Goal: Information Seeking & Learning: Learn about a topic

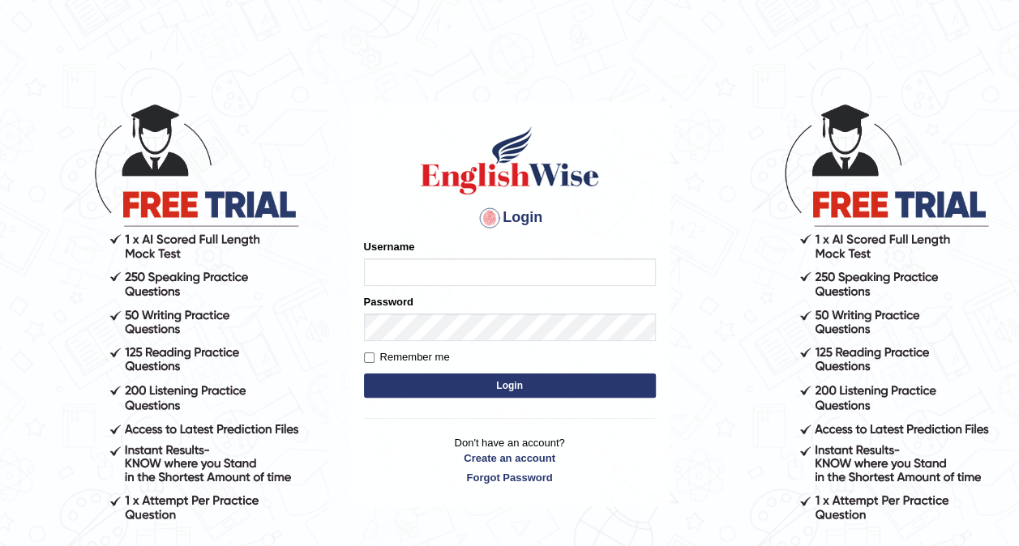
type input "obehi00"
click at [364, 365] on label "Remember me" at bounding box center [407, 357] width 86 height 16
click at [364, 363] on input "Remember me" at bounding box center [369, 357] width 11 height 11
checkbox input "true"
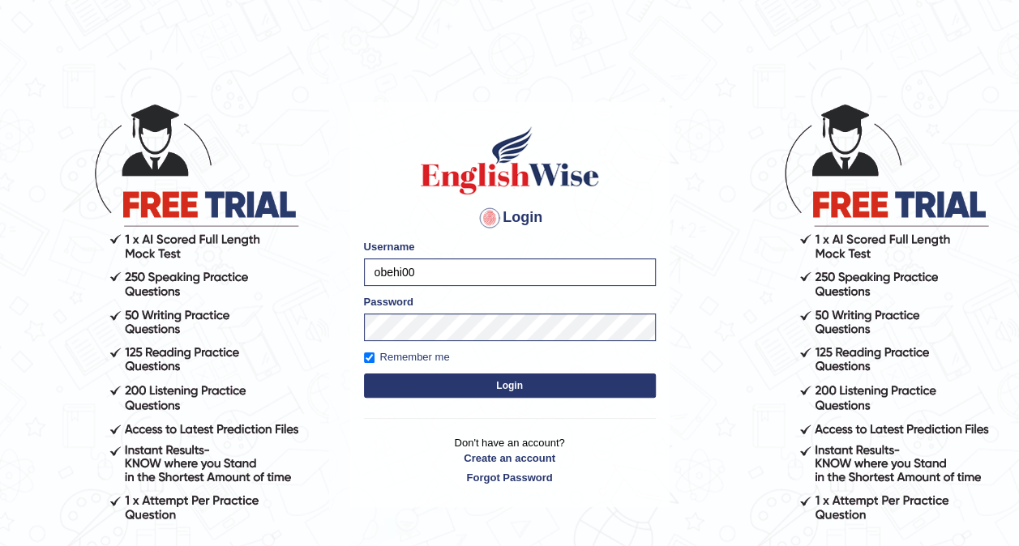
click at [485, 389] on button "Login" at bounding box center [510, 386] width 292 height 24
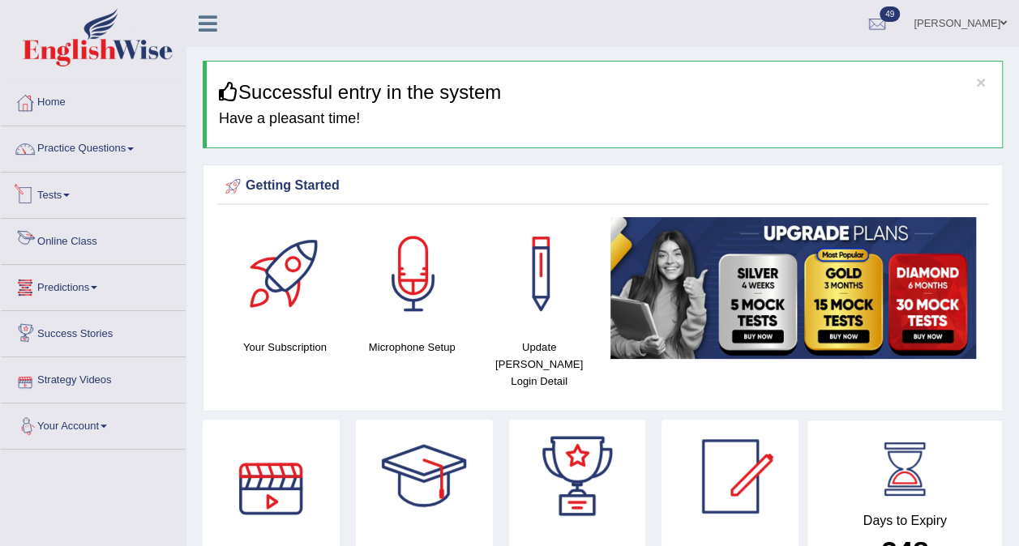
click at [73, 198] on link "Tests" at bounding box center [93, 193] width 185 height 41
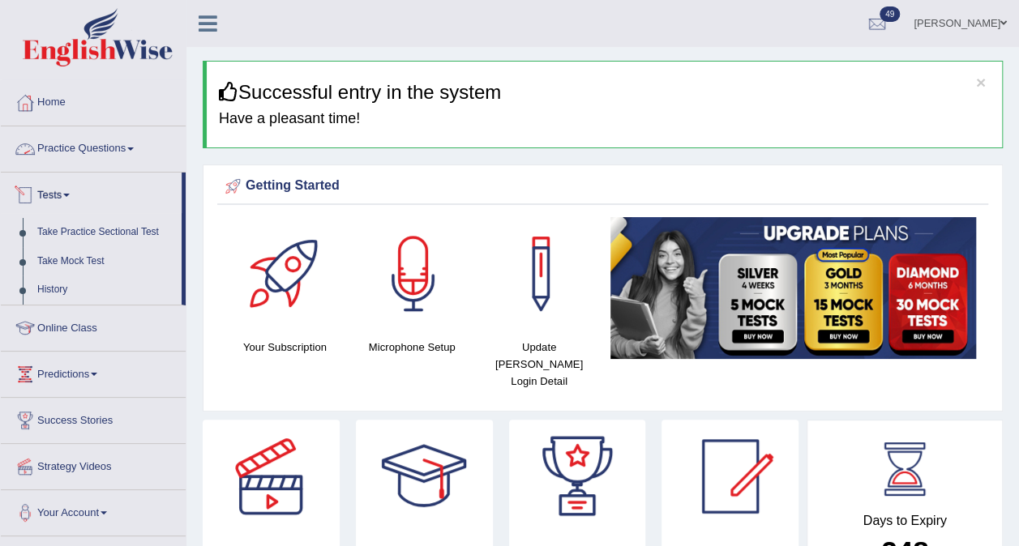
click at [114, 151] on link "Practice Questions" at bounding box center [93, 146] width 185 height 41
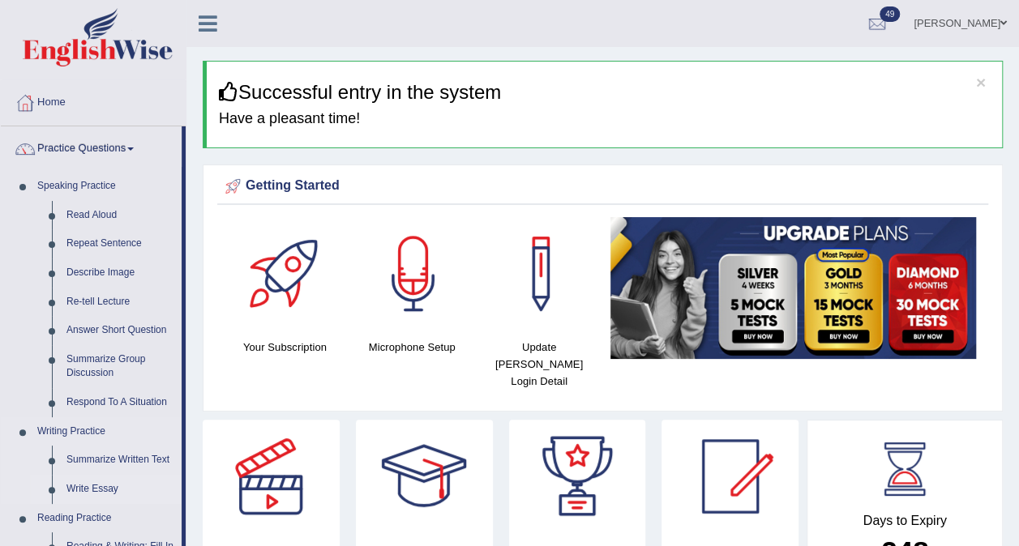
click at [83, 482] on link "Write Essay" at bounding box center [120, 489] width 122 height 29
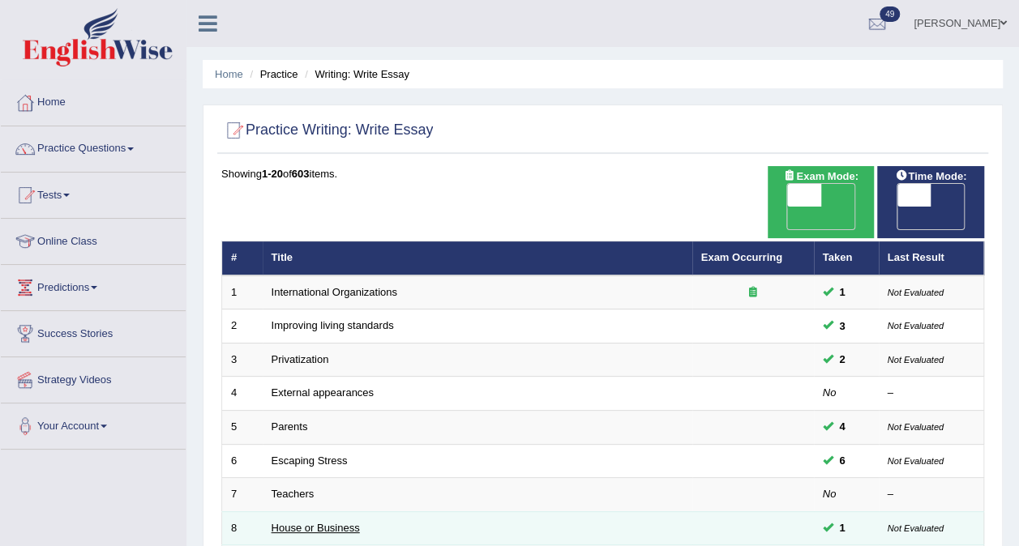
click at [284, 522] on link "House or Business" at bounding box center [315, 528] width 88 height 12
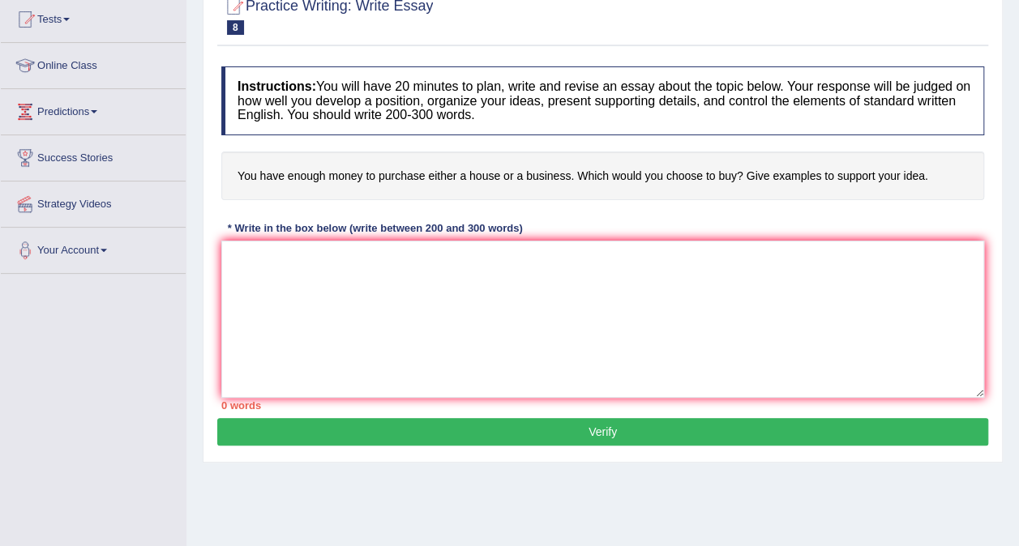
scroll to position [177, 0]
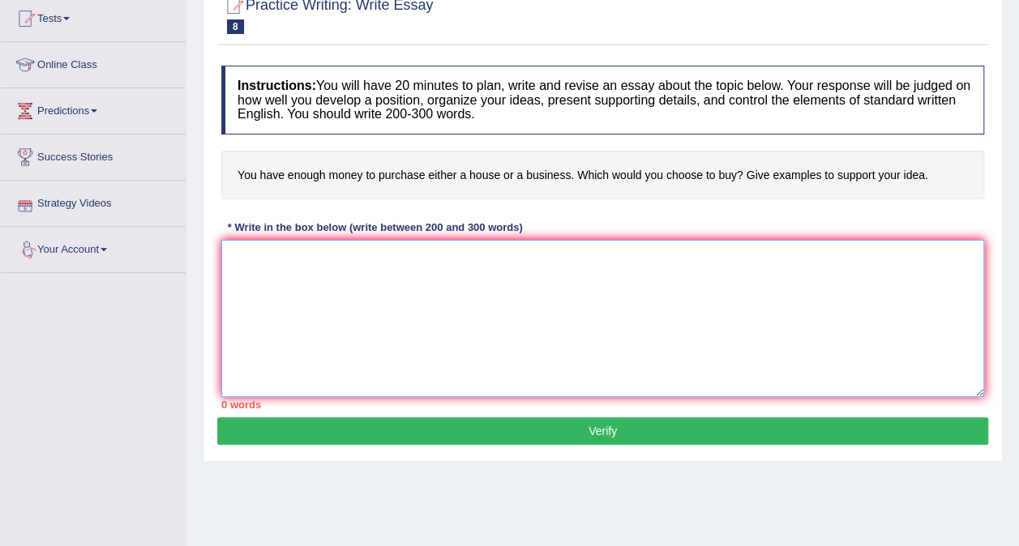
click at [232, 258] on textarea at bounding box center [602, 318] width 763 height 157
paste textarea "The expanding role of (essay topic) in contemporary life has generated extensiv…"
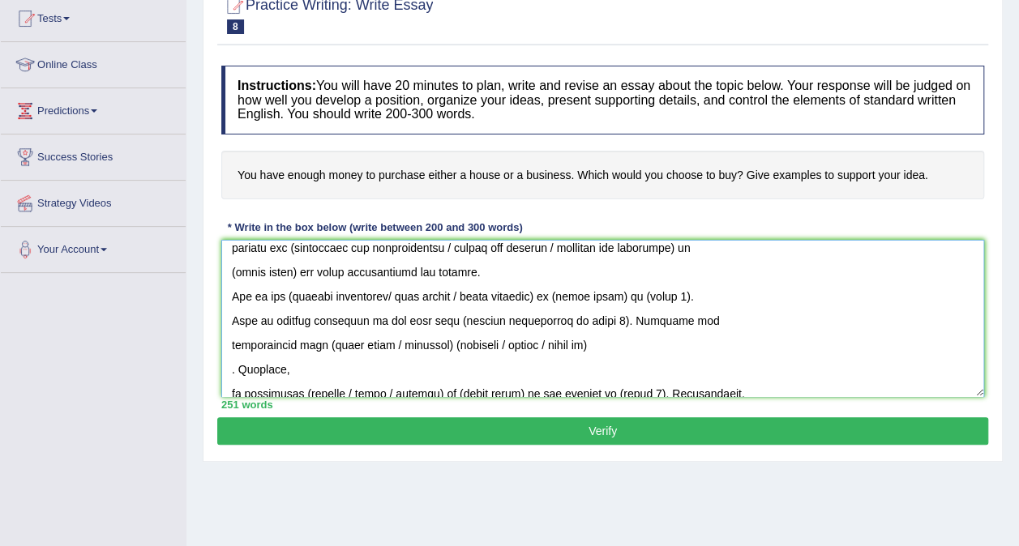
scroll to position [0, 0]
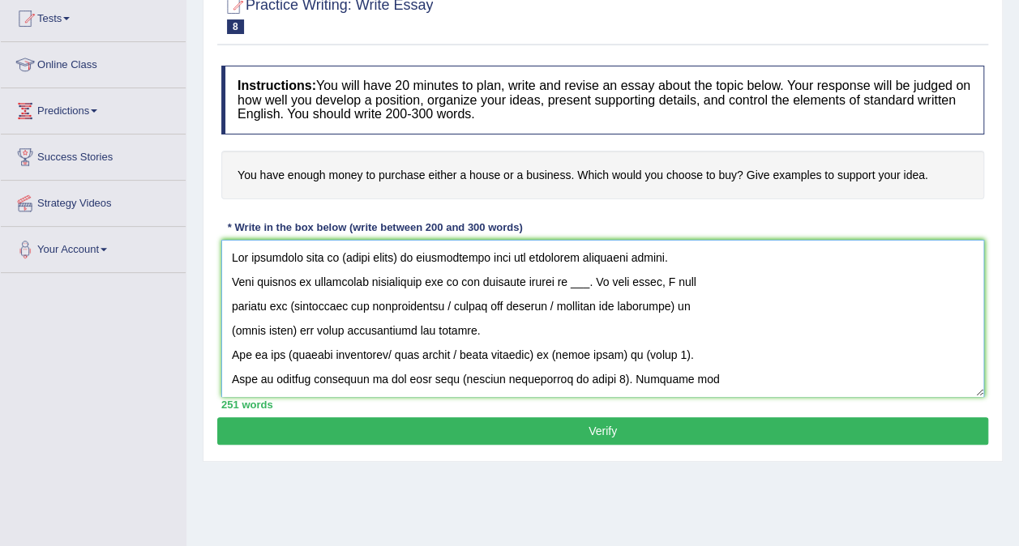
drag, startPoint x: 408, startPoint y: 256, endPoint x: 343, endPoint y: 258, distance: 64.8
click at [343, 258] on textarea at bounding box center [602, 318] width 763 height 157
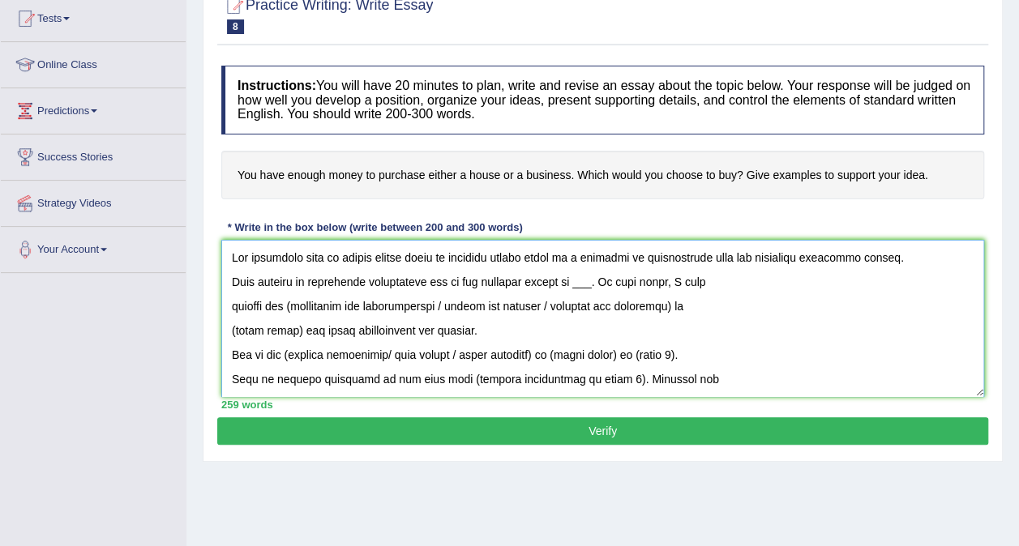
click at [575, 280] on textarea at bounding box center [602, 318] width 763 height 157
click at [298, 300] on textarea at bounding box center [602, 318] width 763 height 157
drag, startPoint x: 455, startPoint y: 299, endPoint x: 690, endPoint y: 308, distance: 236.0
click at [690, 308] on textarea at bounding box center [602, 318] width 763 height 157
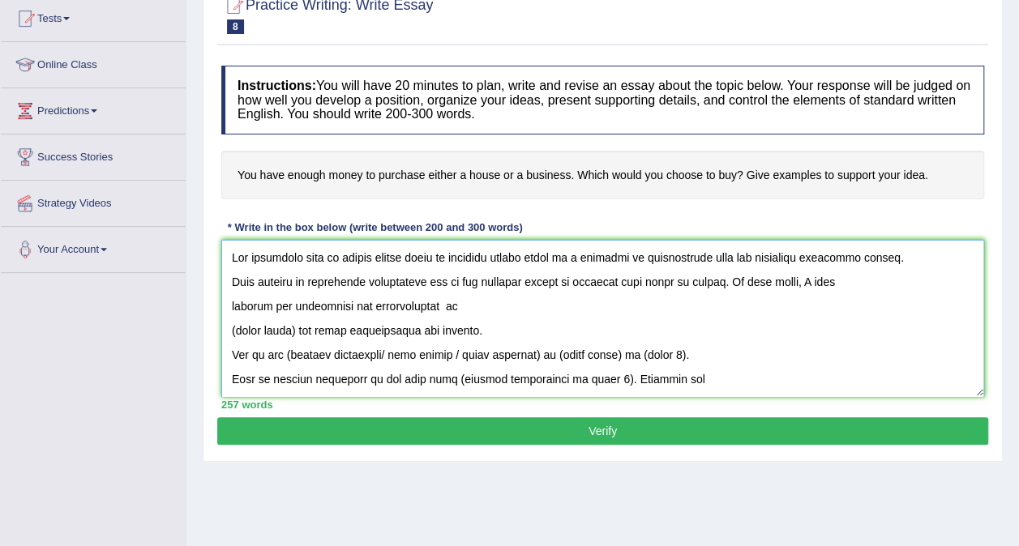
click at [476, 309] on textarea at bounding box center [602, 318] width 763 height 157
click at [297, 327] on textarea at bounding box center [602, 318] width 763 height 157
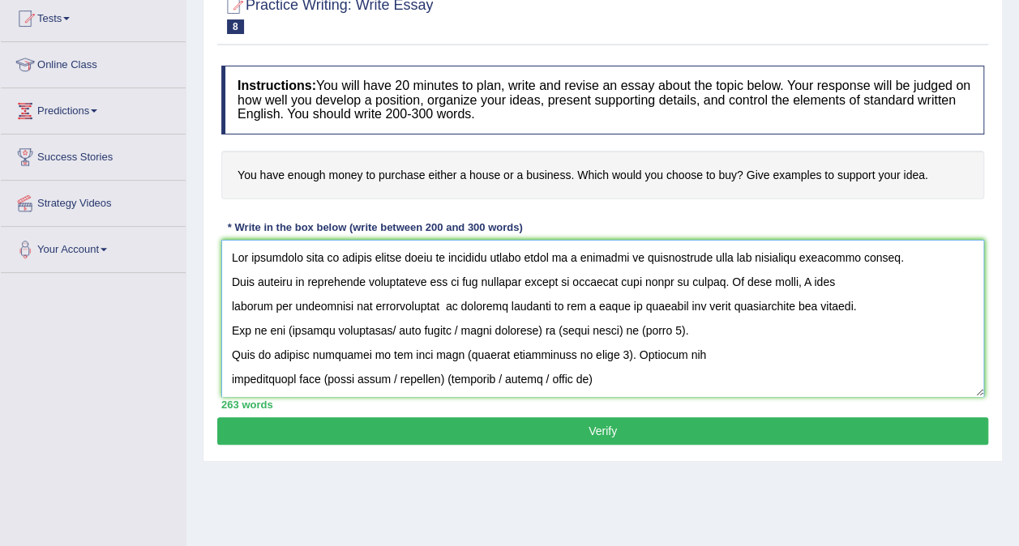
click at [882, 310] on textarea at bounding box center [602, 318] width 763 height 157
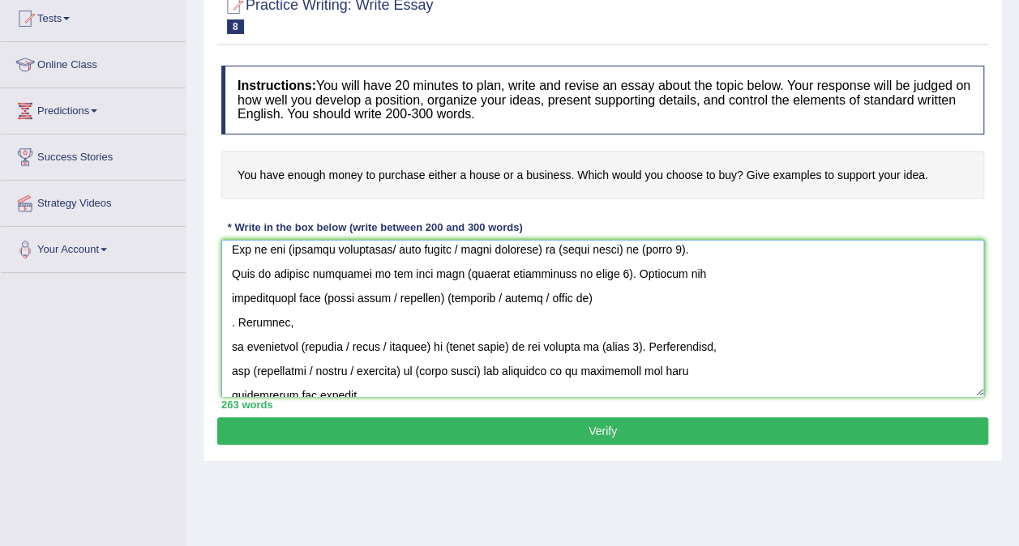
scroll to position [97, 0]
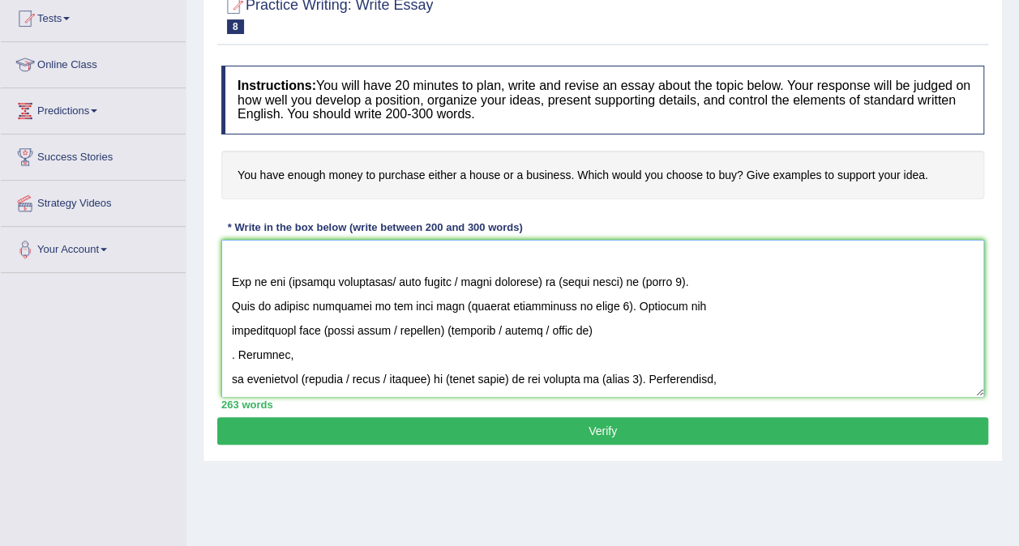
click at [288, 279] on textarea at bounding box center [602, 318] width 763 height 157
drag, startPoint x: 383, startPoint y: 279, endPoint x: 549, endPoint y: 281, distance: 166.1
click at [549, 281] on textarea at bounding box center [602, 318] width 763 height 157
drag, startPoint x: 467, startPoint y: 279, endPoint x: 402, endPoint y: 282, distance: 64.9
click at [402, 282] on textarea at bounding box center [602, 318] width 763 height 157
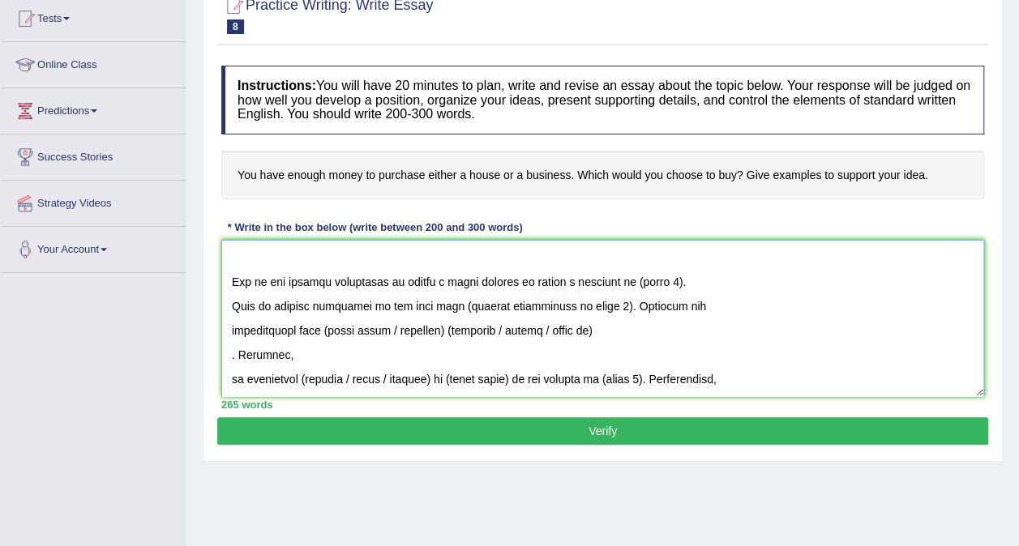
click at [680, 279] on textarea at bounding box center [602, 318] width 763 height 157
click at [230, 300] on textarea at bounding box center [602, 318] width 763 height 157
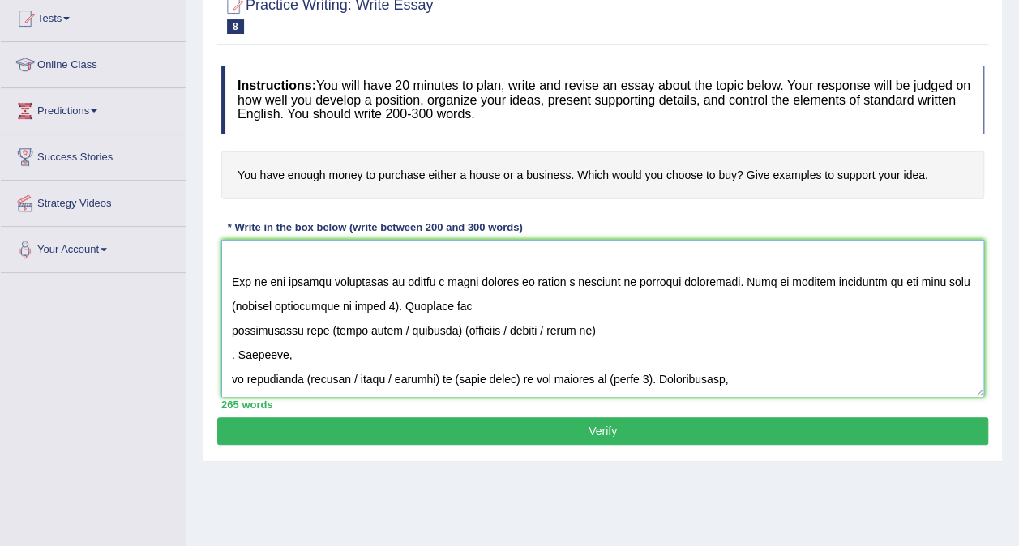
scroll to position [73, 0]
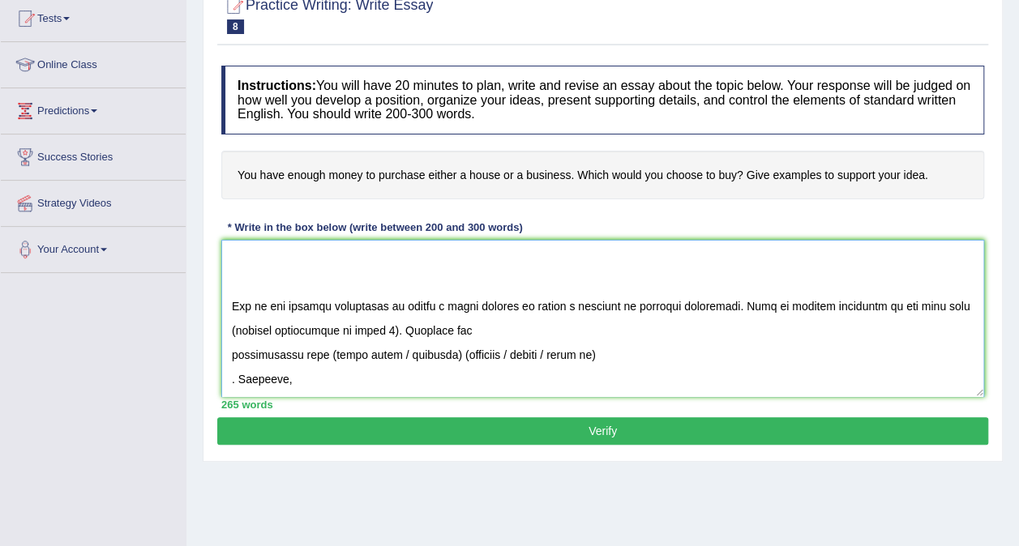
drag, startPoint x: 384, startPoint y: 325, endPoint x: 233, endPoint y: 332, distance: 151.7
click at [233, 332] on textarea at bounding box center [602, 318] width 763 height 157
click at [230, 352] on textarea at bounding box center [602, 318] width 763 height 157
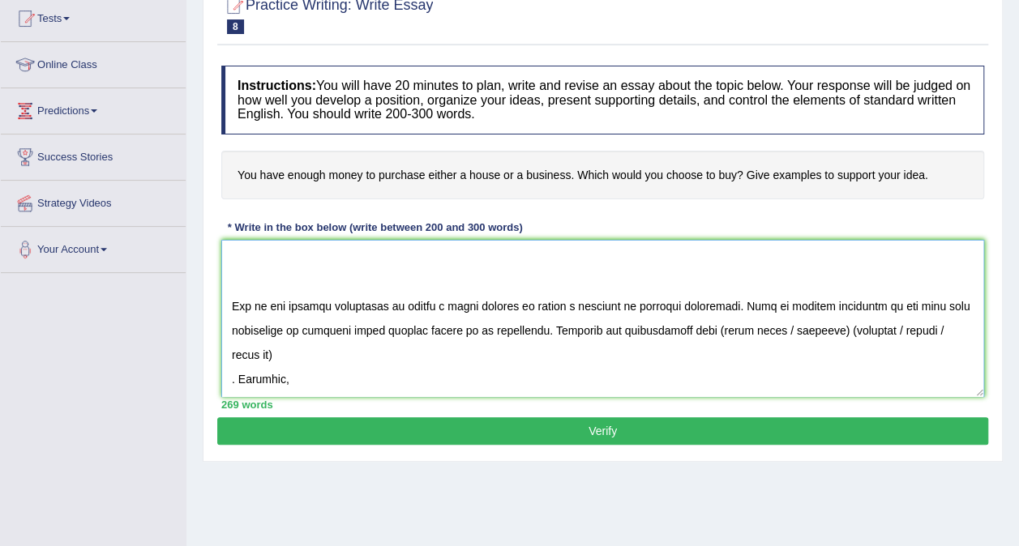
scroll to position [49, 0]
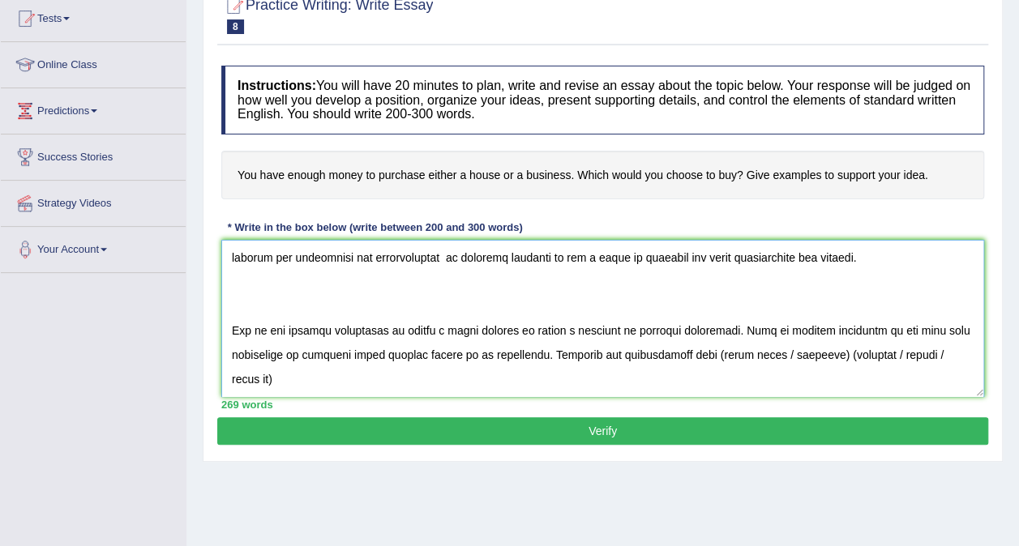
drag, startPoint x: 835, startPoint y: 351, endPoint x: 715, endPoint y: 352, distance: 119.9
click at [715, 352] on textarea at bounding box center [602, 318] width 763 height 157
drag, startPoint x: 919, startPoint y: 353, endPoint x: 809, endPoint y: 356, distance: 110.2
click at [809, 356] on textarea at bounding box center [602, 318] width 763 height 157
click at [803, 375] on textarea at bounding box center [602, 318] width 763 height 157
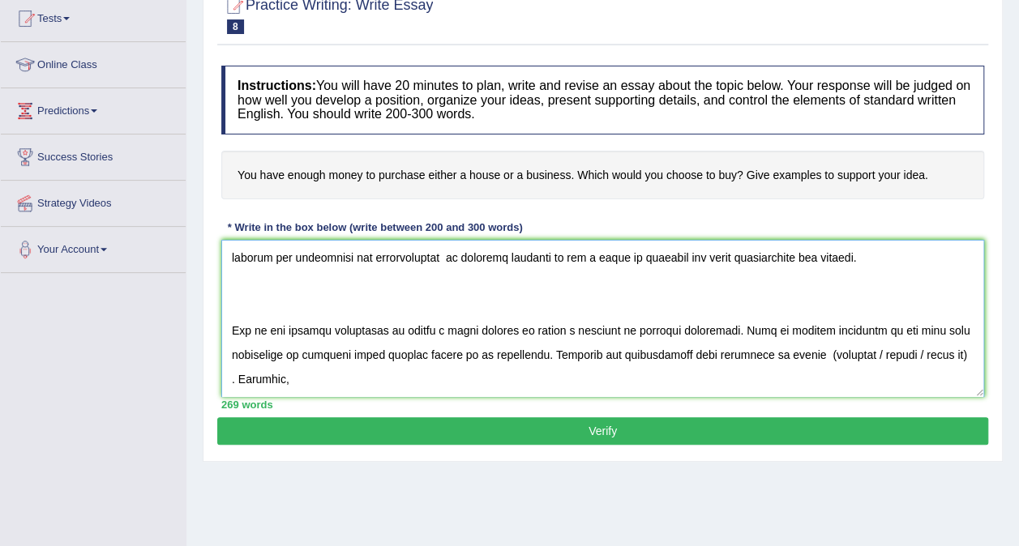
click at [815, 352] on textarea at bounding box center [602, 318] width 763 height 157
drag, startPoint x: 864, startPoint y: 350, endPoint x: 964, endPoint y: 358, distance: 100.8
click at [964, 358] on textarea at bounding box center [602, 318] width 763 height 157
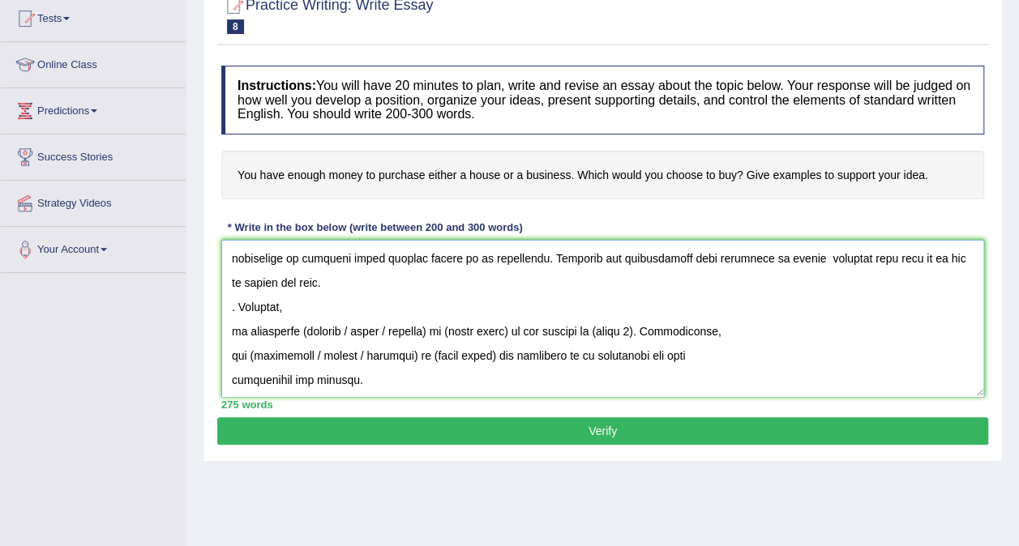
scroll to position [146, 0]
click at [234, 300] on textarea at bounding box center [602, 318] width 763 height 157
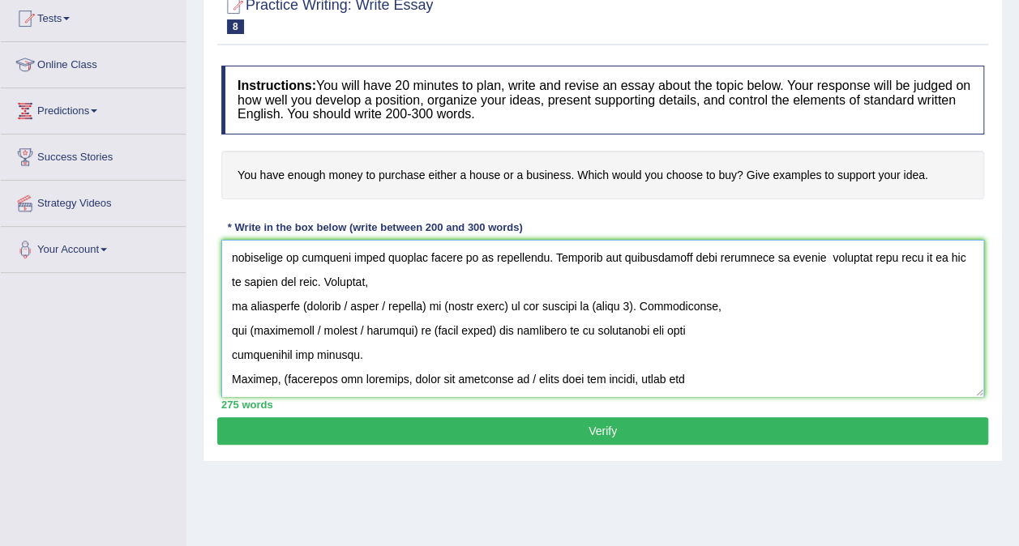
scroll to position [122, 0]
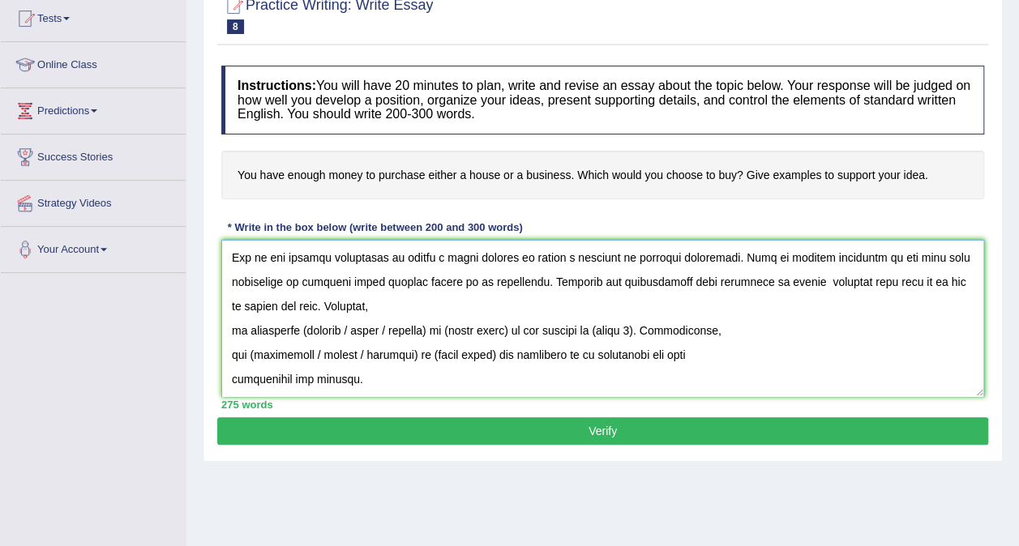
click at [233, 330] on textarea at bounding box center [602, 318] width 763 height 157
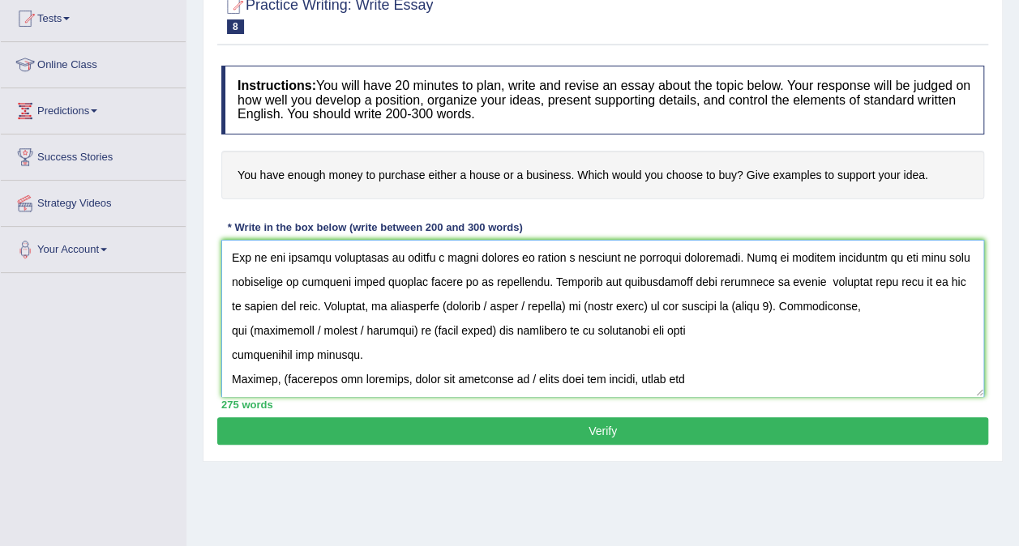
scroll to position [97, 0]
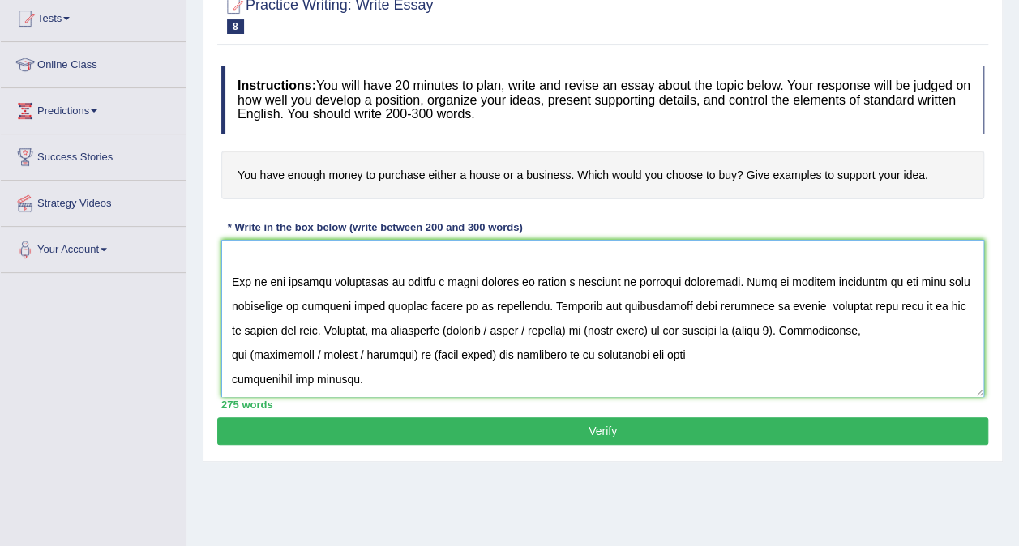
click at [452, 329] on textarea at bounding box center [602, 318] width 763 height 157
drag, startPoint x: 486, startPoint y: 327, endPoint x: 583, endPoint y: 326, distance: 97.3
click at [583, 326] on textarea at bounding box center [602, 318] width 763 height 157
drag, startPoint x: 567, startPoint y: 326, endPoint x: 499, endPoint y: 327, distance: 68.1
click at [499, 327] on textarea at bounding box center [602, 318] width 763 height 157
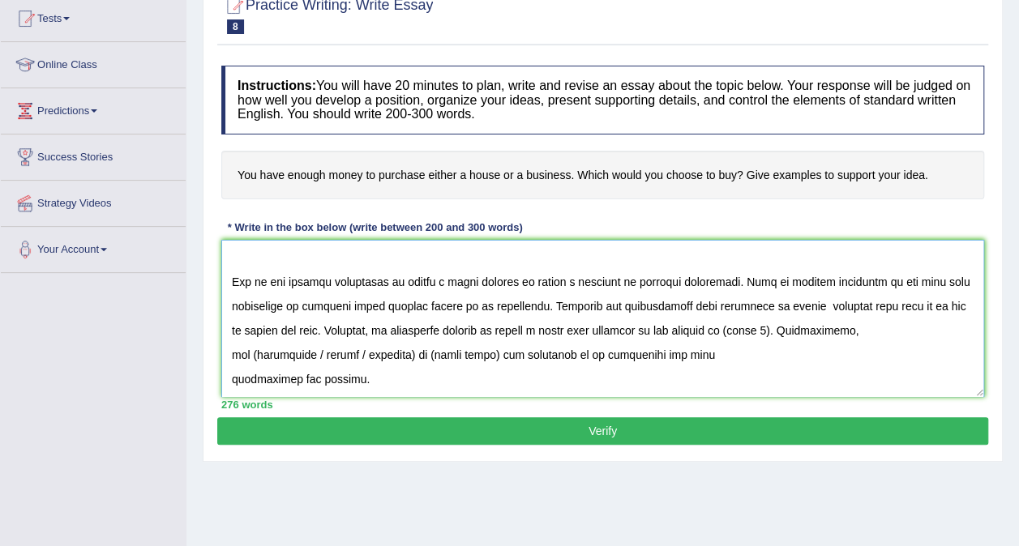
drag, startPoint x: 763, startPoint y: 329, endPoint x: 722, endPoint y: 337, distance: 42.1
click at [722, 337] on textarea at bounding box center [602, 318] width 763 height 157
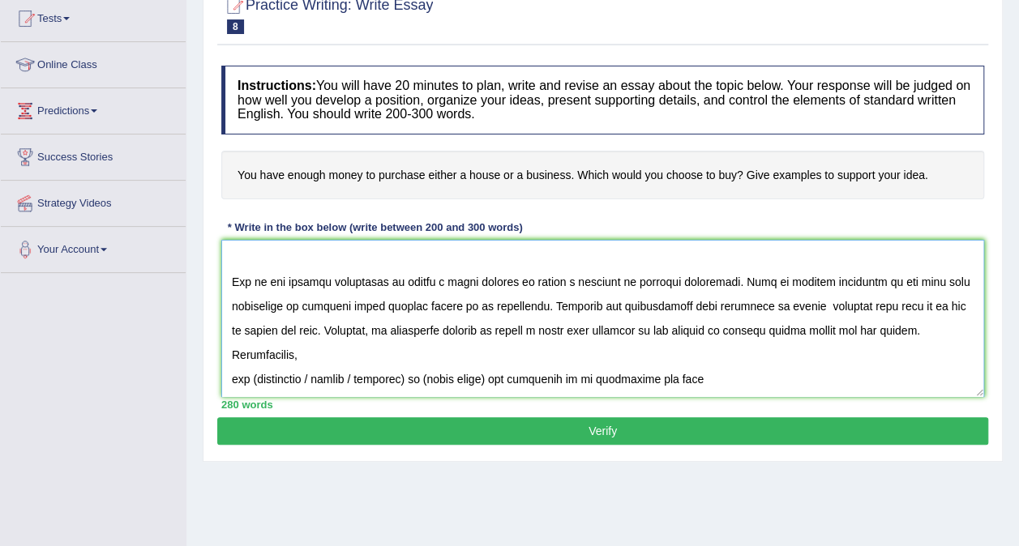
click at [233, 371] on textarea at bounding box center [602, 318] width 763 height 157
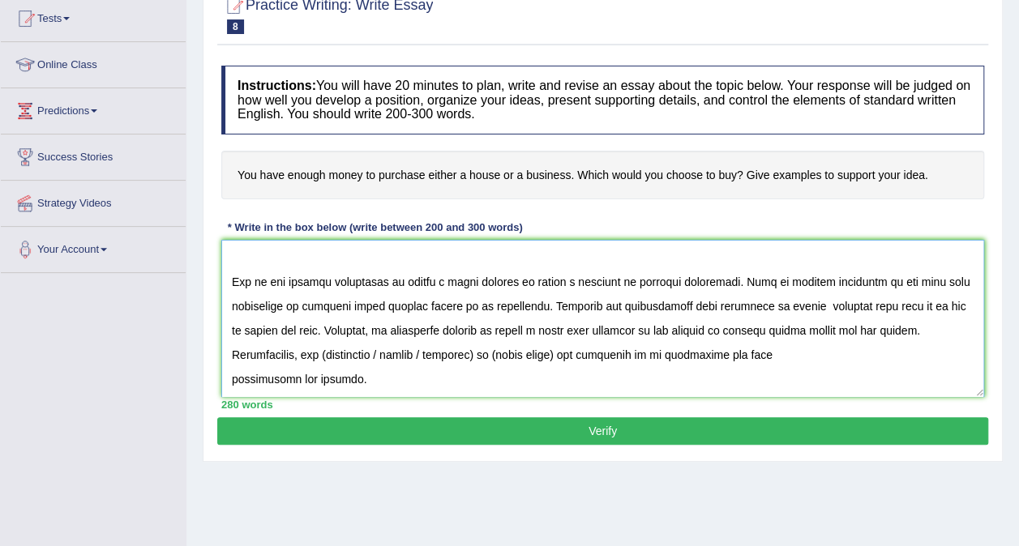
scroll to position [73, 0]
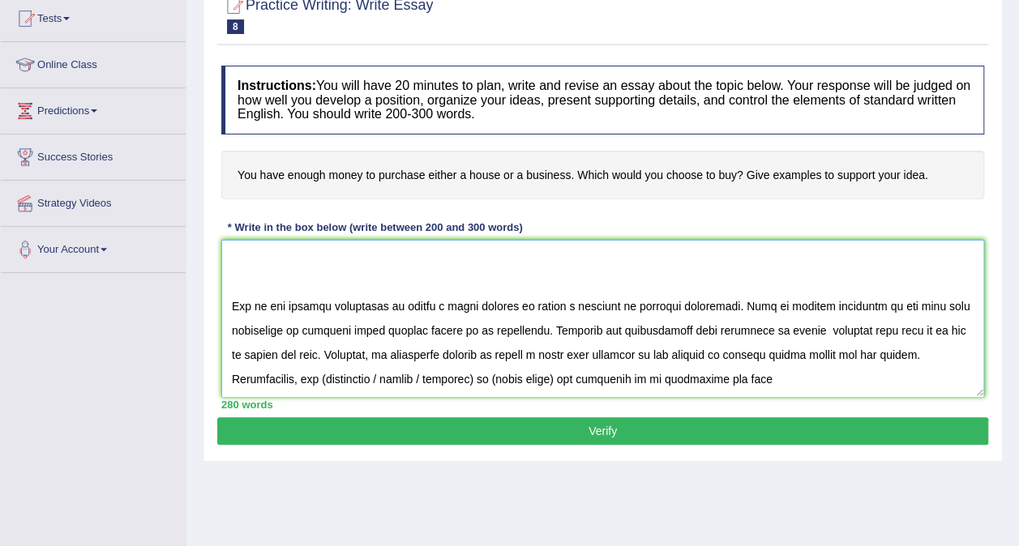
click at [326, 374] on textarea at bounding box center [602, 318] width 763 height 157
drag, startPoint x: 489, startPoint y: 376, endPoint x: 385, endPoint y: 376, distance: 104.5
click at [385, 376] on textarea at bounding box center [602, 318] width 763 height 157
drag, startPoint x: 463, startPoint y: 376, endPoint x: 402, endPoint y: 376, distance: 60.8
click at [402, 376] on textarea at bounding box center [602, 318] width 763 height 157
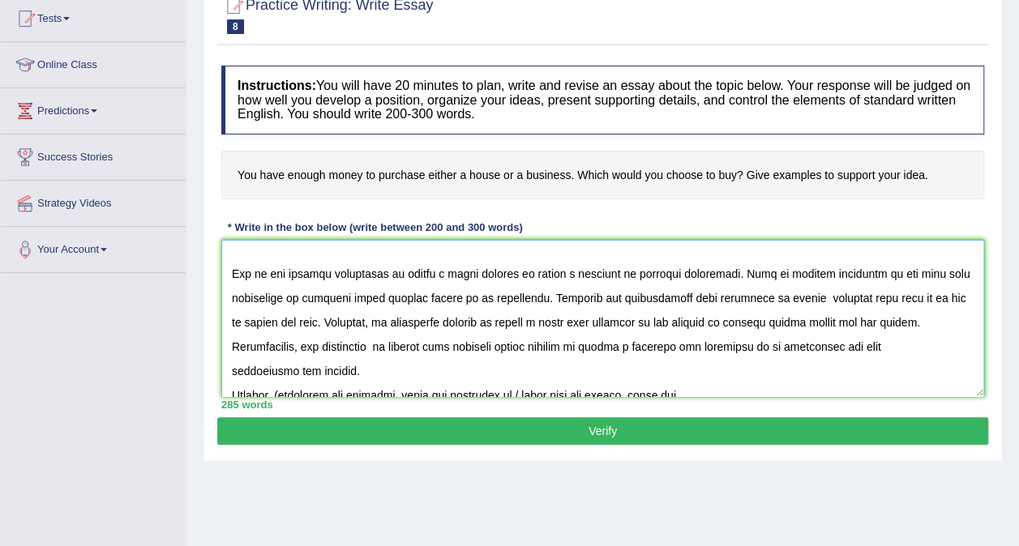
scroll to position [138, 0]
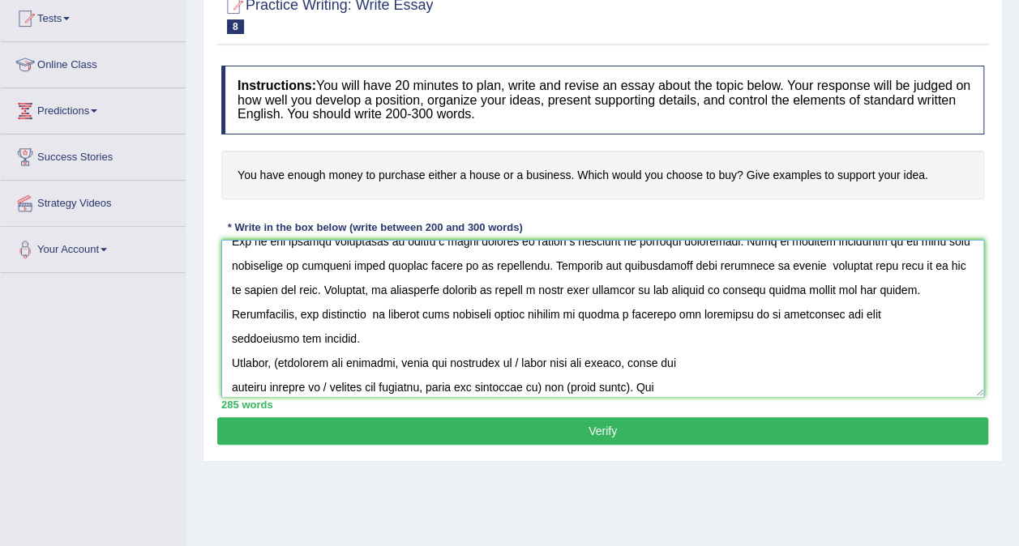
click at [370, 350] on textarea at bounding box center [602, 318] width 763 height 157
click at [365, 331] on textarea at bounding box center [602, 318] width 763 height 157
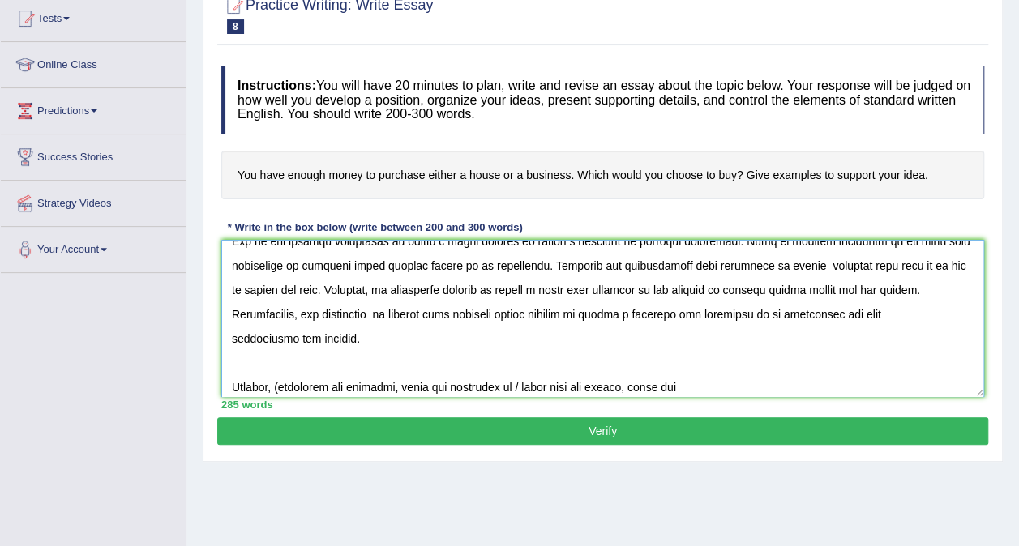
click at [285, 379] on textarea at bounding box center [602, 318] width 763 height 157
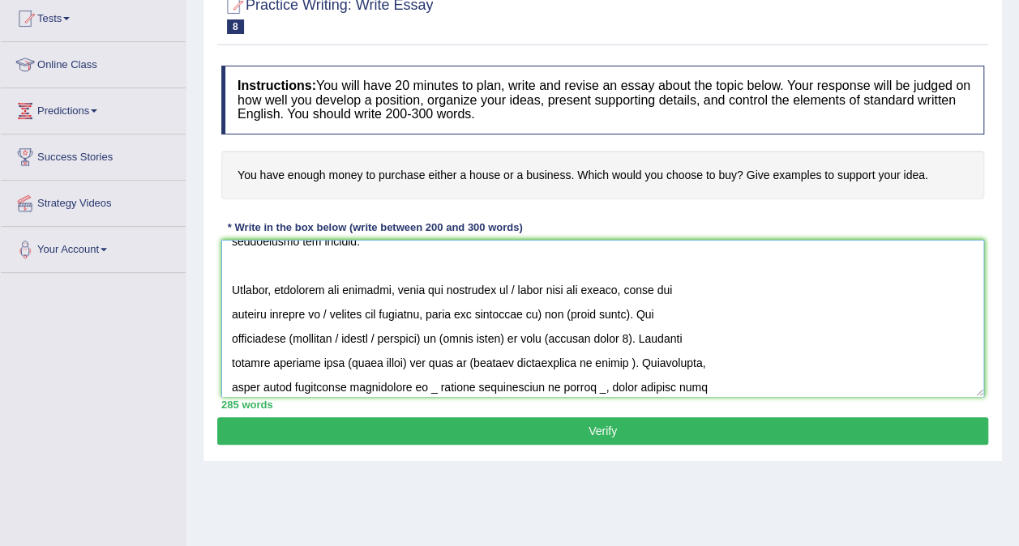
scroll to position [243, 0]
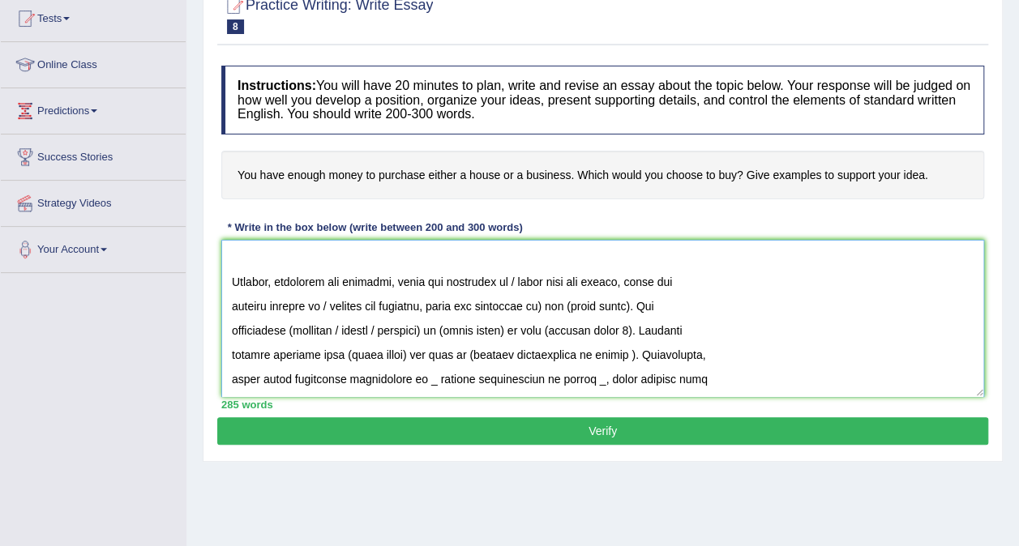
drag, startPoint x: 515, startPoint y: 274, endPoint x: 552, endPoint y: 303, distance: 46.7
click at [552, 303] on textarea at bounding box center [602, 318] width 763 height 157
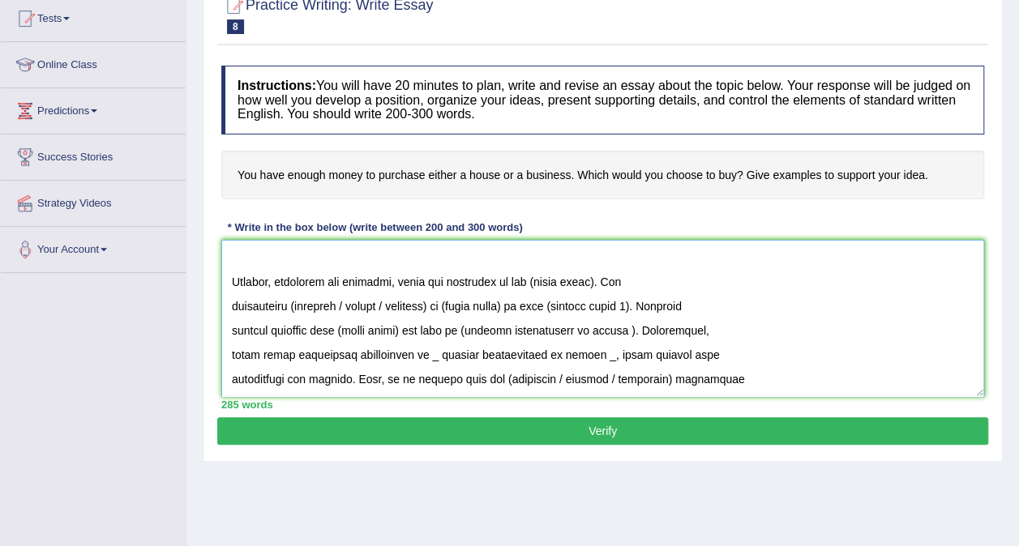
scroll to position [219, 0]
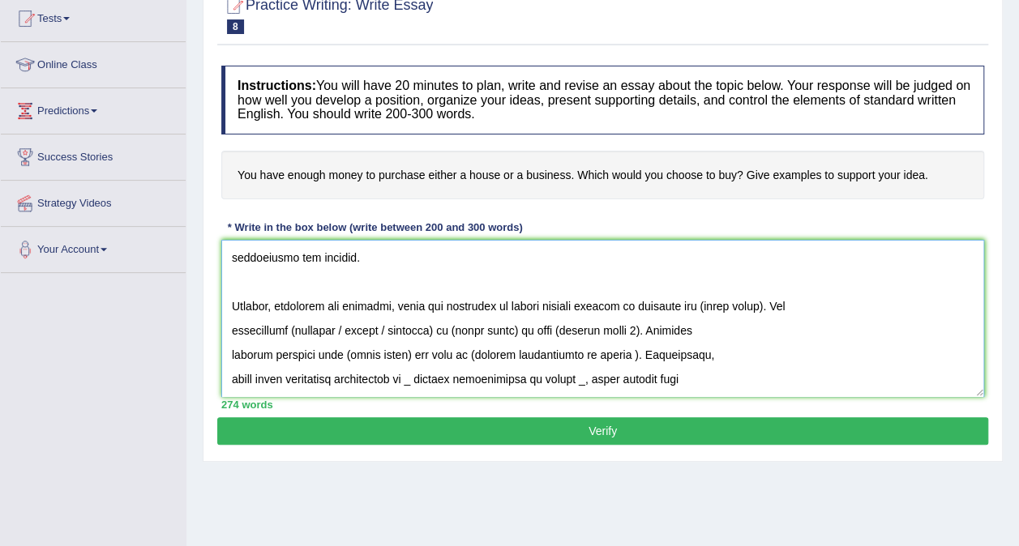
click at [708, 301] on textarea at bounding box center [602, 318] width 763 height 157
click at [729, 300] on textarea at bounding box center [602, 318] width 763 height 157
drag, startPoint x: 431, startPoint y: 326, endPoint x: 344, endPoint y: 330, distance: 87.6
click at [344, 330] on textarea at bounding box center [602, 318] width 763 height 157
click at [289, 324] on textarea at bounding box center [602, 318] width 763 height 157
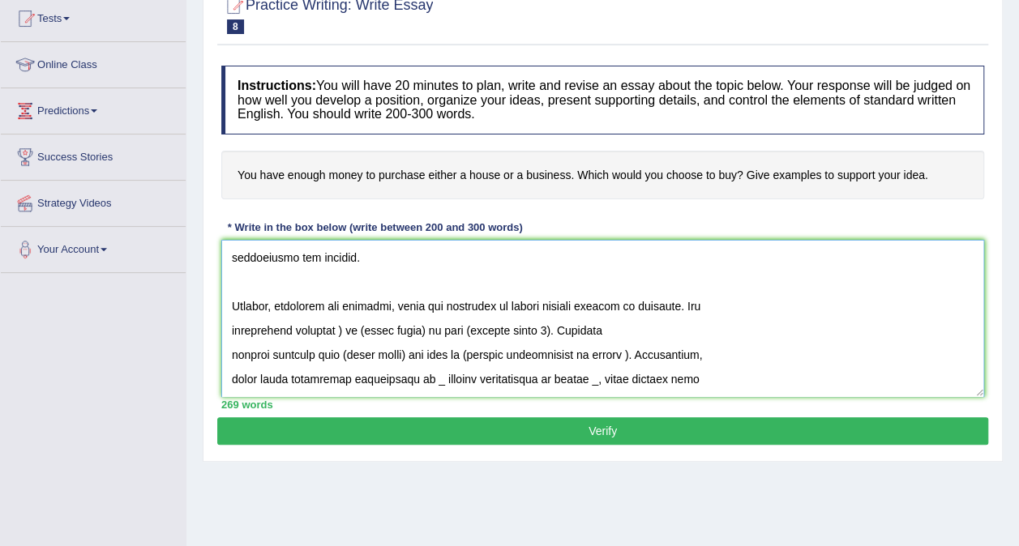
click at [341, 336] on textarea at bounding box center [602, 318] width 763 height 157
drag, startPoint x: 419, startPoint y: 326, endPoint x: 353, endPoint y: 328, distance: 65.7
click at [353, 328] on textarea at bounding box center [602, 318] width 763 height 157
click at [640, 327] on textarea at bounding box center [602, 318] width 763 height 157
click at [227, 348] on textarea at bounding box center [602, 318] width 763 height 157
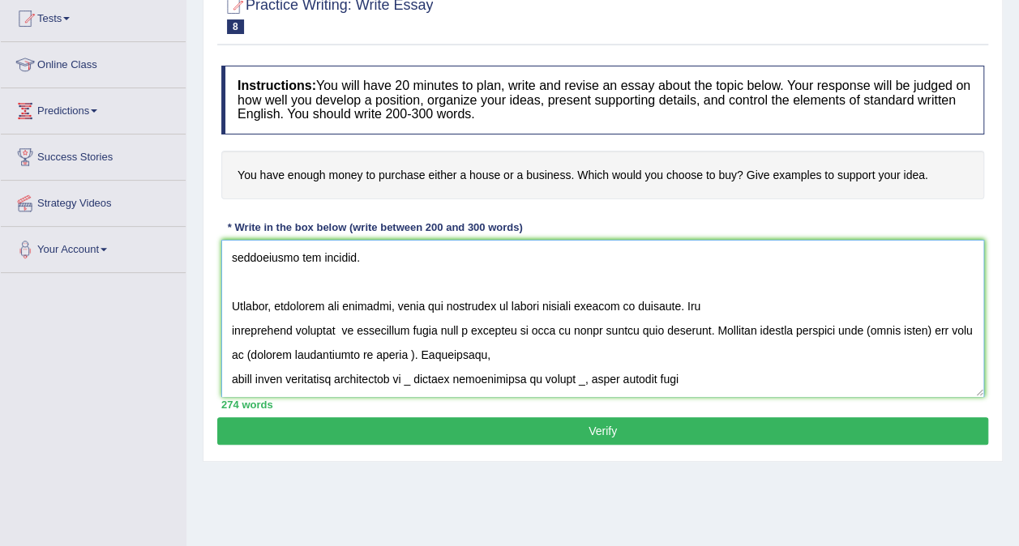
click at [233, 327] on textarea at bounding box center [602, 318] width 763 height 157
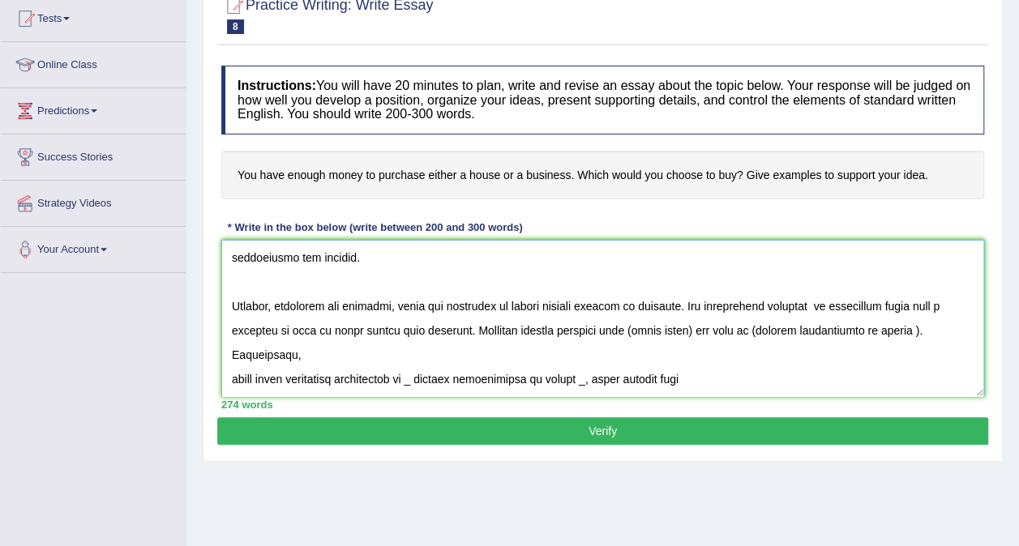
drag, startPoint x: 700, startPoint y: 323, endPoint x: 632, endPoint y: 329, distance: 68.4
click at [632, 329] on textarea at bounding box center [602, 318] width 763 height 157
click at [673, 327] on textarea at bounding box center [602, 318] width 763 height 157
drag, startPoint x: 812, startPoint y: 327, endPoint x: 268, endPoint y: 344, distance: 544.0
click at [268, 344] on textarea at bounding box center [602, 318] width 763 height 157
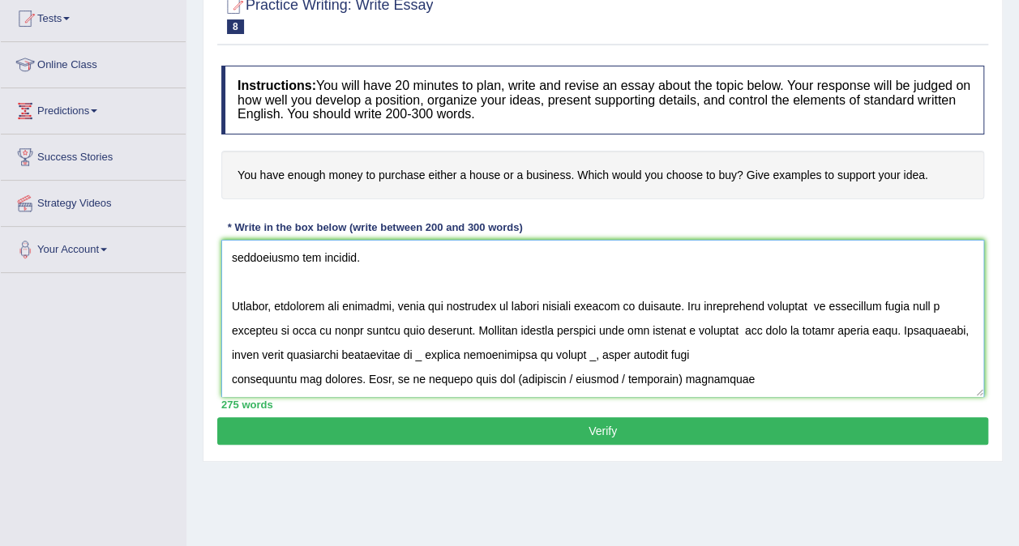
click at [229, 381] on textarea at bounding box center [602, 318] width 763 height 157
drag, startPoint x: 355, startPoint y: 349, endPoint x: 298, endPoint y: 350, distance: 56.7
click at [298, 350] on textarea at bounding box center [602, 318] width 763 height 157
click at [575, 353] on textarea at bounding box center [602, 318] width 763 height 157
drag, startPoint x: 721, startPoint y: 353, endPoint x: 680, endPoint y: 352, distance: 41.4
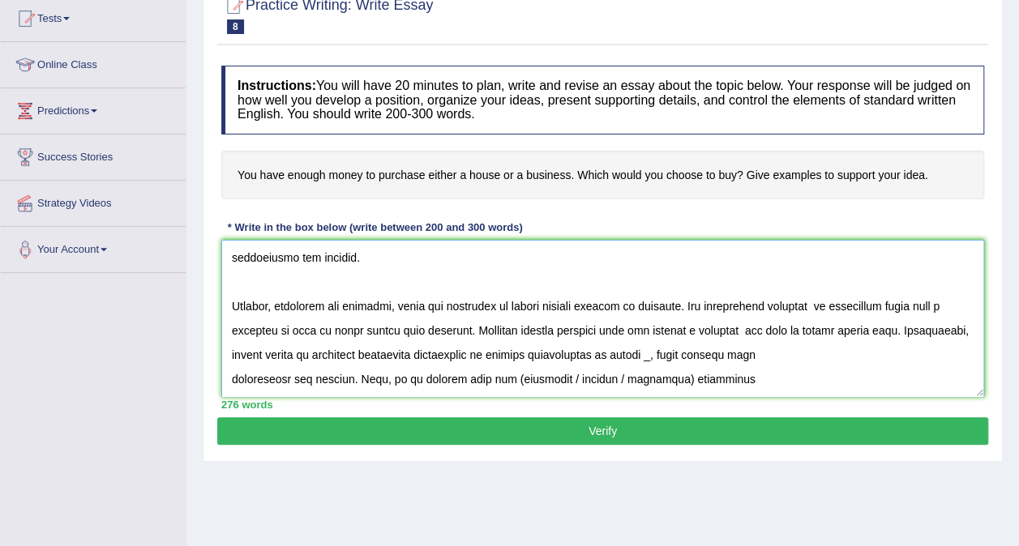
click at [680, 352] on textarea at bounding box center [602, 318] width 763 height 157
click at [758, 355] on textarea at bounding box center [602, 318] width 763 height 157
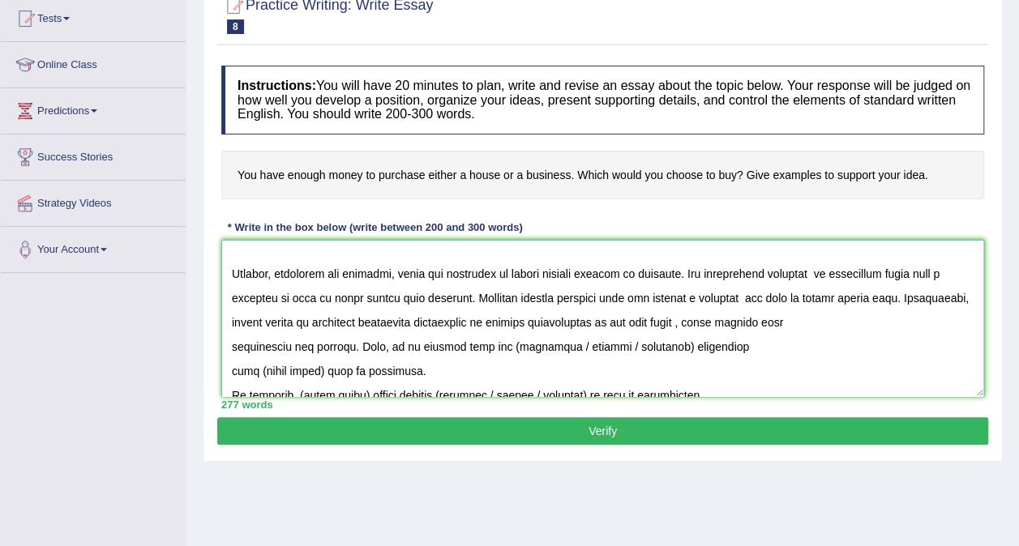
click at [488, 344] on textarea at bounding box center [602, 318] width 763 height 157
drag, startPoint x: 646, startPoint y: 340, endPoint x: 536, endPoint y: 340, distance: 109.4
click at [536, 340] on textarea at bounding box center [602, 318] width 763 height 157
click at [232, 366] on textarea at bounding box center [602, 318] width 763 height 157
click at [750, 349] on textarea at bounding box center [602, 318] width 763 height 157
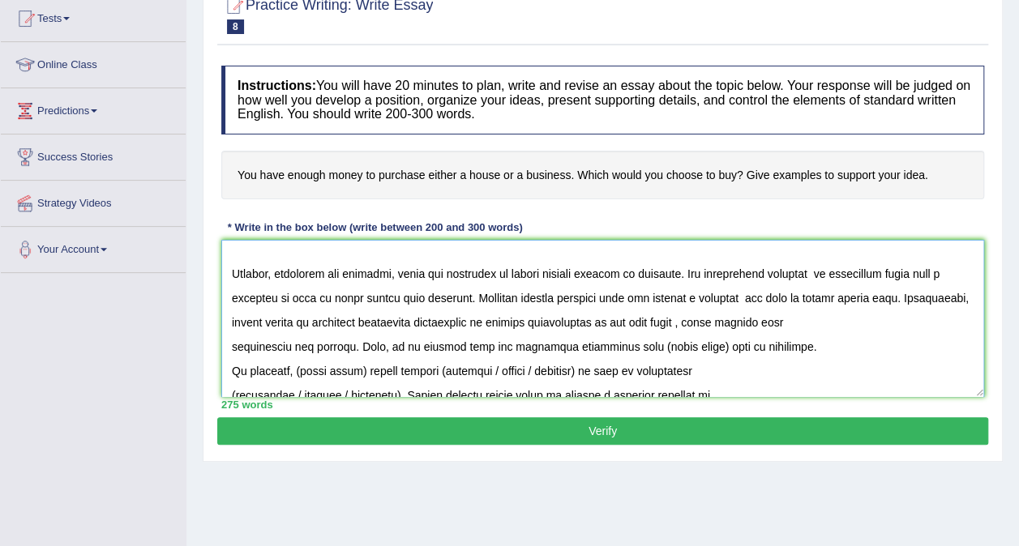
click at [806, 344] on textarea at bounding box center [602, 318] width 763 height 157
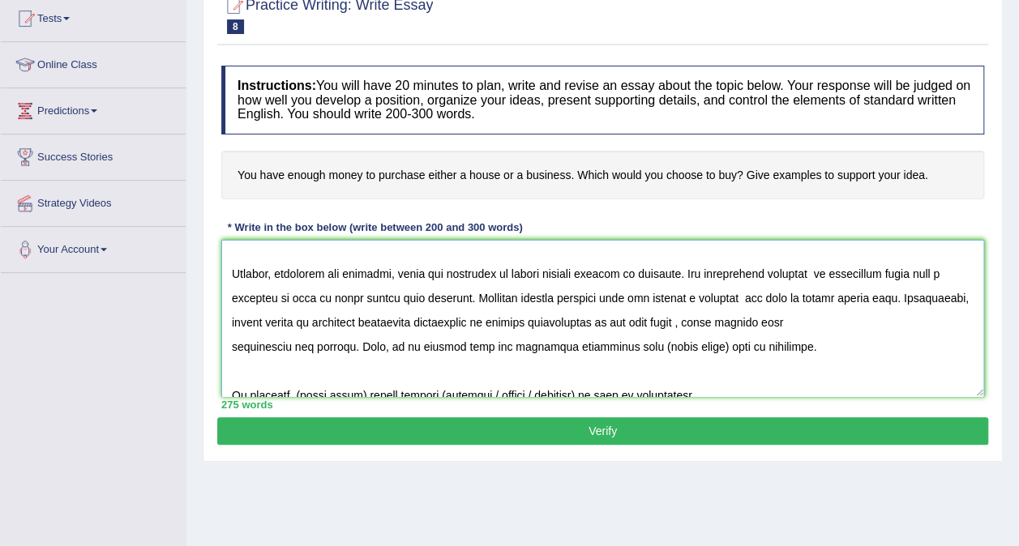
drag, startPoint x: 687, startPoint y: 341, endPoint x: 622, endPoint y: 348, distance: 65.1
click at [622, 348] on textarea at bounding box center [602, 318] width 763 height 157
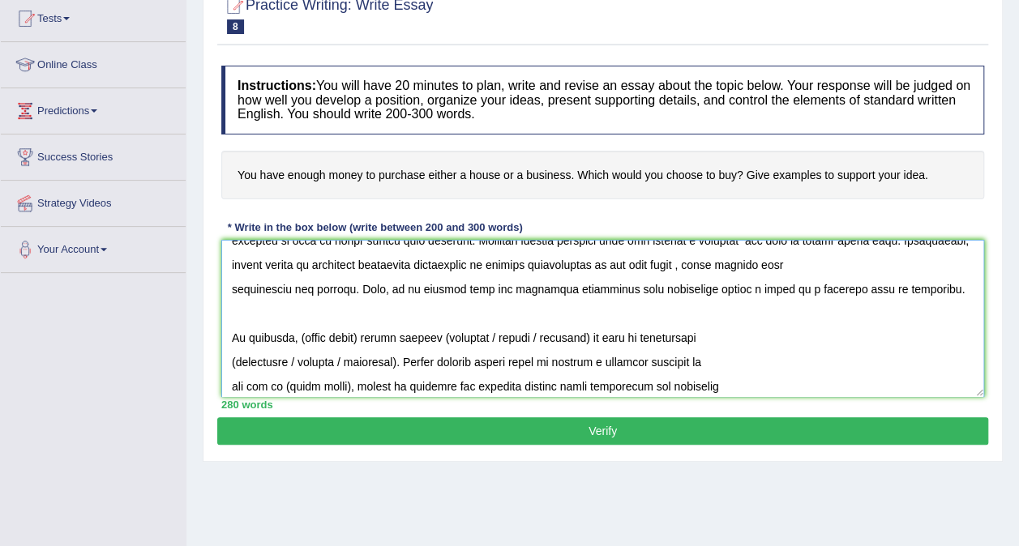
scroll to position [316, 0]
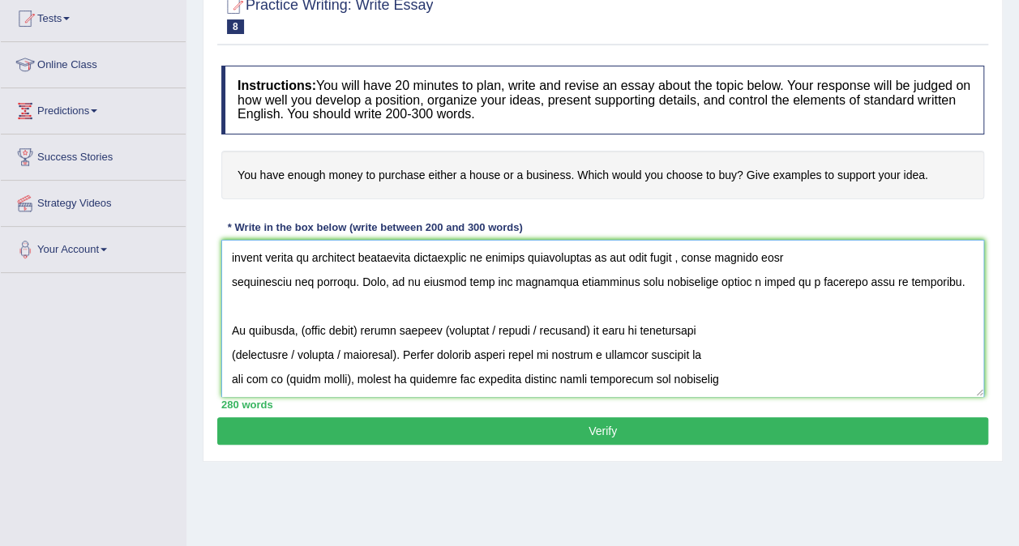
click at [298, 327] on textarea at bounding box center [602, 318] width 763 height 157
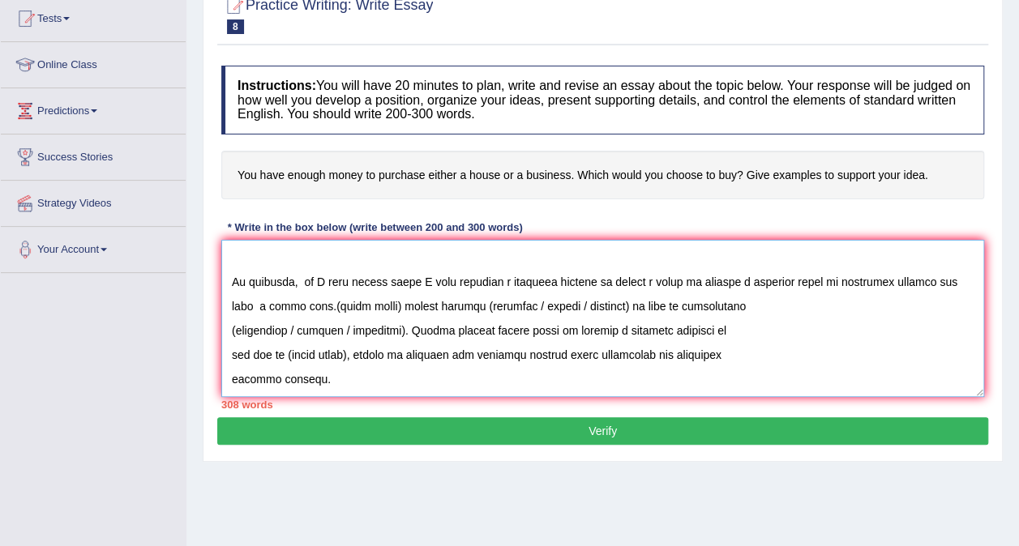
drag, startPoint x: 314, startPoint y: 348, endPoint x: 692, endPoint y: 394, distance: 381.1
click at [692, 394] on div "Instructions: You will have 20 minutes to plan, write and revise an essay about…" at bounding box center [602, 238] width 771 height 360
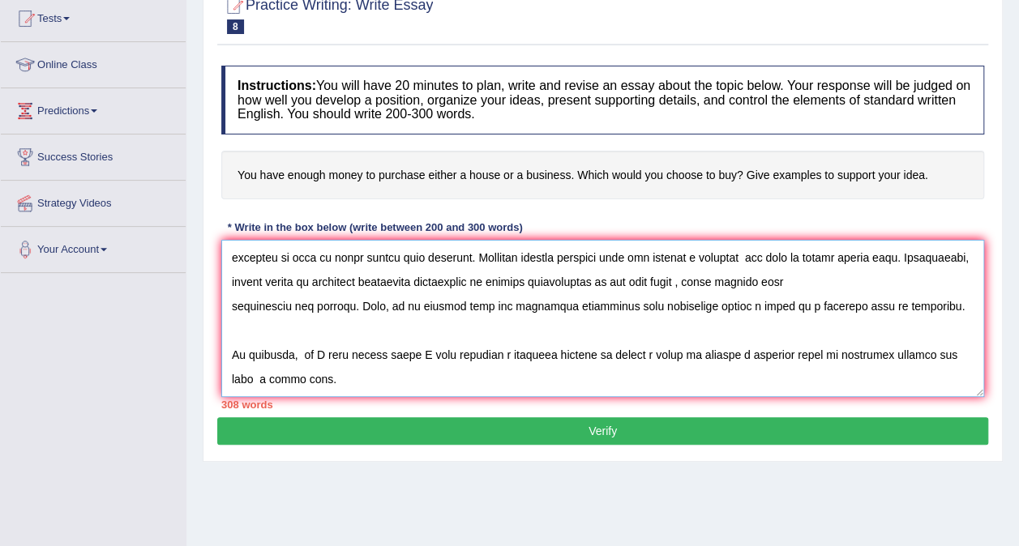
scroll to position [292, 0]
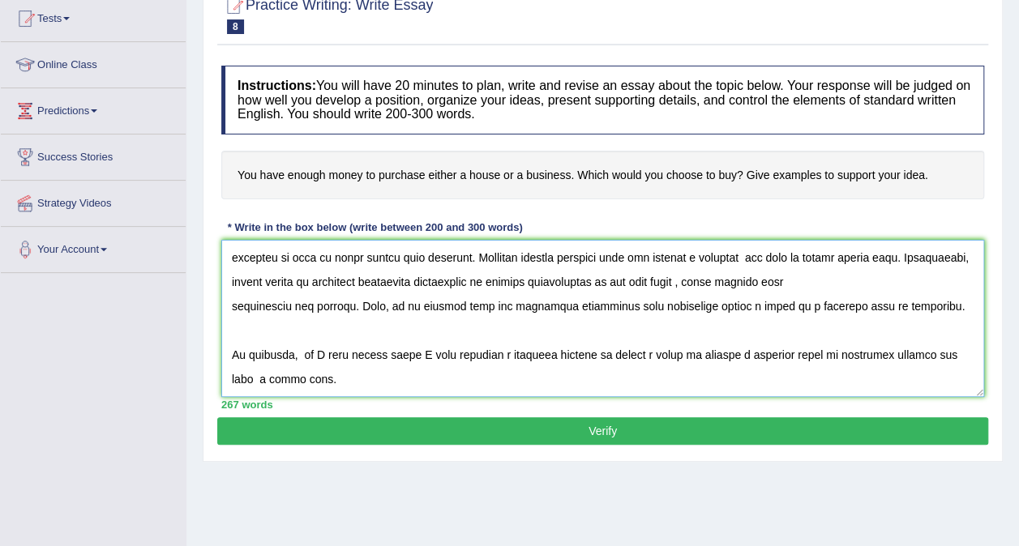
click at [413, 352] on textarea at bounding box center [602, 318] width 763 height 157
click at [933, 357] on textarea at bounding box center [602, 318] width 763 height 157
click at [329, 379] on textarea at bounding box center [602, 318] width 763 height 157
drag, startPoint x: 329, startPoint y: 379, endPoint x: 230, endPoint y: 382, distance: 98.9
click at [230, 382] on textarea at bounding box center [602, 318] width 763 height 157
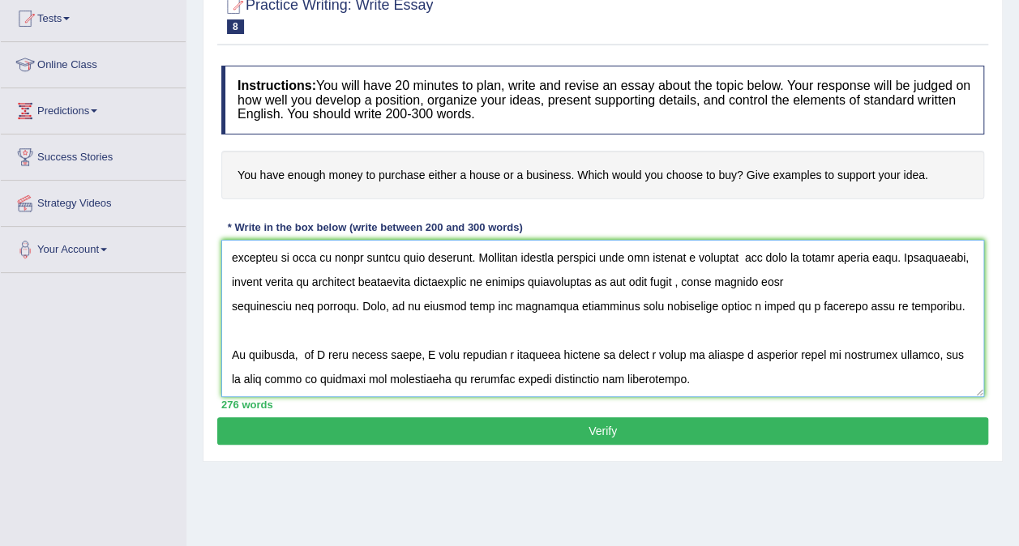
type textarea "The expanding role of having enough money to purchase either house or a busines…"
click at [569, 425] on button "Verify" at bounding box center [602, 431] width 771 height 28
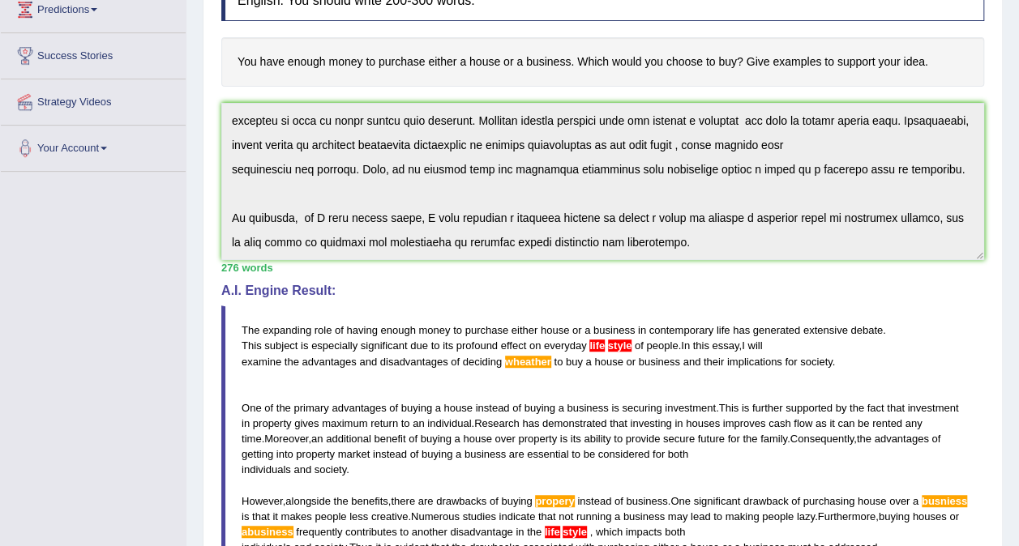
scroll to position [0, 0]
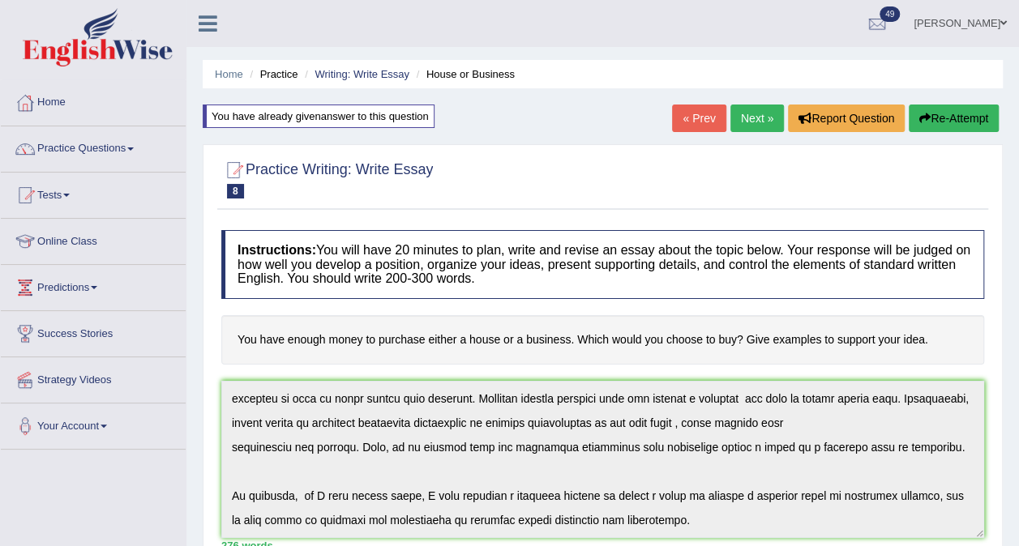
click at [116, 144] on link "Practice Questions" at bounding box center [93, 146] width 185 height 41
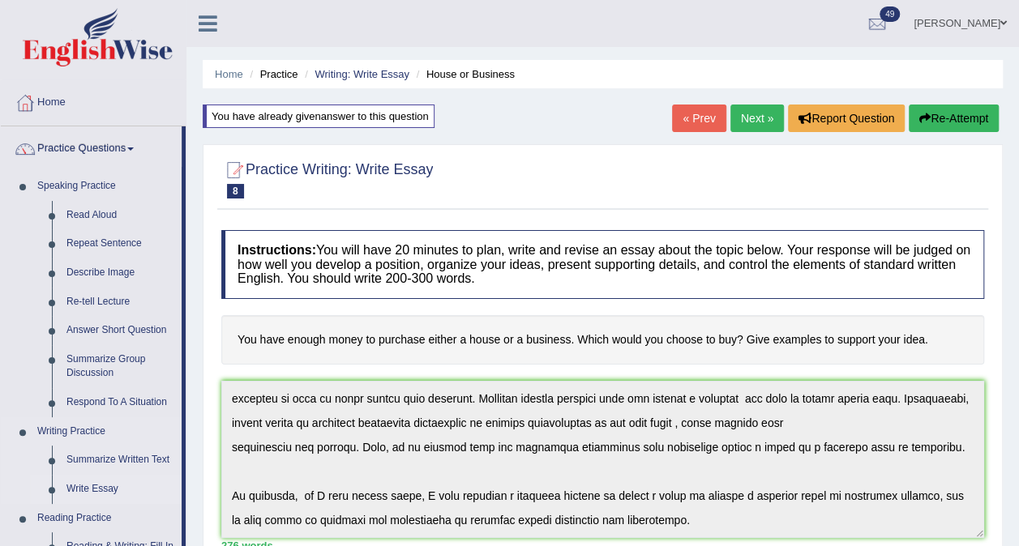
click at [91, 485] on link "Write Essay" at bounding box center [120, 489] width 122 height 29
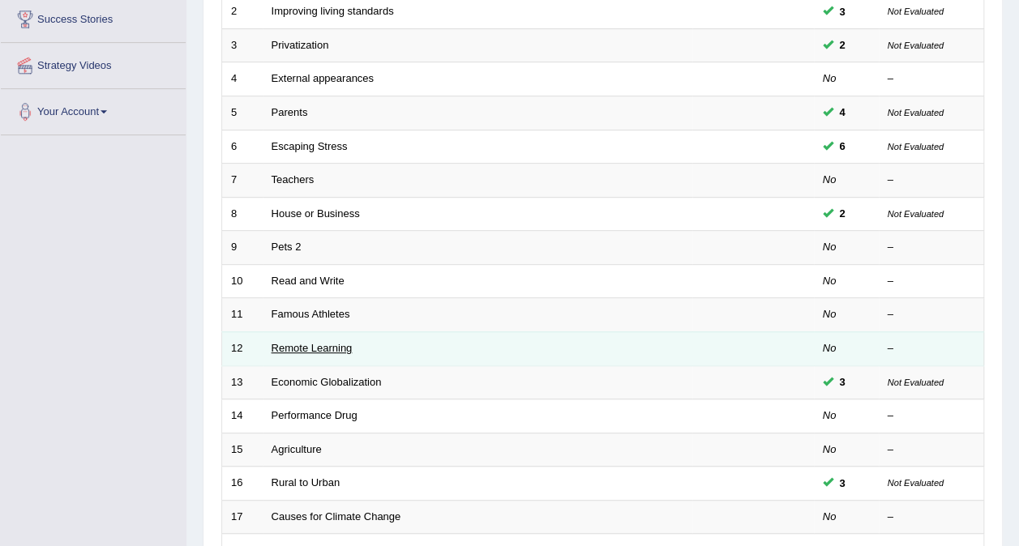
click at [299, 342] on link "Remote Learning" at bounding box center [311, 348] width 81 height 12
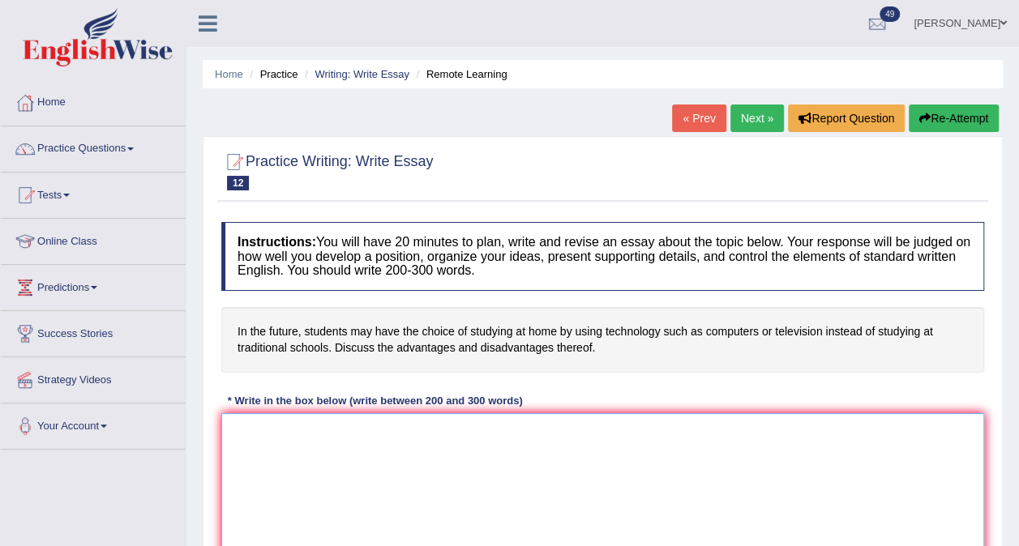
click at [245, 424] on textarea at bounding box center [602, 491] width 763 height 157
paste textarea "The expanding role of (essay topic) in contemporary life has generated extensiv…"
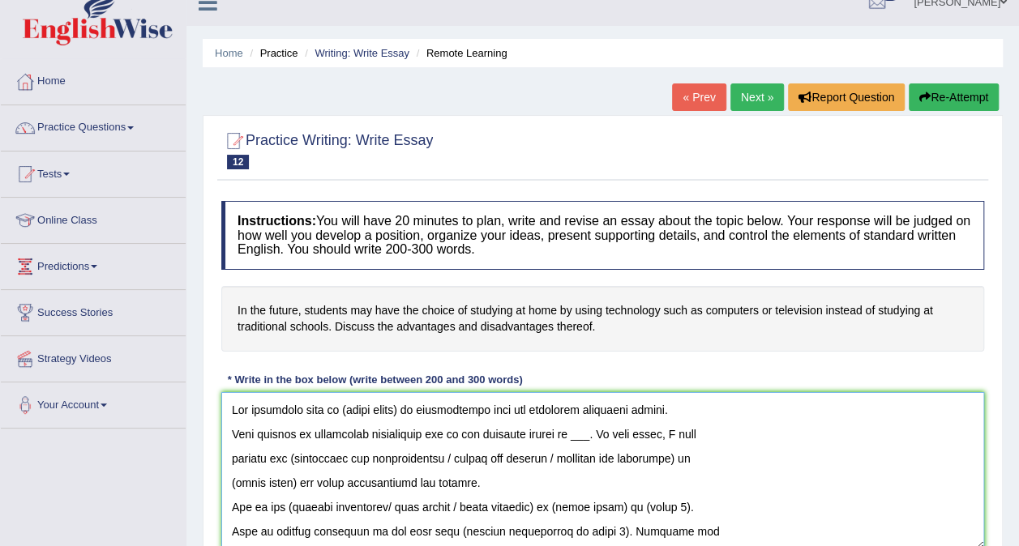
drag, startPoint x: 408, startPoint y: 407, endPoint x: 344, endPoint y: 408, distance: 64.0
click at [344, 408] on textarea at bounding box center [602, 470] width 763 height 157
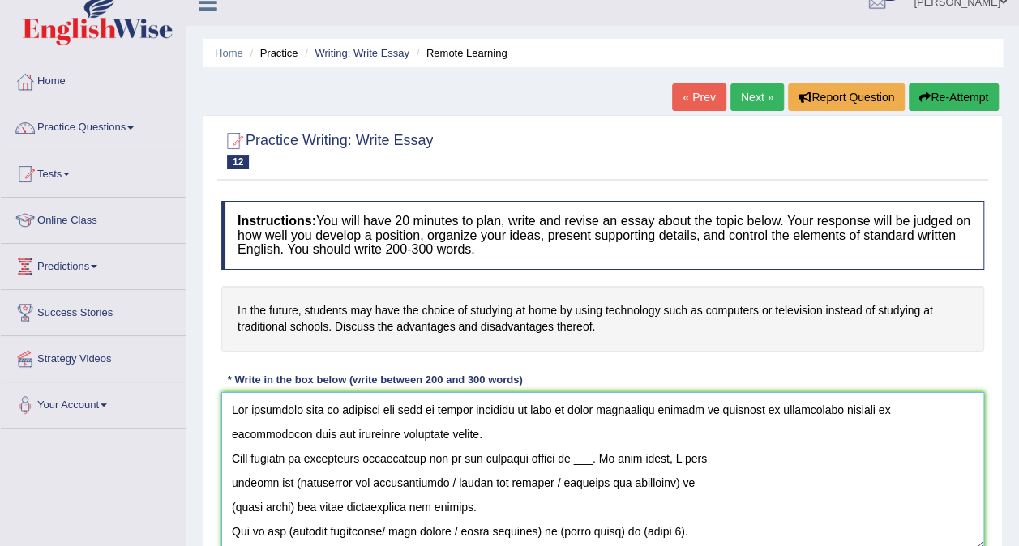
click at [233, 455] on textarea at bounding box center [602, 470] width 763 height 157
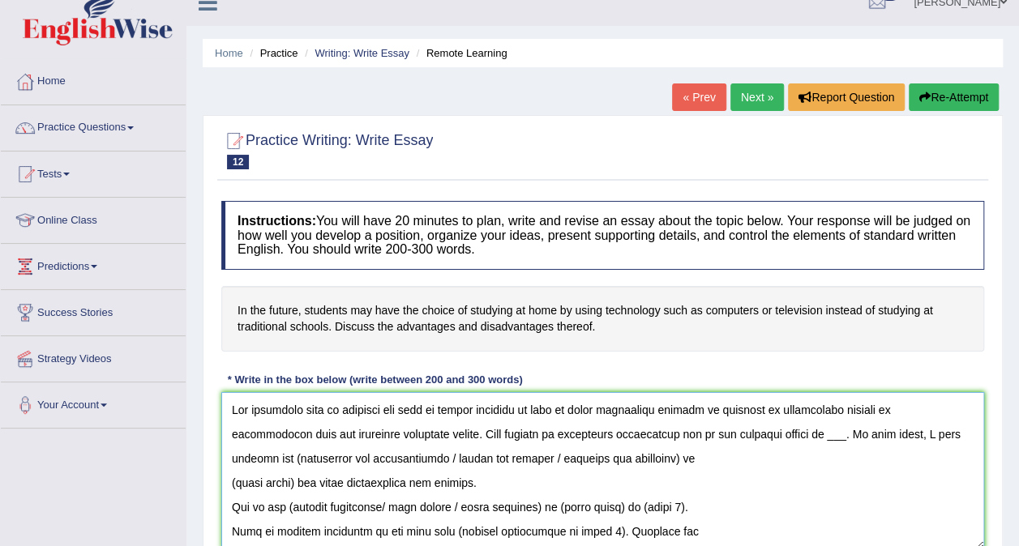
drag, startPoint x: 824, startPoint y: 486, endPoint x: 825, endPoint y: 450, distance: 36.5
click at [825, 450] on textarea at bounding box center [602, 470] width 763 height 157
click at [833, 427] on textarea at bounding box center [602, 470] width 763 height 157
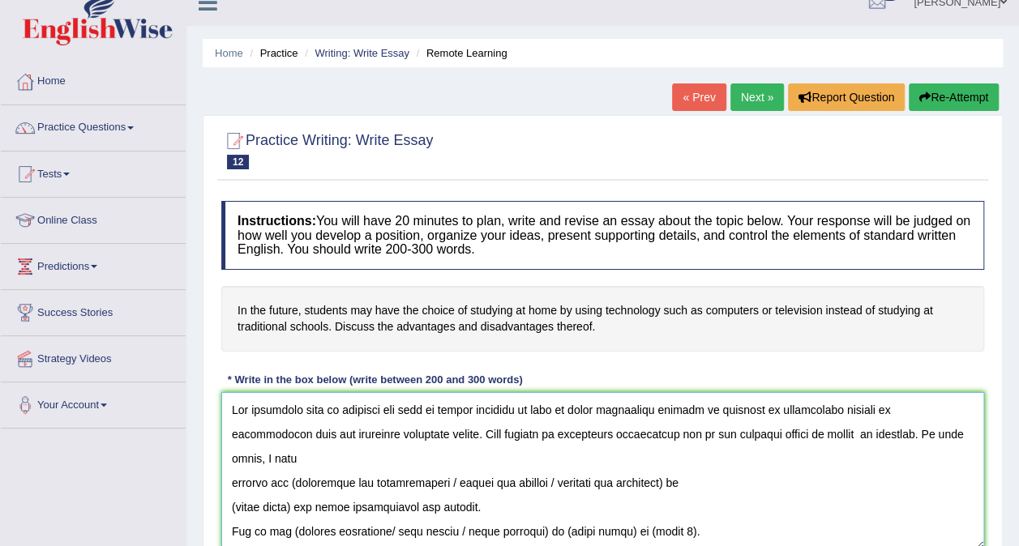
click at [227, 485] on textarea at bounding box center [602, 470] width 763 height 157
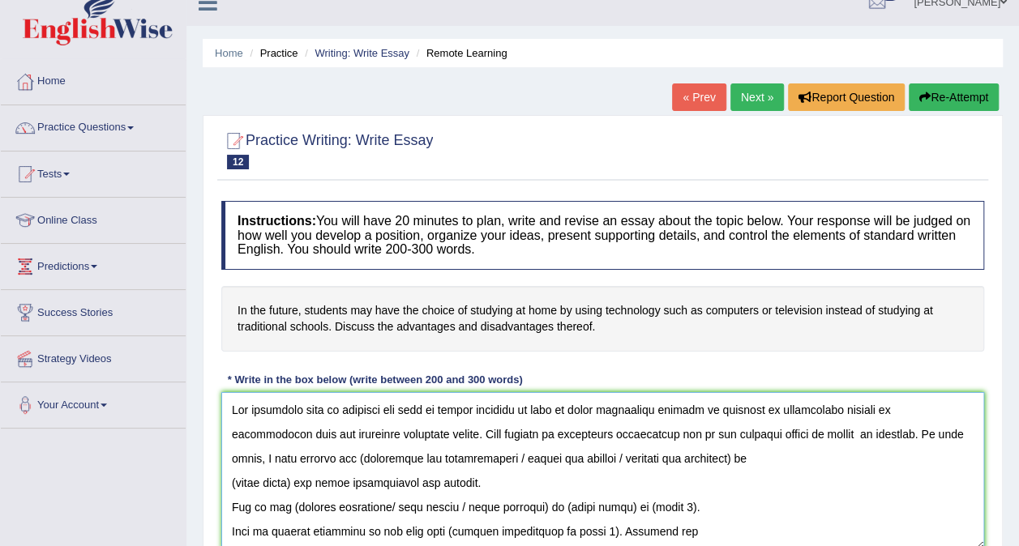
click at [362, 451] on textarea at bounding box center [602, 470] width 763 height 157
drag, startPoint x: 513, startPoint y: 454, endPoint x: 748, endPoint y: 455, distance: 235.0
click at [748, 455] on textarea at bounding box center [602, 470] width 763 height 157
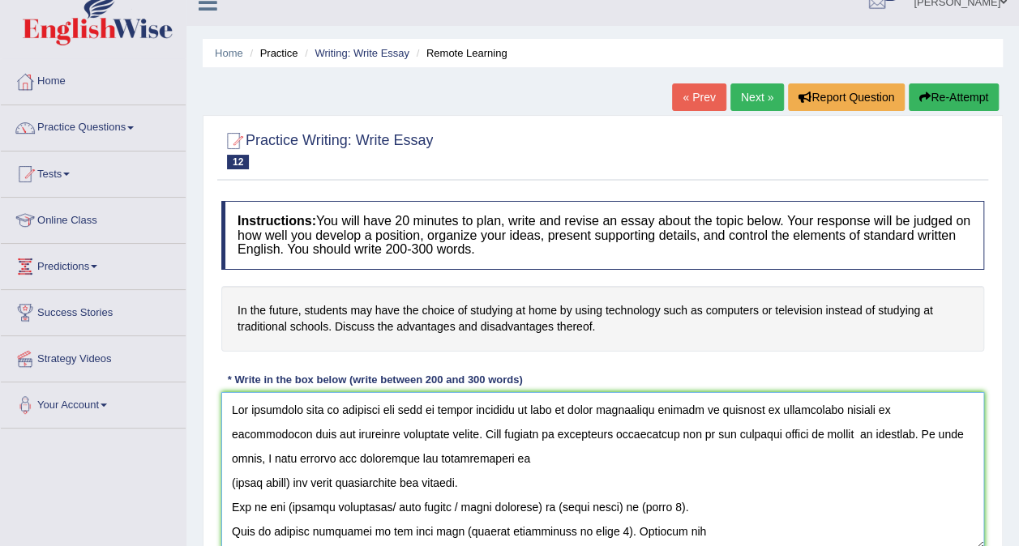
click at [301, 475] on textarea at bounding box center [602, 470] width 763 height 157
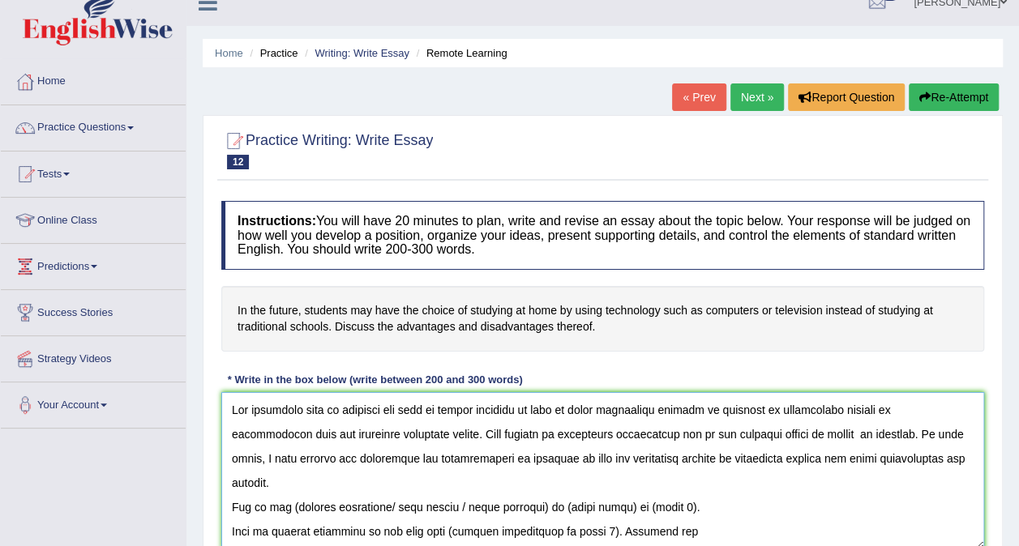
click at [288, 481] on textarea at bounding box center [602, 470] width 763 height 157
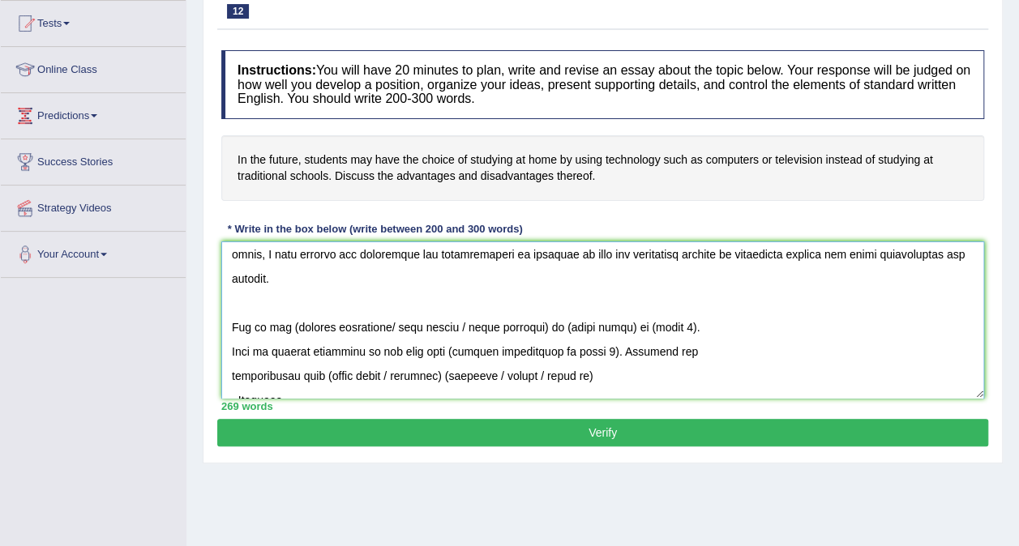
scroll to position [65, 0]
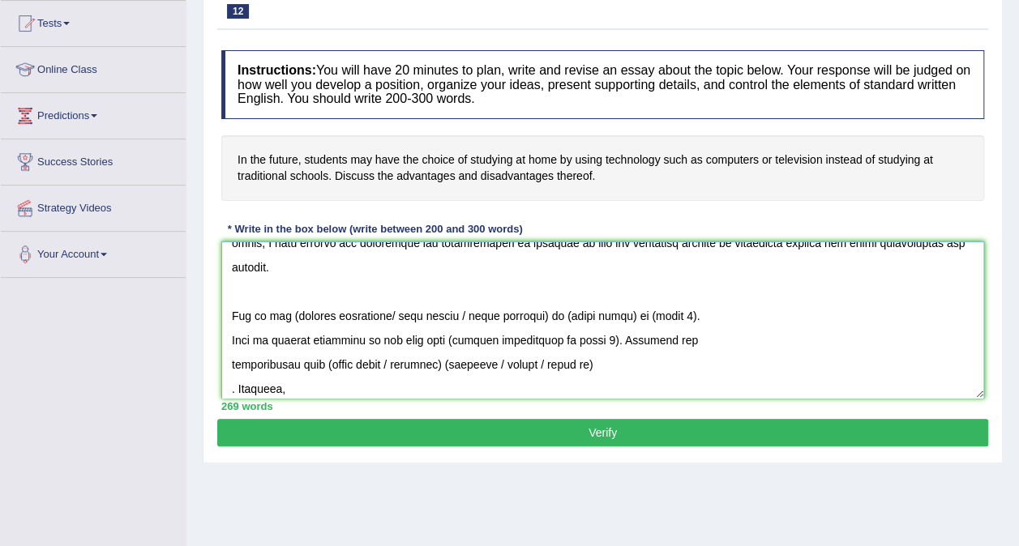
click at [287, 308] on textarea at bounding box center [602, 319] width 763 height 157
drag, startPoint x: 553, startPoint y: 311, endPoint x: 392, endPoint y: 308, distance: 160.5
click at [392, 308] on textarea at bounding box center [602, 319] width 763 height 157
drag, startPoint x: 465, startPoint y: 314, endPoint x: 400, endPoint y: 316, distance: 64.9
click at [400, 316] on textarea at bounding box center [602, 319] width 763 height 157
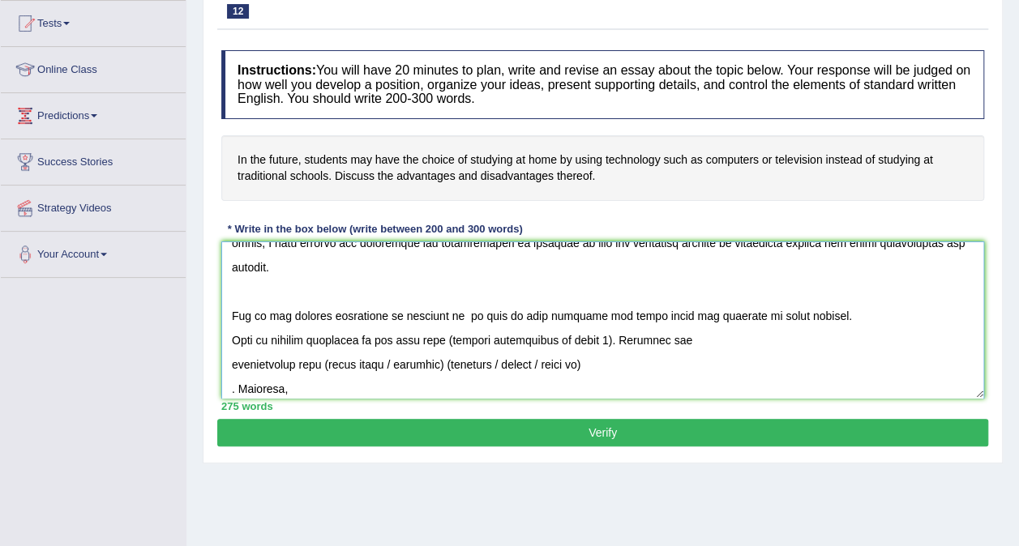
click at [233, 336] on textarea at bounding box center [602, 319] width 763 height 157
drag, startPoint x: 447, startPoint y: 339, endPoint x: 296, endPoint y: 340, distance: 151.5
click at [296, 340] on textarea at bounding box center [602, 319] width 763 height 157
click at [233, 359] on textarea at bounding box center [602, 319] width 763 height 157
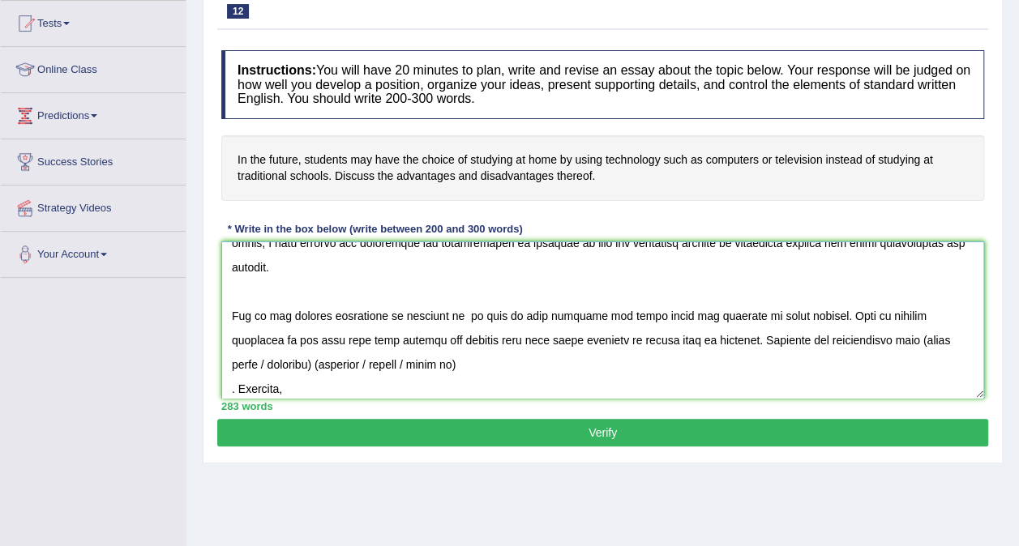
click at [848, 336] on textarea at bounding box center [602, 319] width 763 height 157
drag, startPoint x: 848, startPoint y: 336, endPoint x: 911, endPoint y: 378, distance: 75.5
click at [911, 378] on textarea at bounding box center [602, 319] width 763 height 157
click at [489, 347] on textarea at bounding box center [602, 319] width 763 height 157
click at [844, 337] on textarea at bounding box center [602, 319] width 763 height 157
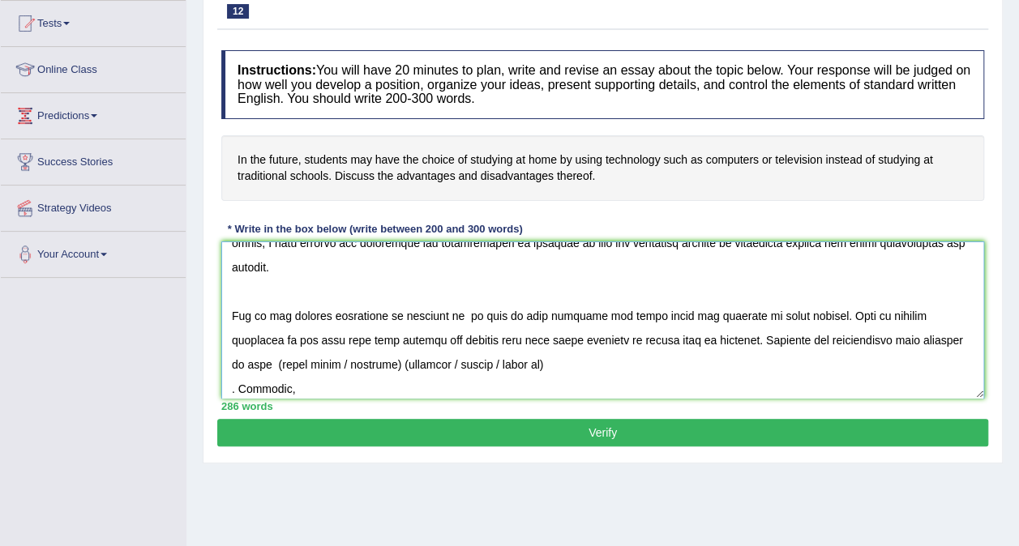
click at [938, 345] on textarea at bounding box center [602, 319] width 763 height 157
drag, startPoint x: 421, startPoint y: 360, endPoint x: 294, endPoint y: 363, distance: 127.3
click at [294, 363] on textarea at bounding box center [602, 319] width 763 height 157
drag, startPoint x: 339, startPoint y: 362, endPoint x: 448, endPoint y: 361, distance: 109.4
click at [448, 361] on textarea at bounding box center [602, 319] width 763 height 157
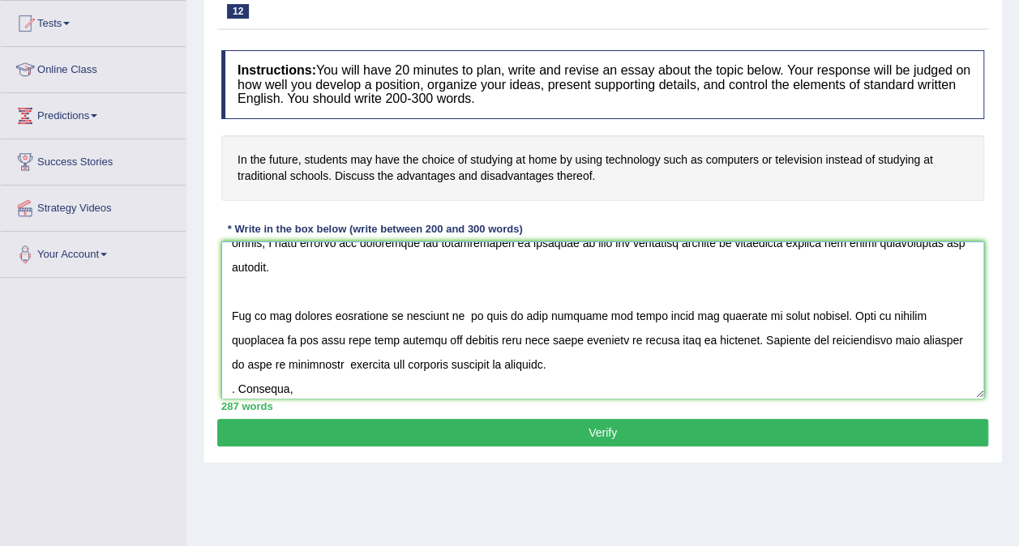
click at [239, 384] on textarea at bounding box center [602, 319] width 763 height 157
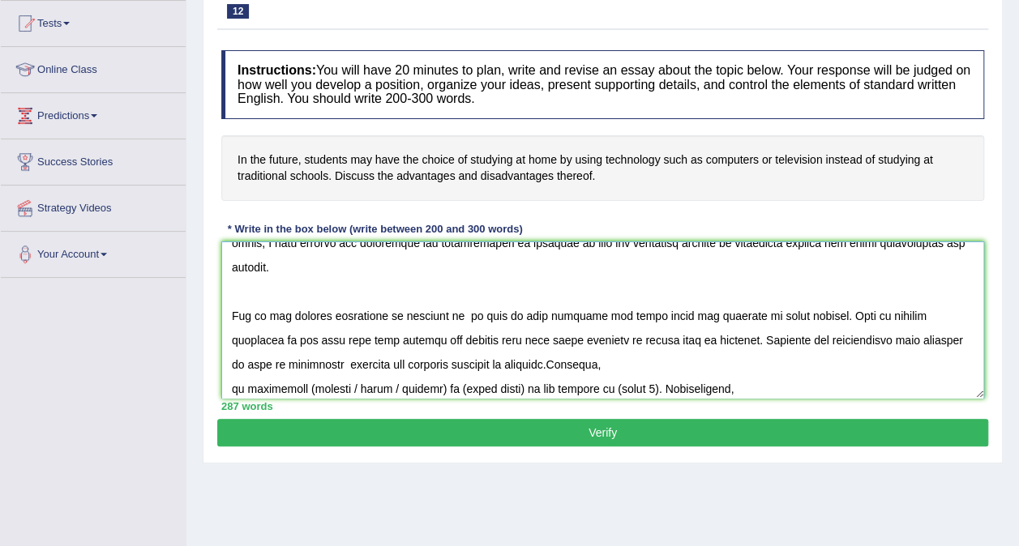
click at [233, 384] on textarea at bounding box center [602, 319] width 763 height 157
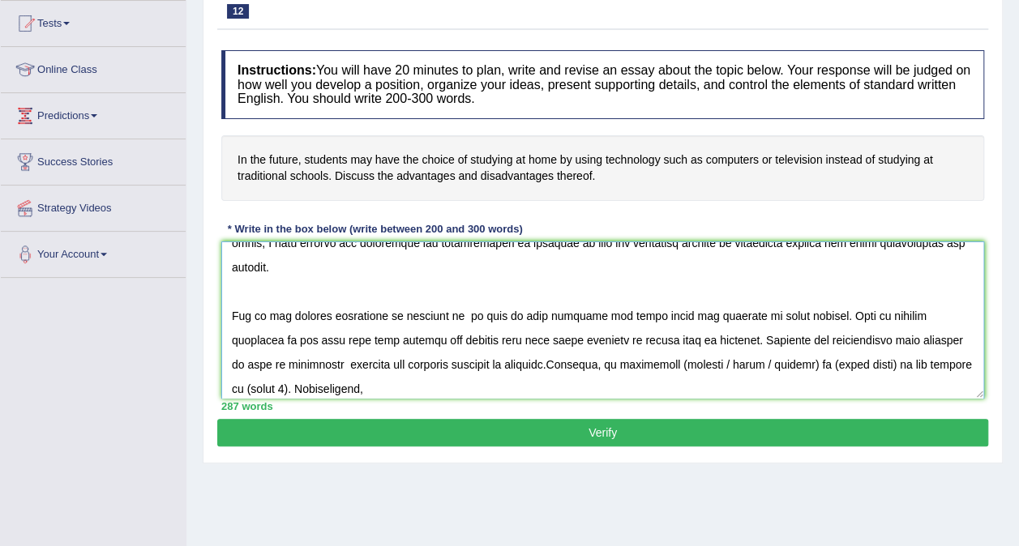
click at [627, 361] on textarea at bounding box center [602, 319] width 763 height 157
drag, startPoint x: 746, startPoint y: 358, endPoint x: 680, endPoint y: 361, distance: 65.7
click at [680, 361] on textarea at bounding box center [602, 319] width 763 height 157
click at [319, 387] on textarea at bounding box center [602, 319] width 763 height 157
click at [859, 362] on textarea at bounding box center [602, 319] width 763 height 157
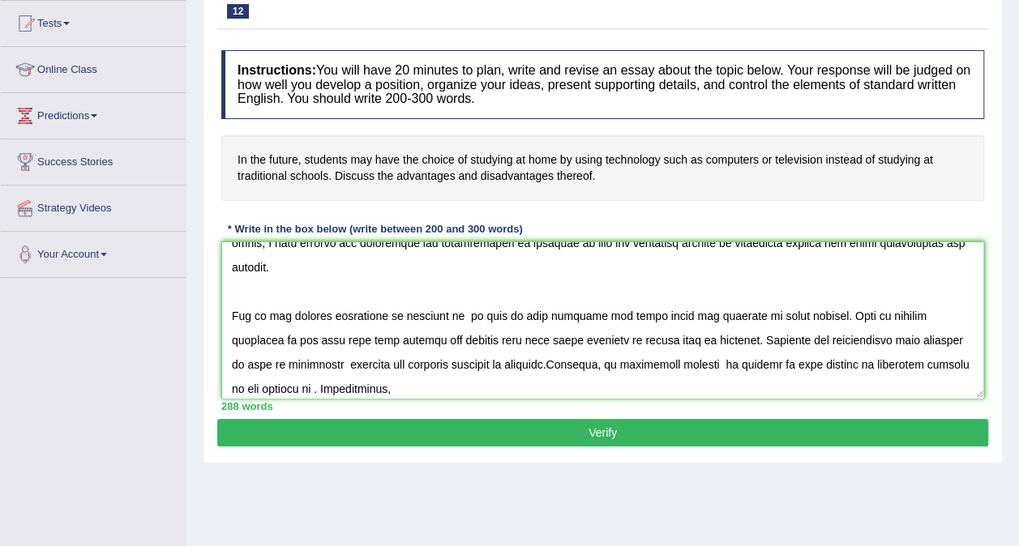
click at [275, 389] on textarea at bounding box center [602, 319] width 763 height 157
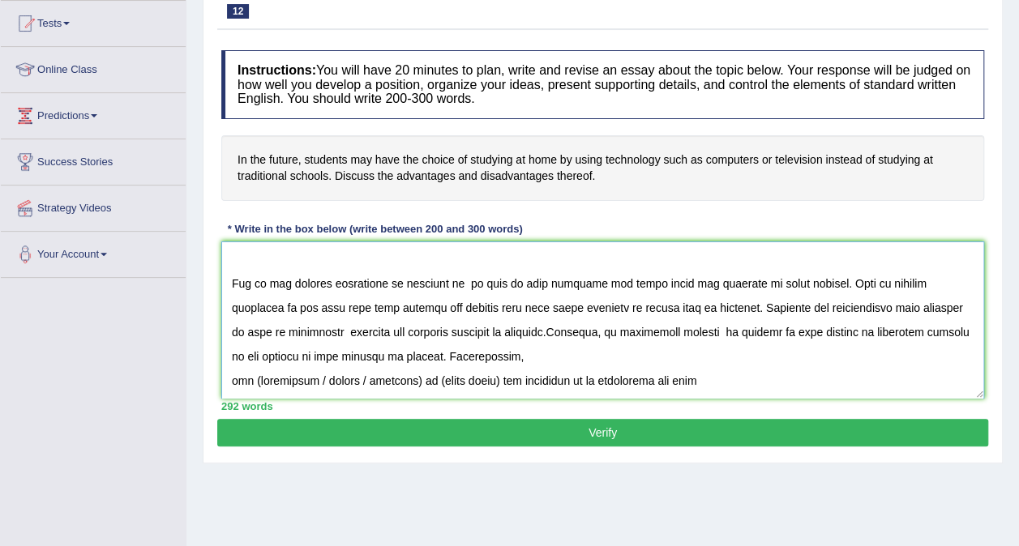
scroll to position [130, 0]
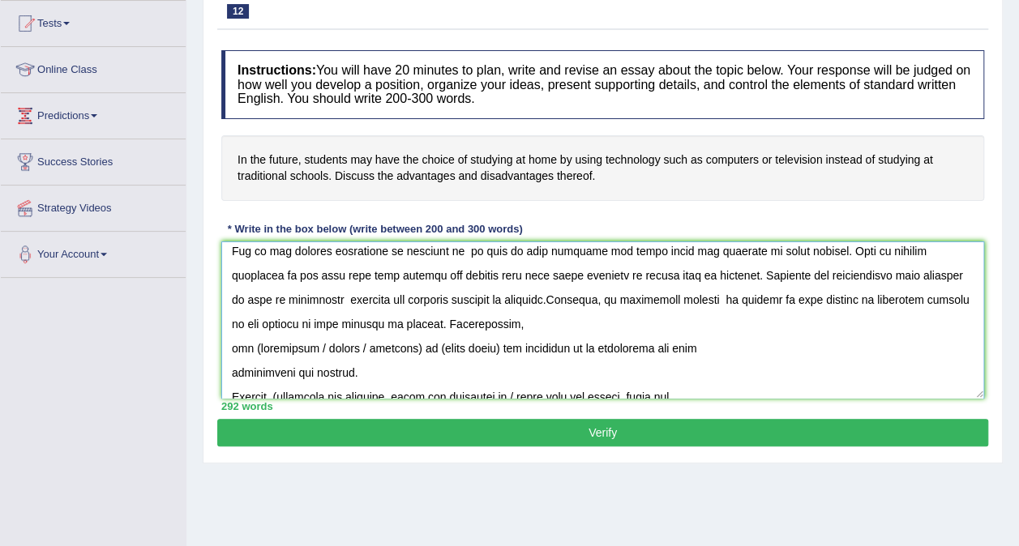
click at [232, 344] on textarea at bounding box center [602, 319] width 763 height 157
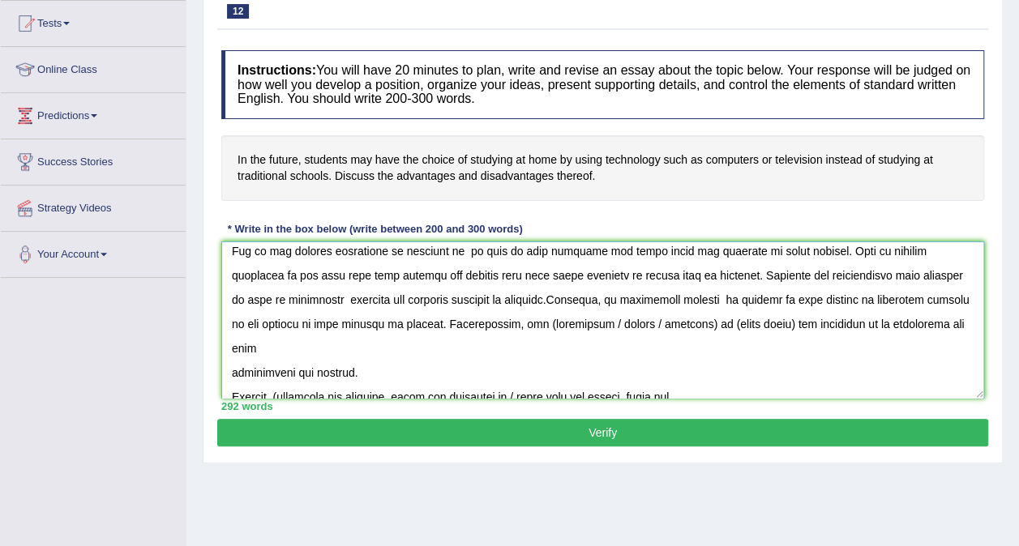
scroll to position [105, 0]
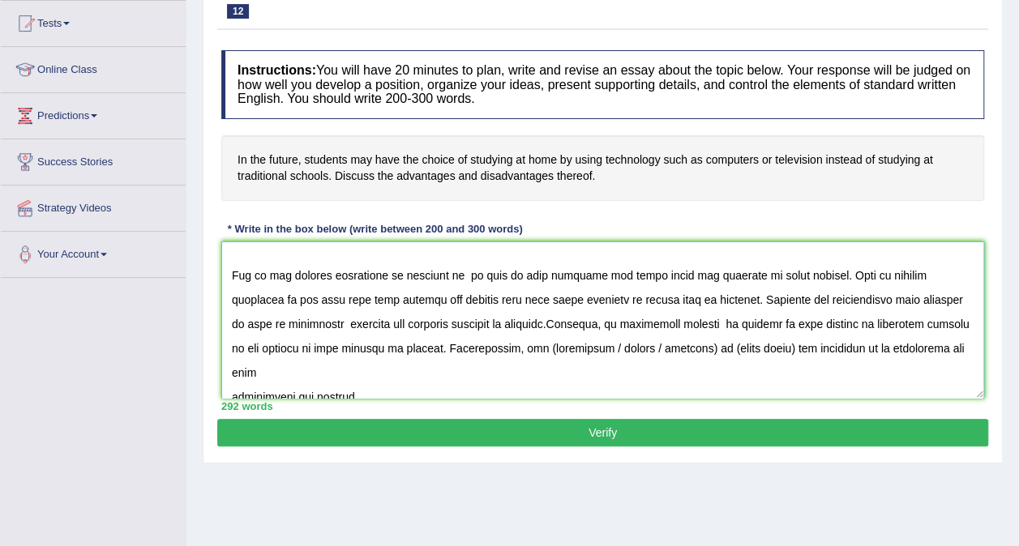
click at [486, 342] on textarea at bounding box center [602, 319] width 763 height 157
drag, startPoint x: 650, startPoint y: 343, endPoint x: 545, endPoint y: 344, distance: 105.3
click at [545, 344] on textarea at bounding box center [602, 319] width 763 height 157
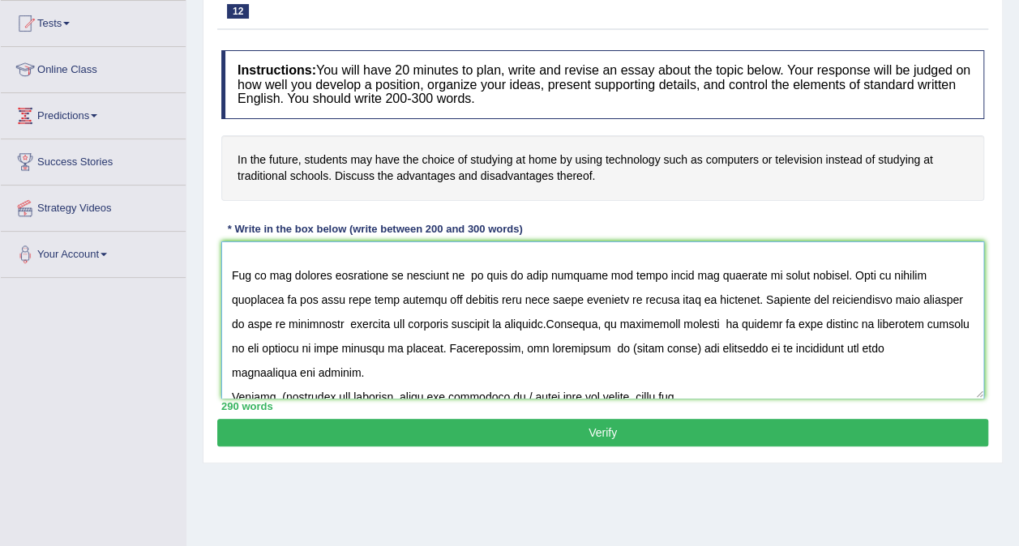
drag, startPoint x: 629, startPoint y: 344, endPoint x: 561, endPoint y: 344, distance: 68.1
click at [561, 344] on textarea at bounding box center [602, 319] width 763 height 157
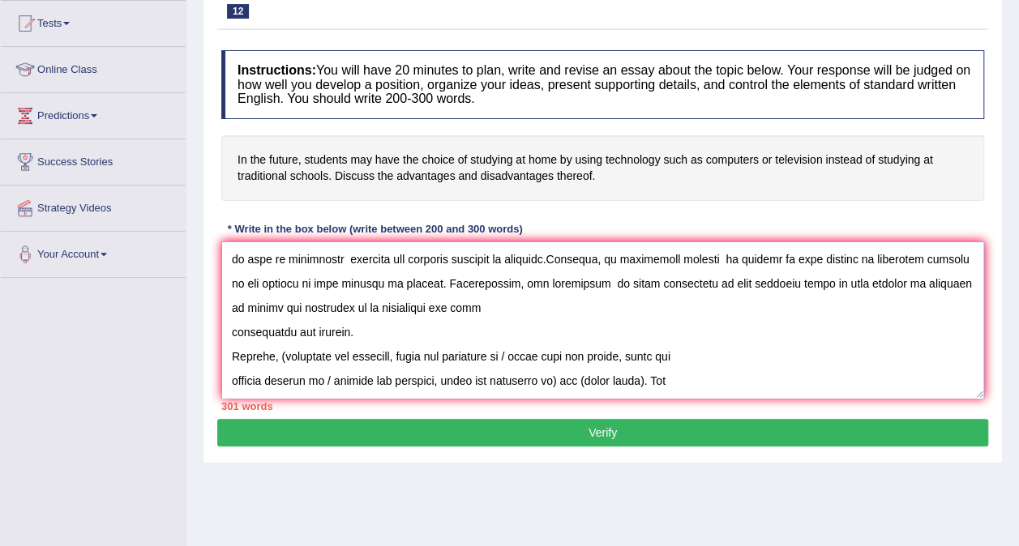
scroll to position [203, 0]
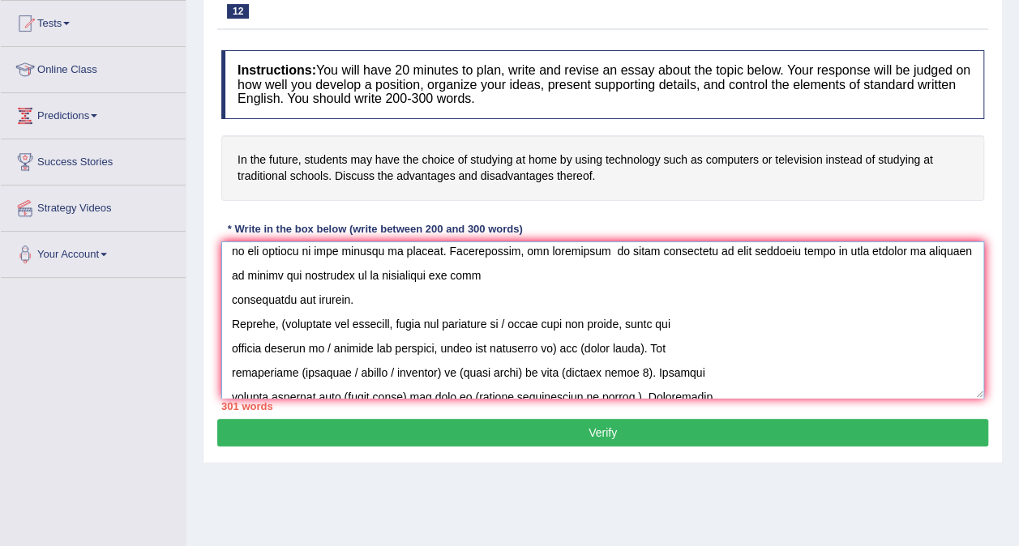
click at [232, 295] on textarea at bounding box center [602, 319] width 763 height 157
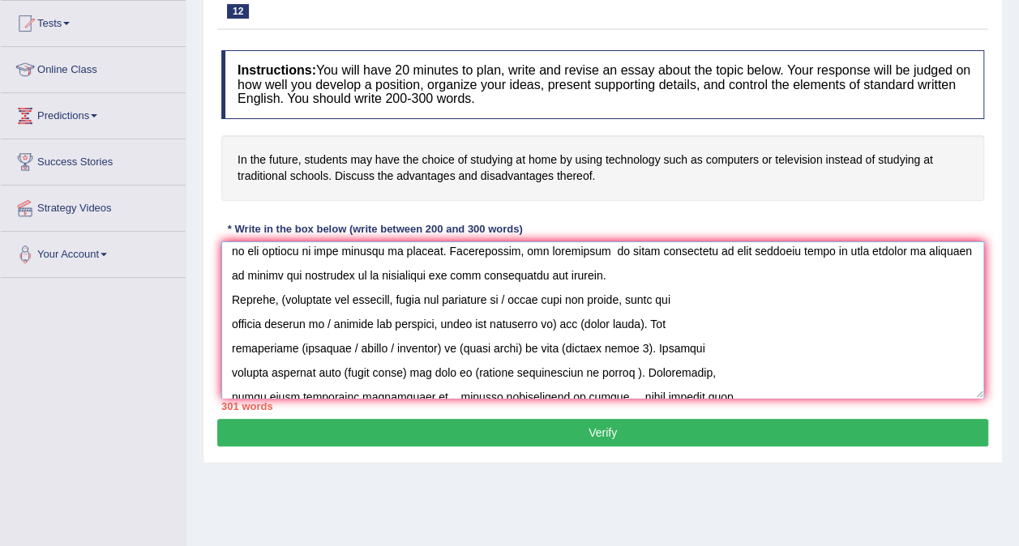
scroll to position [178, 0]
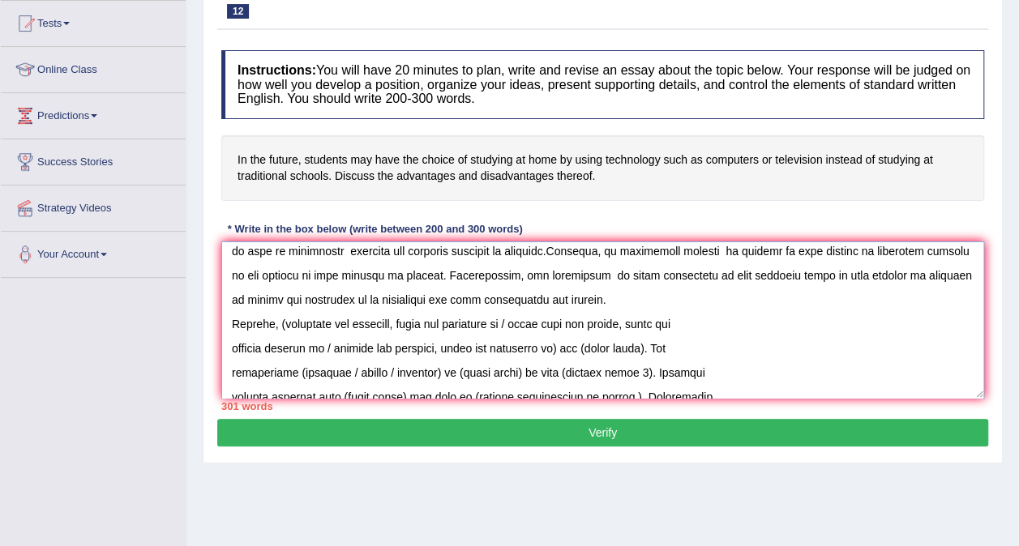
click at [363, 271] on textarea at bounding box center [602, 319] width 763 height 157
click at [282, 323] on textarea at bounding box center [602, 319] width 763 height 157
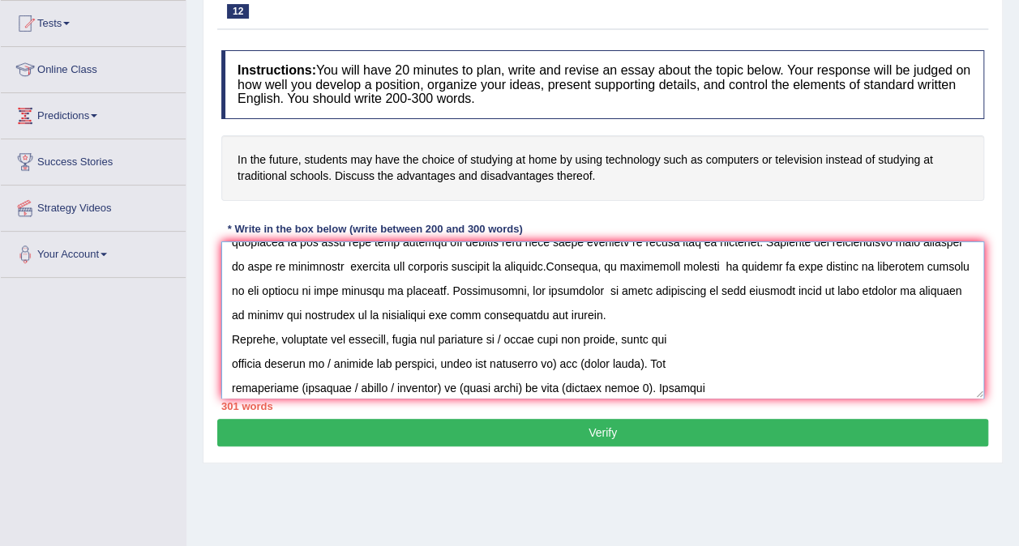
scroll to position [138, 0]
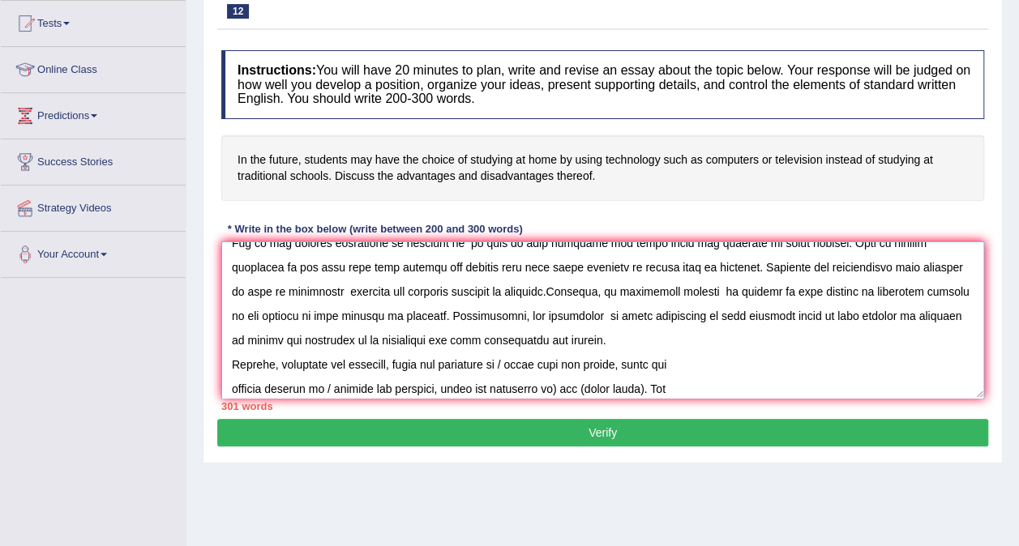
click at [914, 318] on textarea at bounding box center [602, 319] width 763 height 157
click at [951, 315] on textarea at bounding box center [602, 319] width 763 height 157
drag, startPoint x: 395, startPoint y: 312, endPoint x: 551, endPoint y: 335, distance: 157.3
click at [551, 335] on textarea at bounding box center [602, 319] width 763 height 157
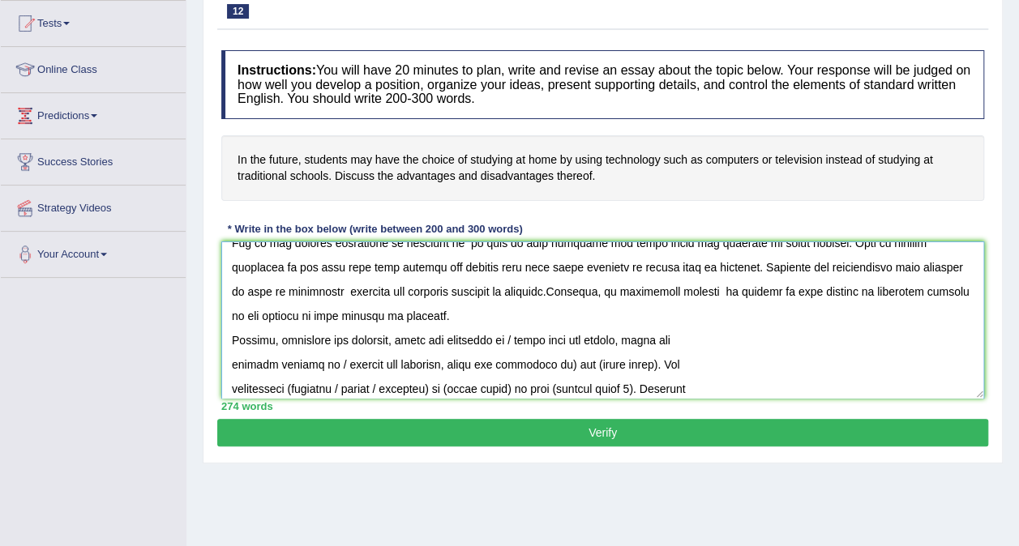
drag, startPoint x: 515, startPoint y: 335, endPoint x: 549, endPoint y: 357, distance: 40.0
click at [549, 357] on textarea at bounding box center [602, 319] width 763 height 157
click at [598, 339] on textarea at bounding box center [602, 319] width 763 height 157
click at [289, 353] on textarea at bounding box center [602, 319] width 763 height 157
drag, startPoint x: 431, startPoint y: 362, endPoint x: 339, endPoint y: 360, distance: 92.4
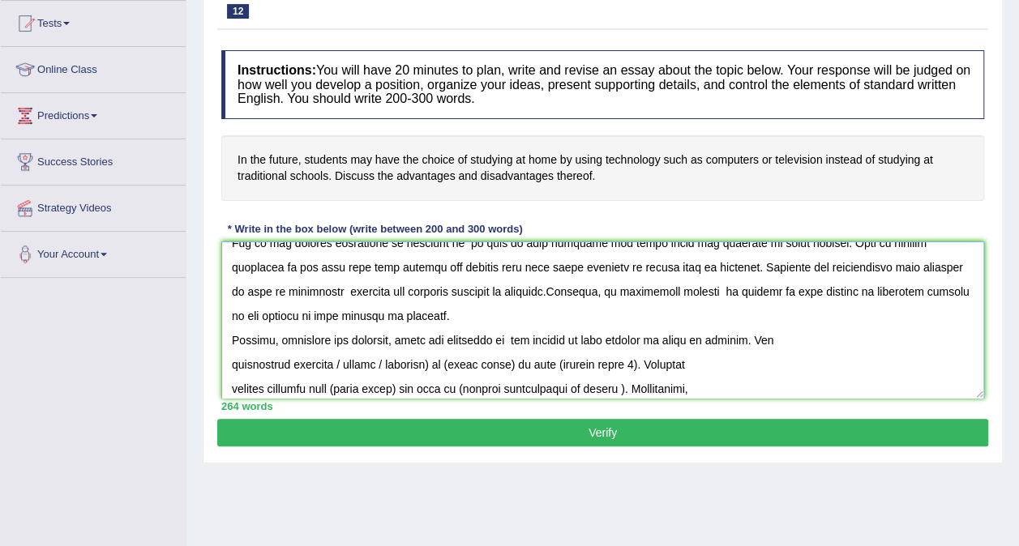
click at [339, 360] on textarea at bounding box center [602, 319] width 763 height 157
drag, startPoint x: 419, startPoint y: 362, endPoint x: 354, endPoint y: 362, distance: 64.8
click at [354, 362] on textarea at bounding box center [602, 319] width 763 height 157
click at [690, 361] on textarea at bounding box center [602, 319] width 763 height 157
click at [737, 362] on textarea at bounding box center [602, 319] width 763 height 157
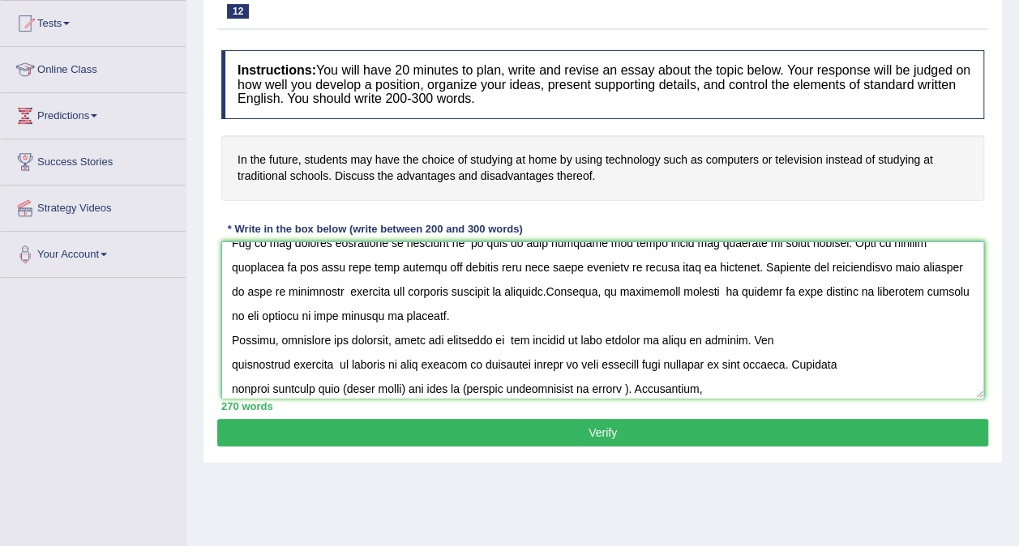
click at [232, 384] on textarea at bounding box center [602, 319] width 763 height 157
click at [293, 387] on textarea at bounding box center [602, 319] width 763 height 157
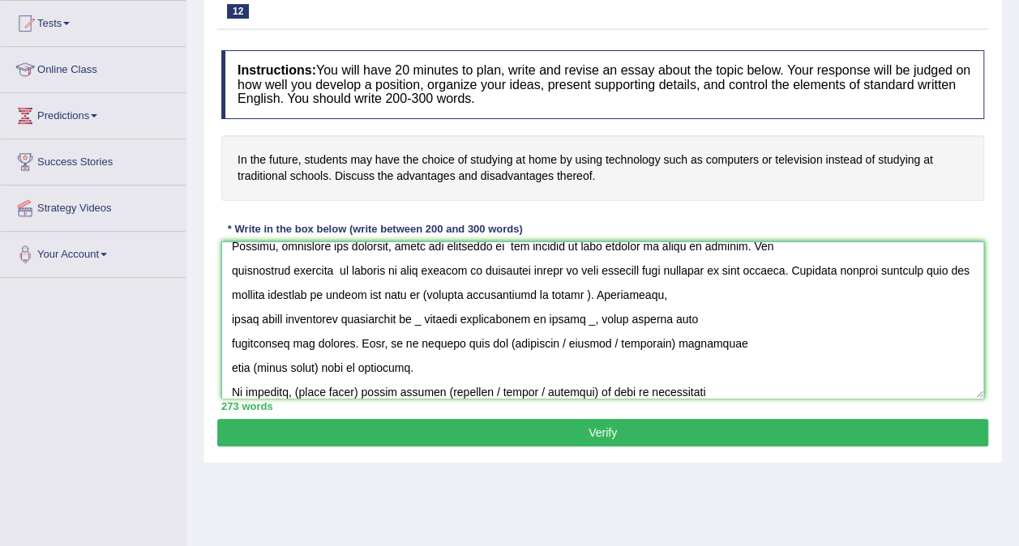
scroll to position [235, 0]
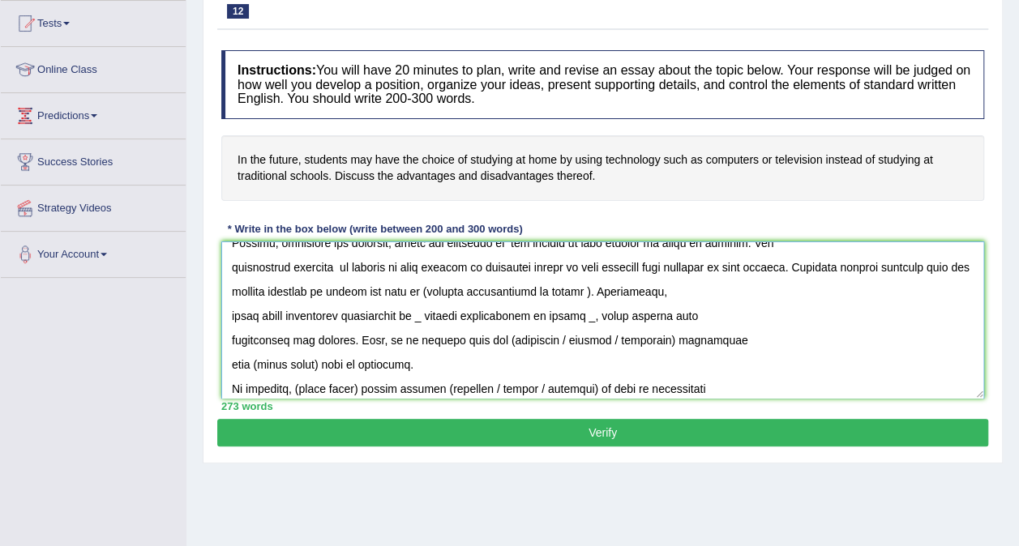
drag, startPoint x: 446, startPoint y: 284, endPoint x: 612, endPoint y: 294, distance: 166.4
click at [612, 294] on textarea at bounding box center [602, 319] width 763 height 157
drag, startPoint x: 612, startPoint y: 294, endPoint x: 671, endPoint y: 305, distance: 60.2
click at [671, 305] on textarea at bounding box center [602, 319] width 763 height 157
click at [563, 288] on textarea at bounding box center [602, 319] width 763 height 157
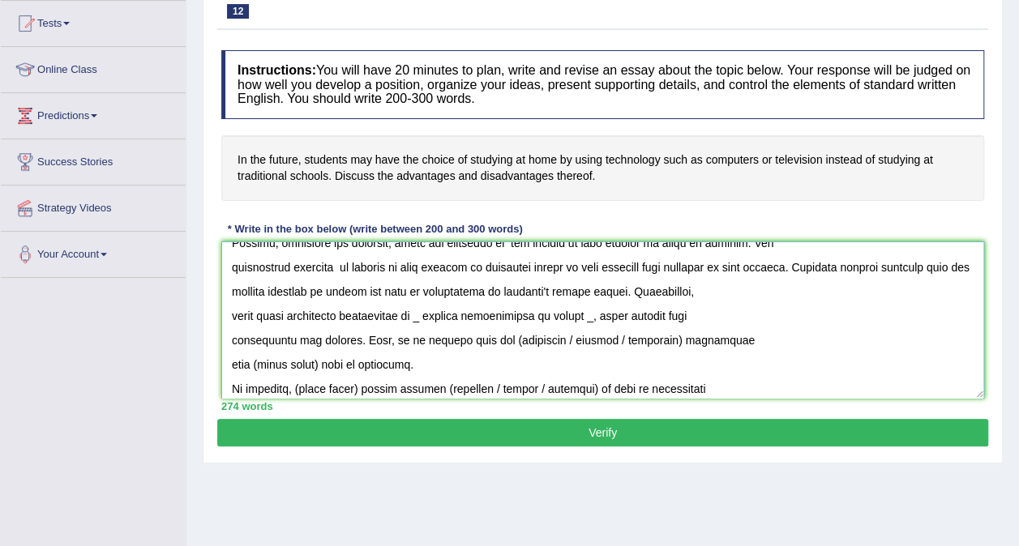
scroll to position [267, 0]
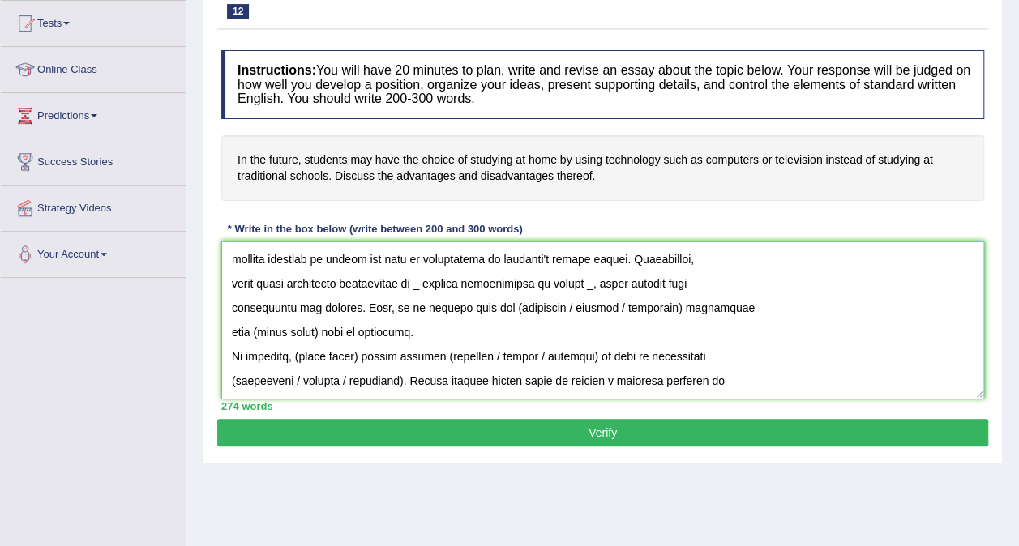
click at [298, 353] on textarea at bounding box center [602, 319] width 763 height 157
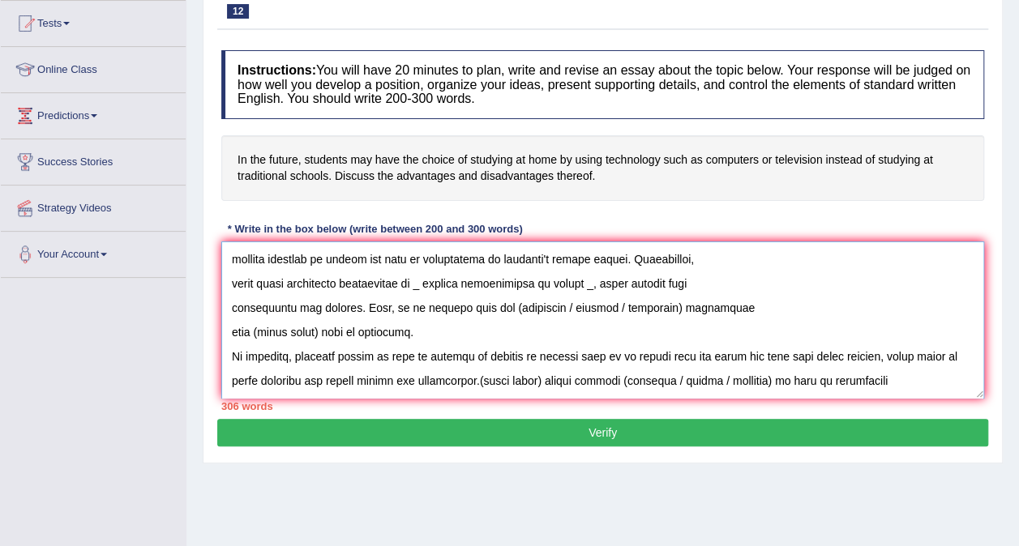
scroll to position [340, 0]
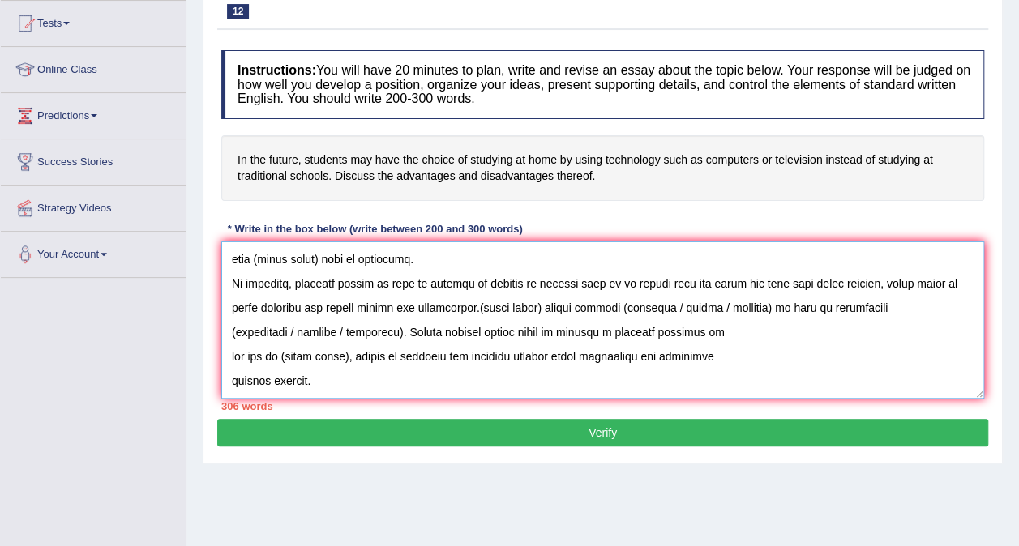
drag, startPoint x: 485, startPoint y: 376, endPoint x: 754, endPoint y: 462, distance: 282.4
click at [754, 462] on div "Home Practice Writing: Write Essay Remote Learning « Prev Next » Report Questio…" at bounding box center [602, 233] width 832 height 810
click at [402, 329] on textarea at bounding box center [602, 319] width 763 height 157
drag, startPoint x: 486, startPoint y: 299, endPoint x: 395, endPoint y: 331, distance: 96.4
click at [395, 331] on textarea at bounding box center [602, 319] width 763 height 157
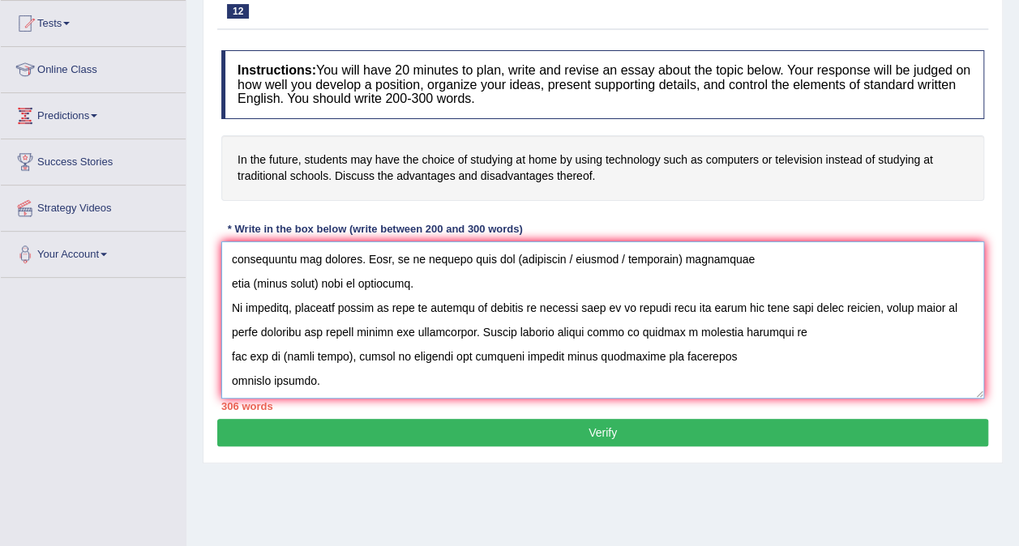
scroll to position [316, 0]
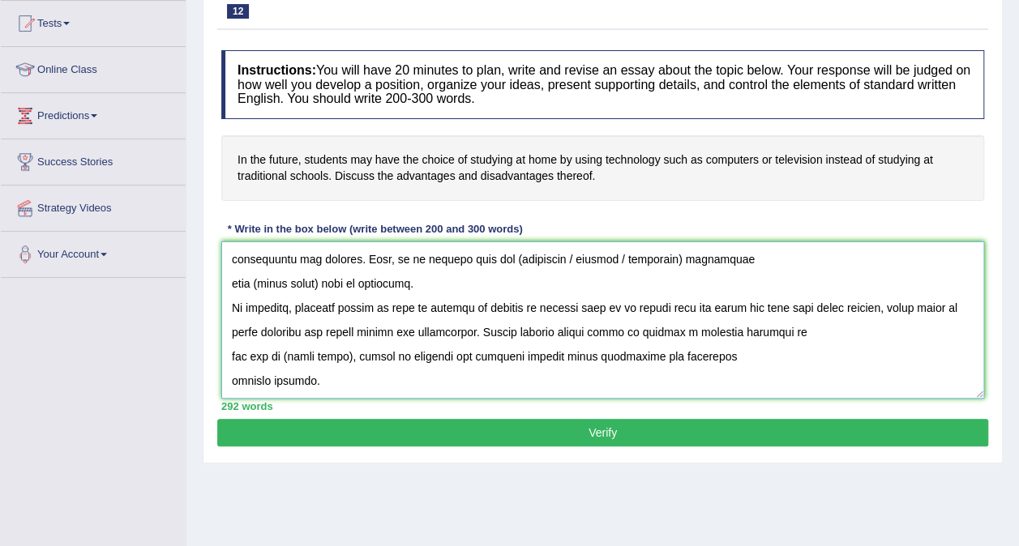
drag, startPoint x: 348, startPoint y: 353, endPoint x: 285, endPoint y: 352, distance: 62.4
click at [285, 352] on textarea at bounding box center [602, 319] width 763 height 157
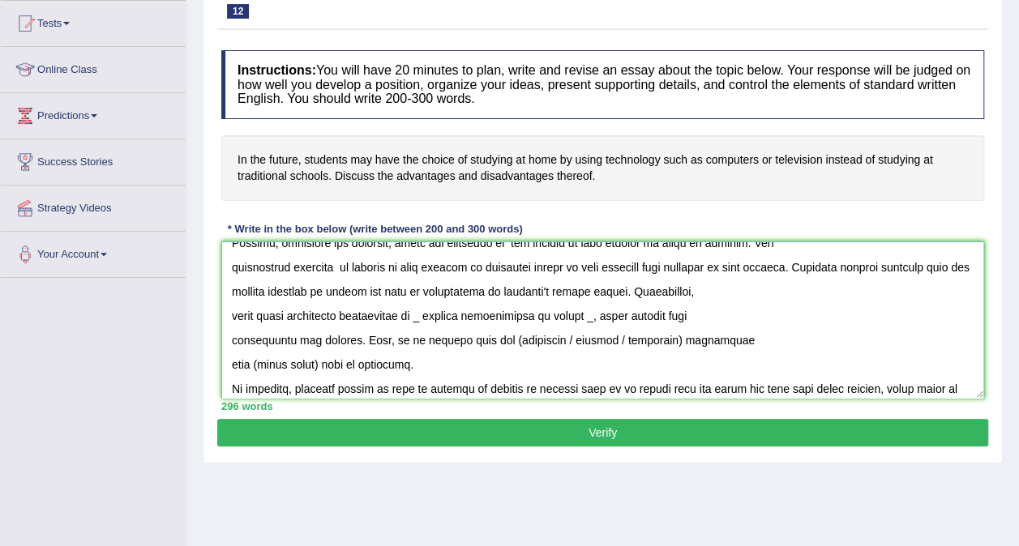
scroll to position [219, 0]
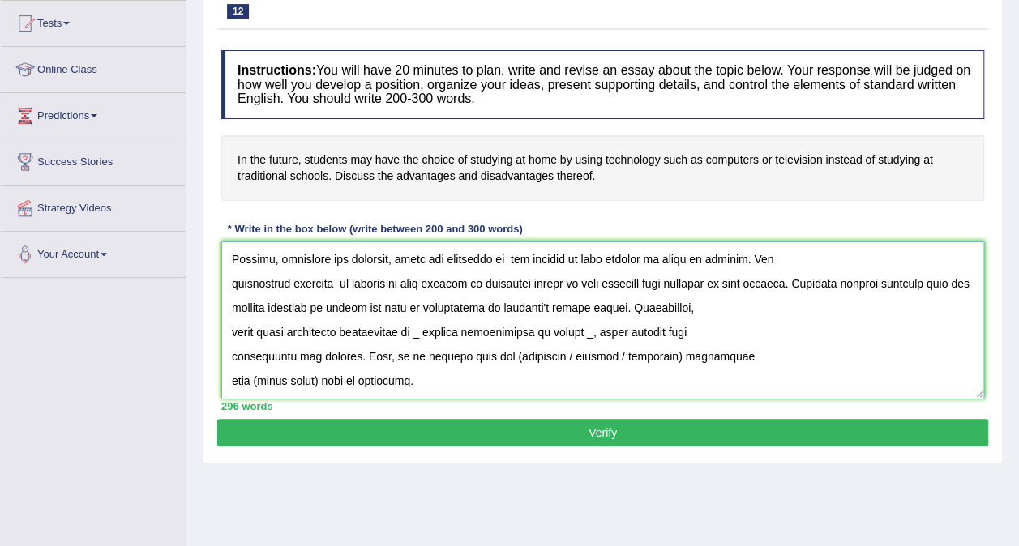
drag, startPoint x: 287, startPoint y: 331, endPoint x: 233, endPoint y: 324, distance: 54.7
click at [233, 324] on textarea at bounding box center [602, 319] width 763 height 157
click at [697, 329] on textarea at bounding box center [602, 319] width 763 height 157
click at [540, 328] on textarea at bounding box center [602, 319] width 763 height 157
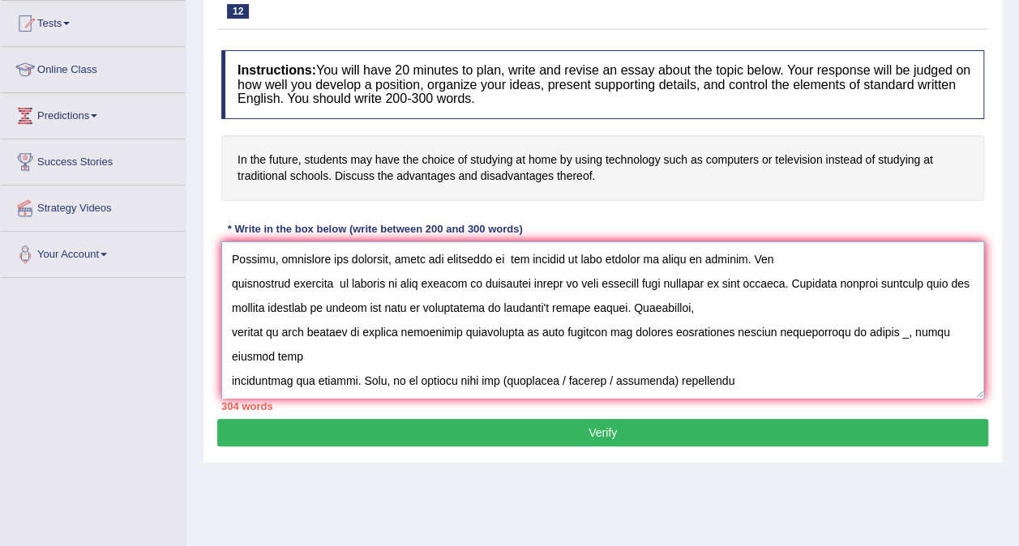
drag, startPoint x: 900, startPoint y: 331, endPoint x: 739, endPoint y: 328, distance: 161.3
click at [739, 328] on textarea at bounding box center [602, 319] width 763 height 157
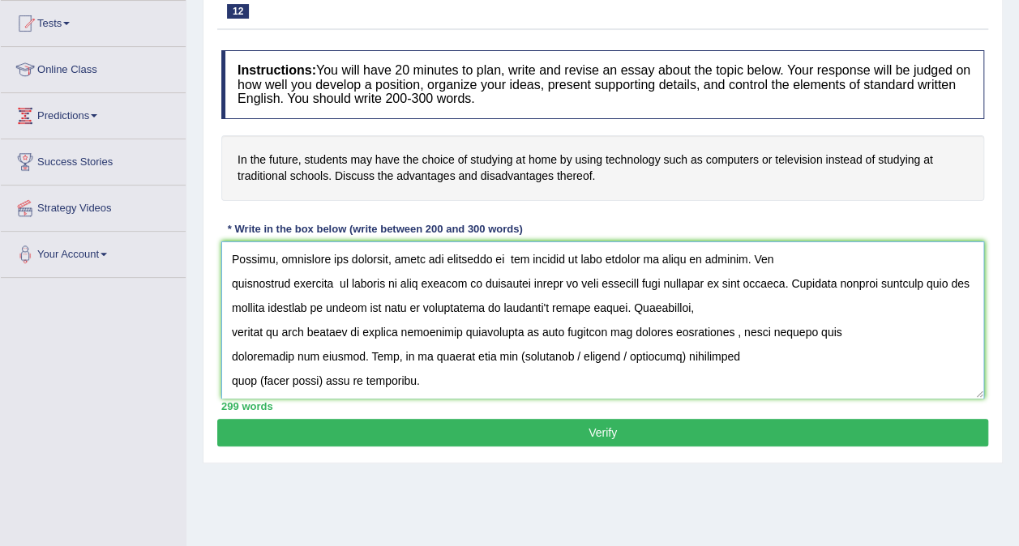
click at [761, 329] on textarea at bounding box center [602, 319] width 763 height 157
click at [738, 331] on textarea at bounding box center [602, 319] width 763 height 157
click at [484, 353] on textarea at bounding box center [602, 319] width 763 height 157
drag, startPoint x: 543, startPoint y: 355, endPoint x: 640, endPoint y: 357, distance: 97.3
click at [640, 357] on textarea at bounding box center [602, 319] width 763 height 157
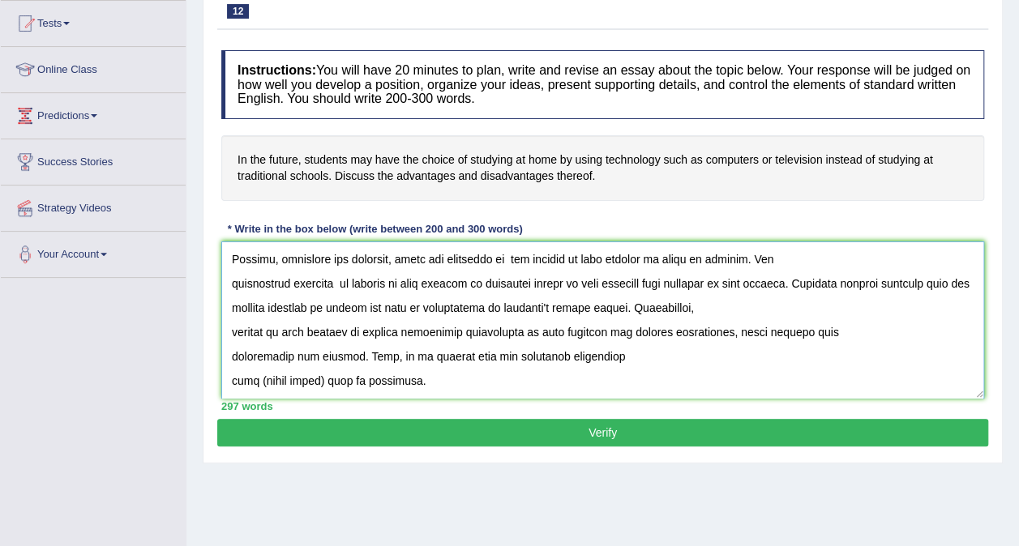
click at [318, 378] on textarea at bounding box center [602, 319] width 763 height 157
type textarea "The expanding role of students may have to choose studying at home by using tec…"
click at [497, 429] on button "Verify" at bounding box center [602, 433] width 771 height 28
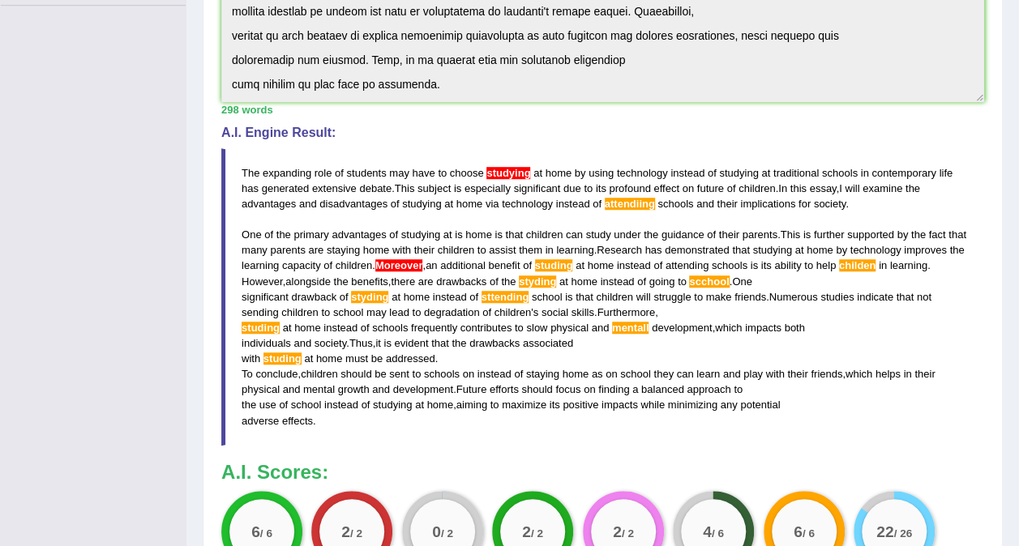
scroll to position [442, 0]
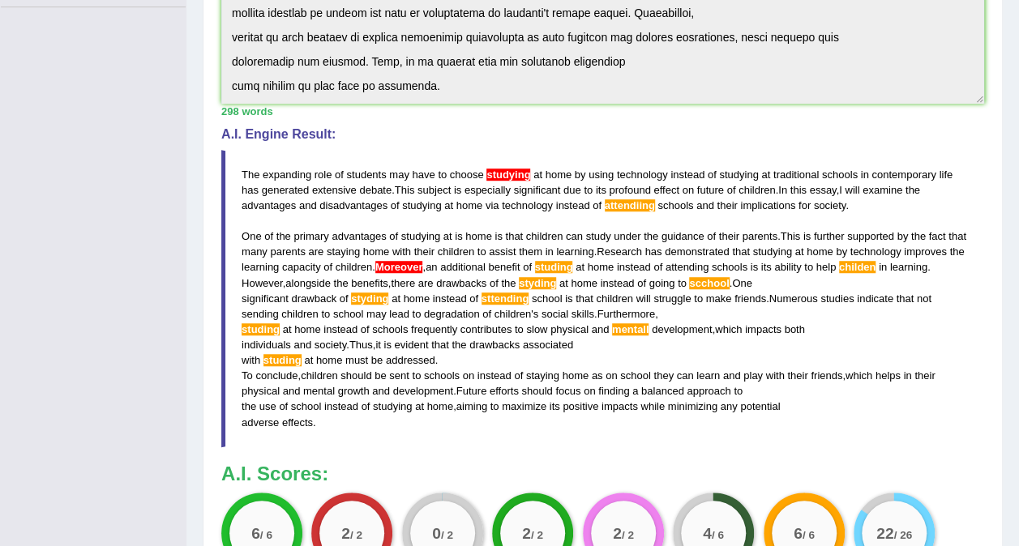
click at [507, 169] on span "studying" at bounding box center [508, 175] width 44 height 12
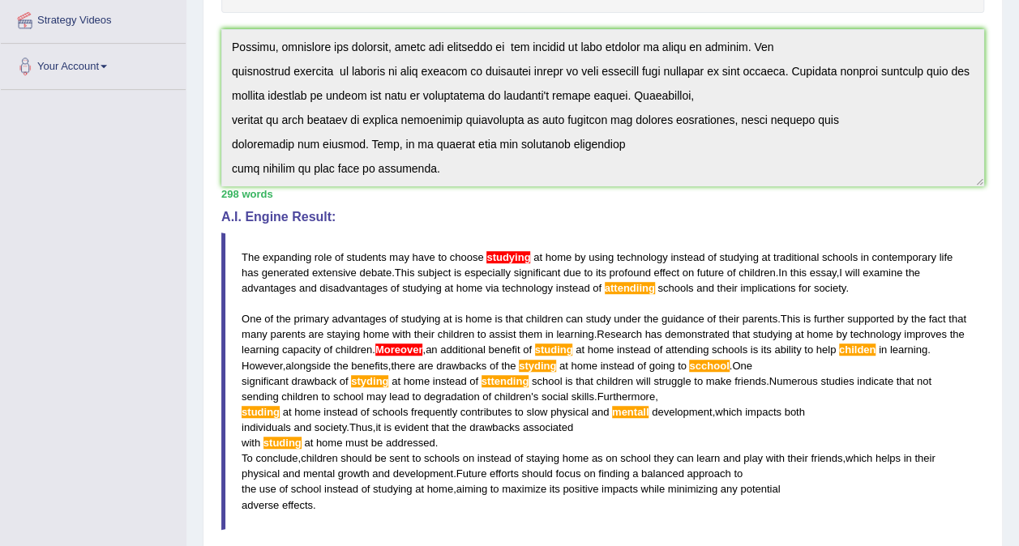
scroll to position [0, 0]
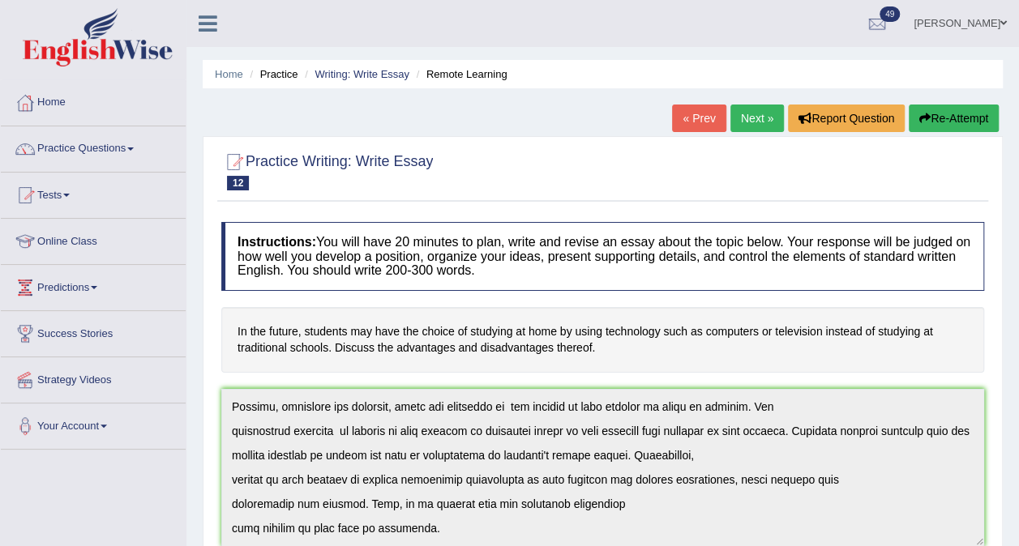
click at [133, 143] on link "Practice Questions" at bounding box center [93, 146] width 185 height 41
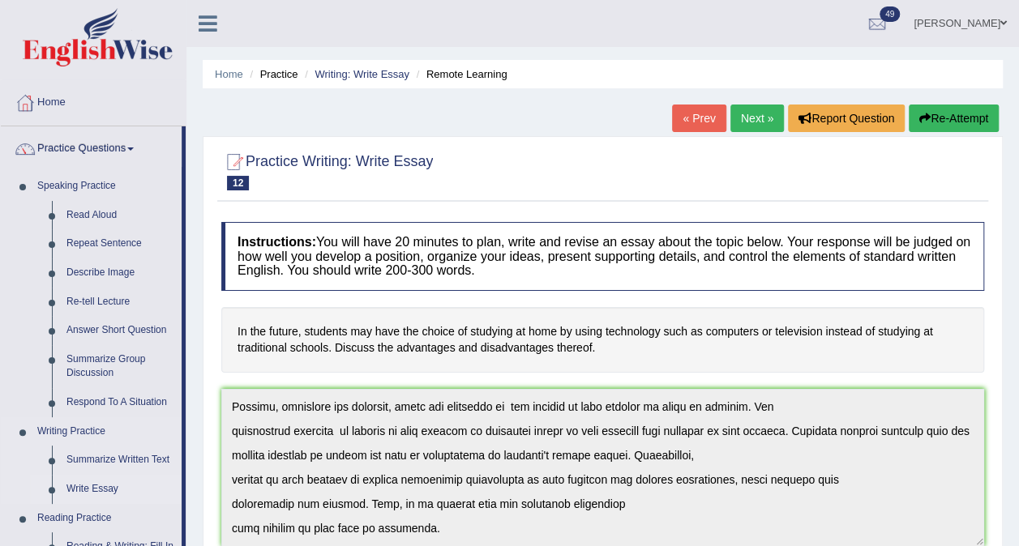
click at [90, 481] on link "Write Essay" at bounding box center [120, 489] width 122 height 29
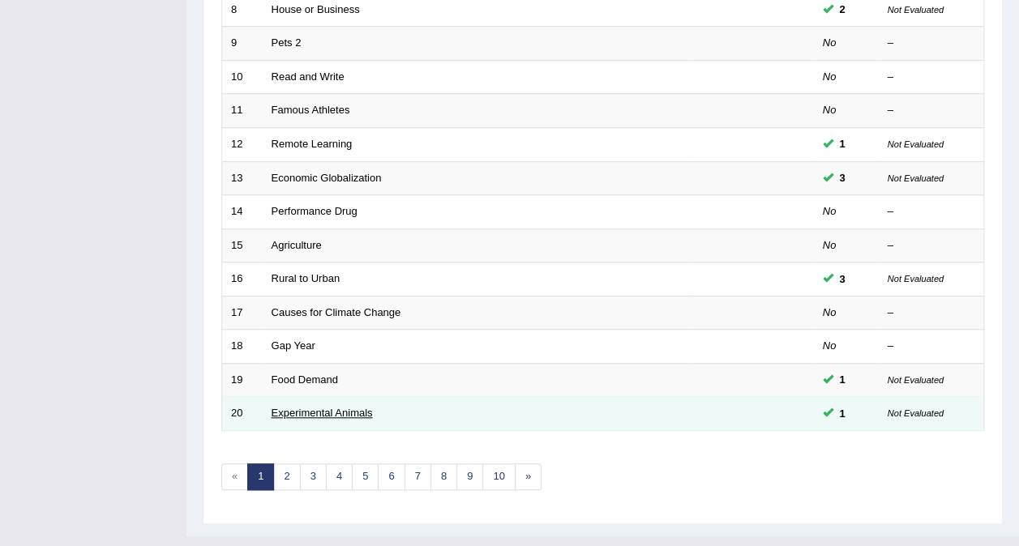
click at [325, 407] on link "Experimental Animals" at bounding box center [321, 413] width 101 height 12
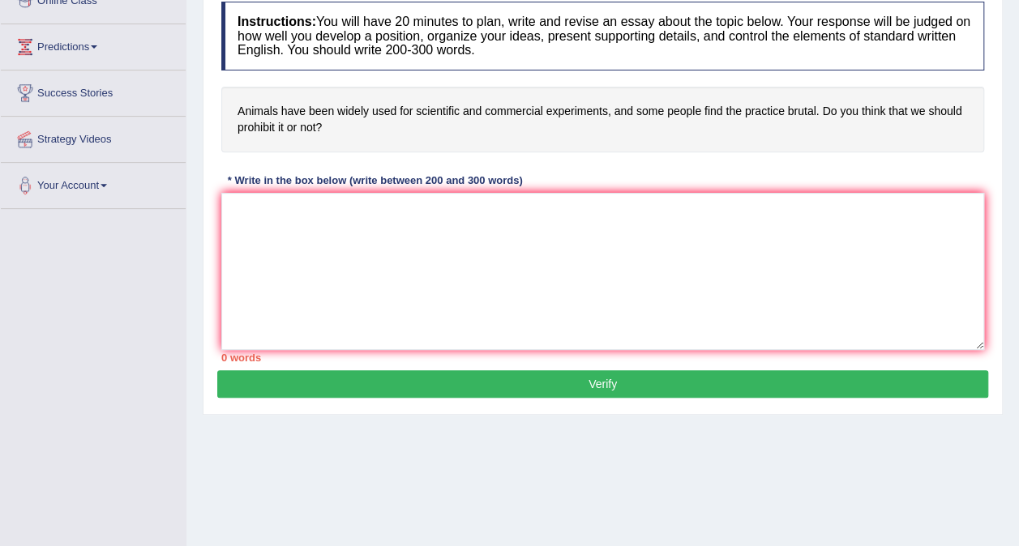
scroll to position [242, 0]
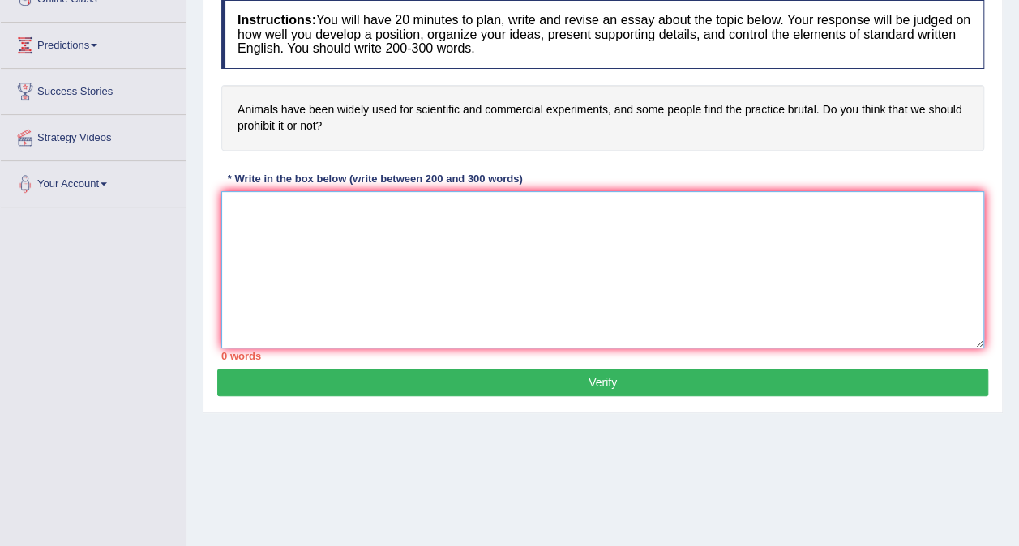
click at [239, 201] on textarea at bounding box center [602, 269] width 763 height 157
paste textarea "The expanding role of (essay topic) in contemporary life has generated extensiv…"
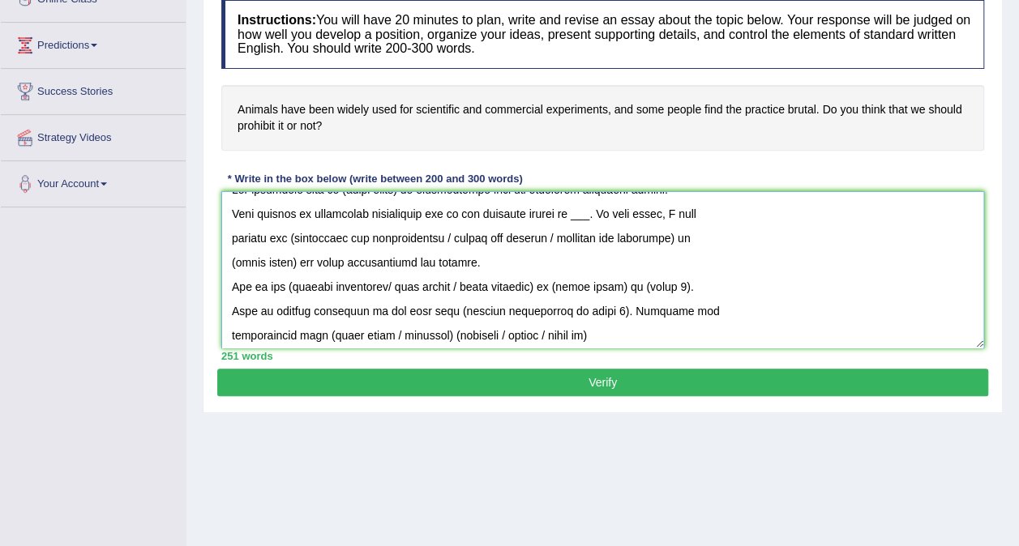
scroll to position [0, 0]
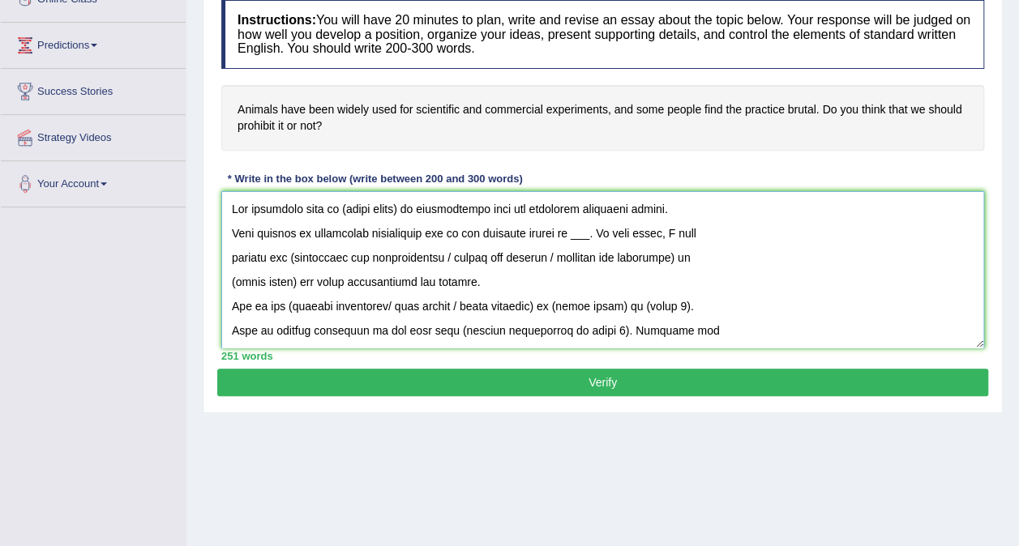
drag, startPoint x: 407, startPoint y: 204, endPoint x: 340, endPoint y: 209, distance: 66.6
click at [340, 209] on textarea at bounding box center [602, 269] width 763 height 157
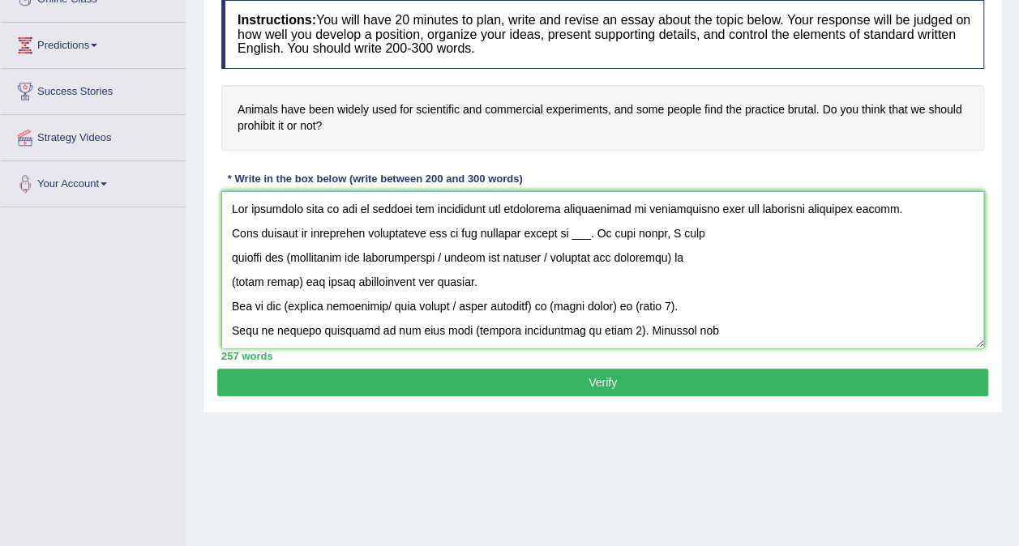
click at [574, 233] on textarea at bounding box center [602, 269] width 763 height 157
click at [233, 255] on textarea at bounding box center [602, 269] width 763 height 157
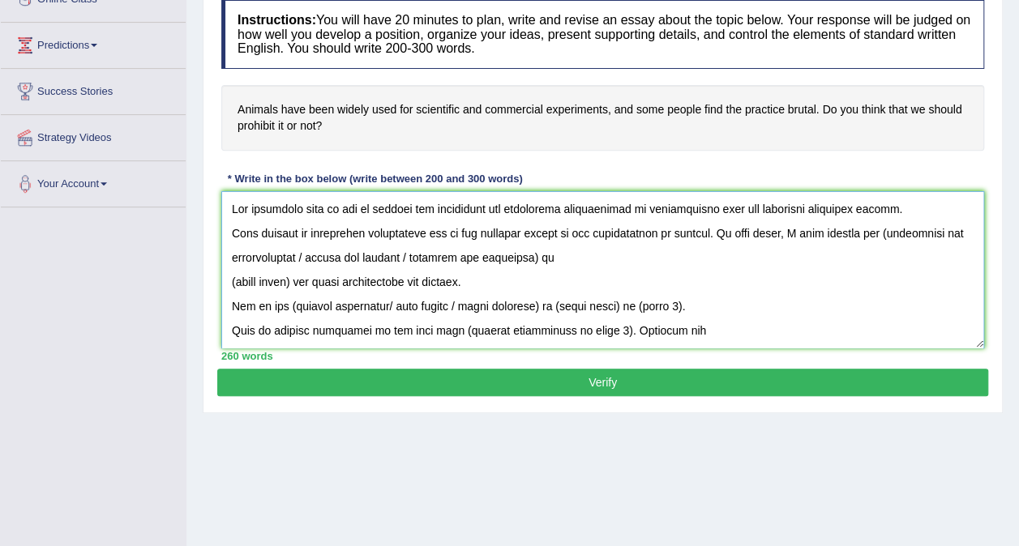
click at [867, 225] on textarea at bounding box center [602, 269] width 763 height 157
drag, startPoint x: 307, startPoint y: 254, endPoint x: 545, endPoint y: 251, distance: 237.4
click at [545, 251] on textarea at bounding box center [602, 269] width 763 height 157
click at [298, 279] on textarea at bounding box center [602, 269] width 763 height 157
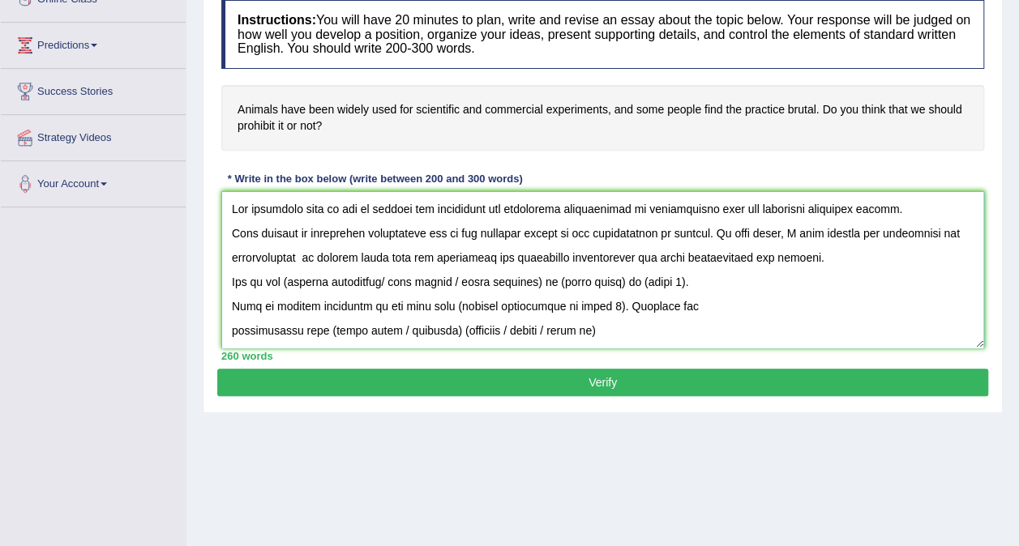
click at [822, 258] on textarea at bounding box center [602, 269] width 763 height 157
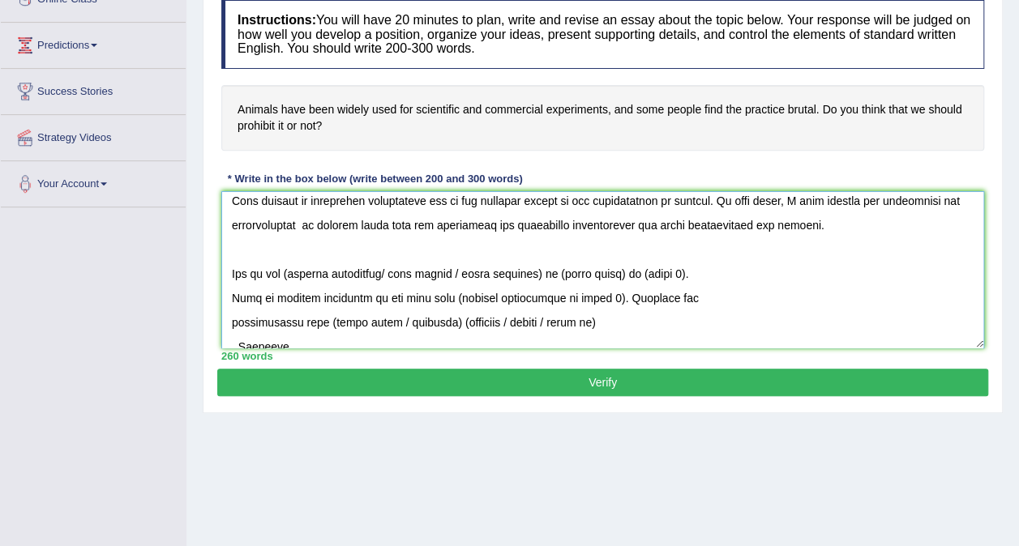
scroll to position [65, 0]
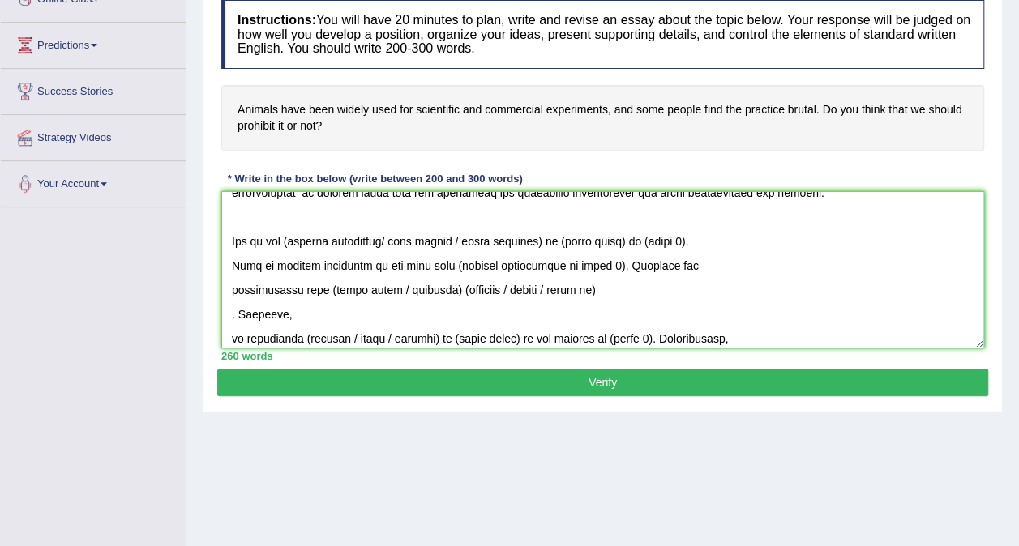
click at [291, 240] on textarea at bounding box center [602, 269] width 763 height 157
drag, startPoint x: 384, startPoint y: 240, endPoint x: 551, endPoint y: 248, distance: 167.1
click at [551, 248] on textarea at bounding box center [602, 269] width 763 height 157
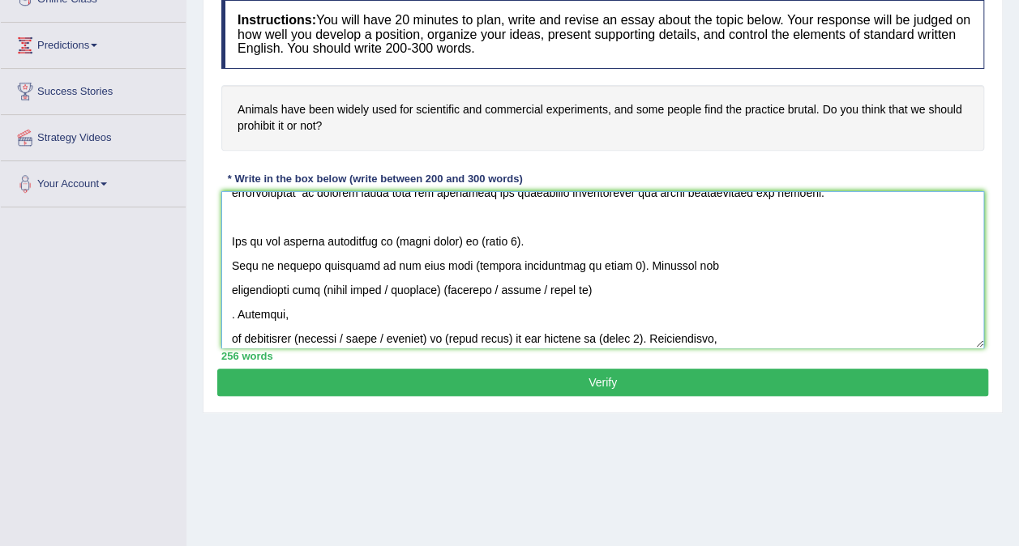
drag, startPoint x: 469, startPoint y: 235, endPoint x: 404, endPoint y: 235, distance: 64.8
click at [404, 235] on textarea at bounding box center [602, 269] width 763 height 157
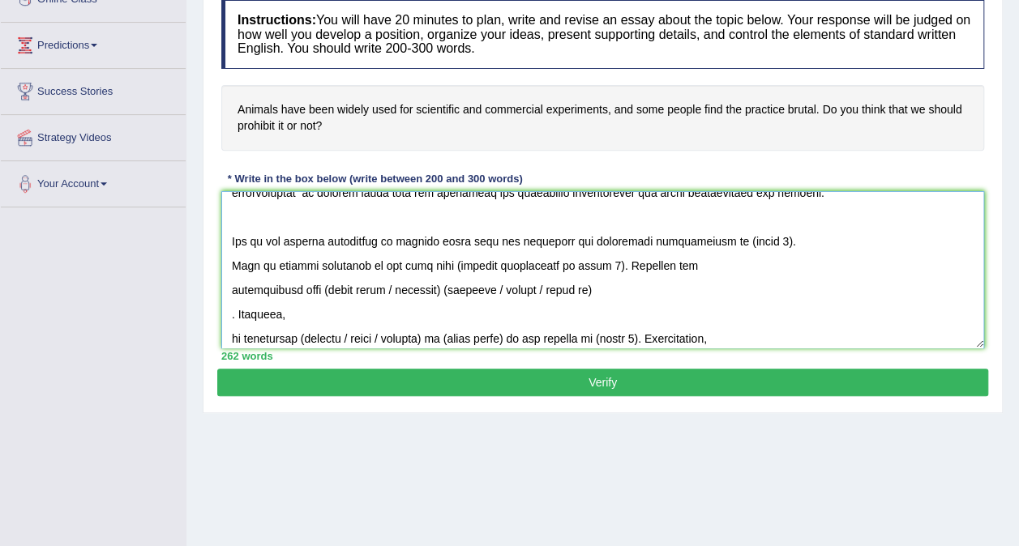
click at [772, 237] on textarea at bounding box center [602, 269] width 763 height 157
click at [591, 264] on textarea at bounding box center [602, 269] width 763 height 157
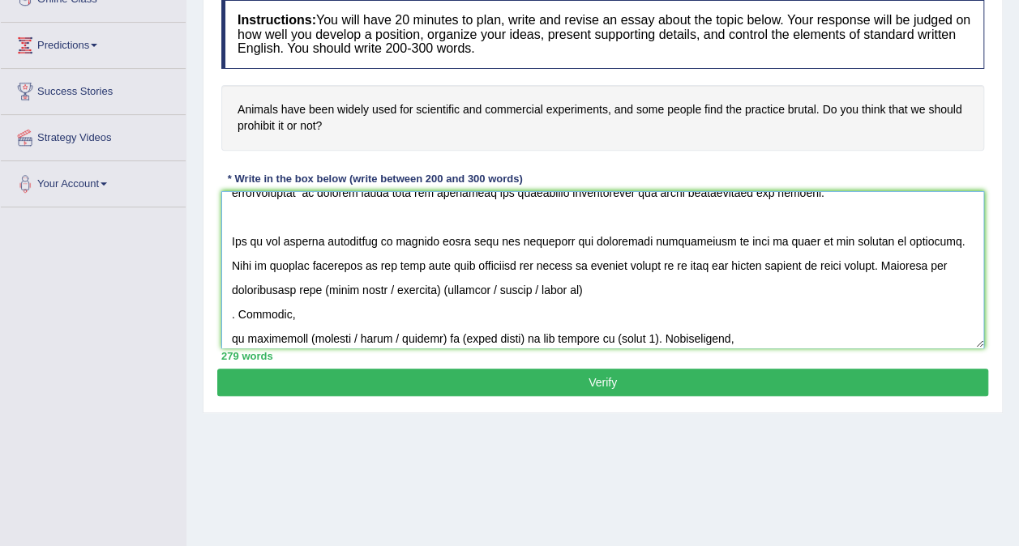
click at [234, 311] on textarea at bounding box center [602, 269] width 763 height 157
drag, startPoint x: 470, startPoint y: 288, endPoint x: 347, endPoint y: 295, distance: 123.3
click at [347, 295] on textarea at bounding box center [602, 269] width 763 height 157
click at [606, 291] on textarea at bounding box center [602, 269] width 763 height 157
click at [640, 290] on textarea at bounding box center [602, 269] width 763 height 157
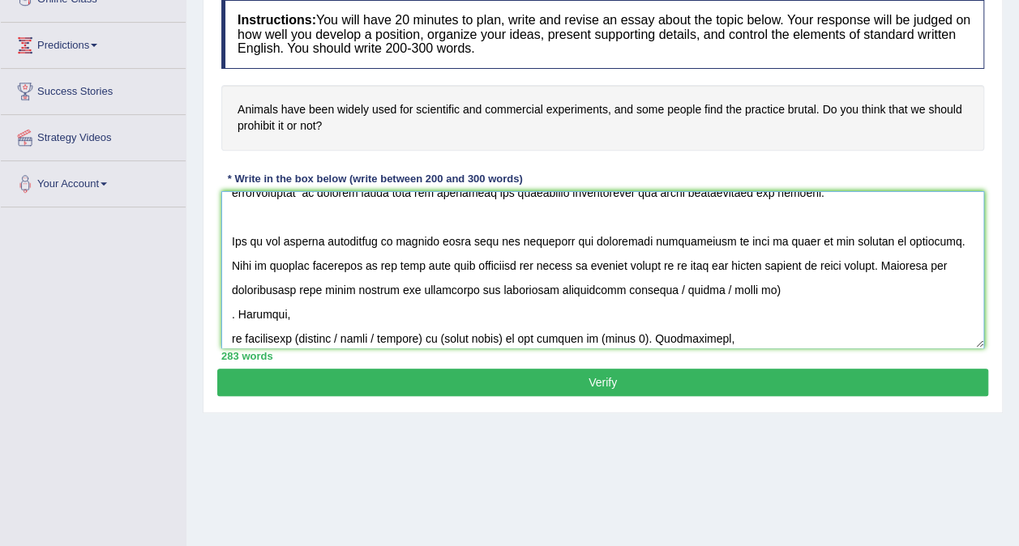
click at [784, 285] on textarea at bounding box center [602, 269] width 763 height 157
drag, startPoint x: 784, startPoint y: 285, endPoint x: 686, endPoint y: 287, distance: 98.9
click at [686, 287] on textarea at bounding box center [602, 269] width 763 height 157
click at [689, 286] on textarea at bounding box center [602, 269] width 763 height 157
click at [739, 285] on textarea at bounding box center [602, 269] width 763 height 157
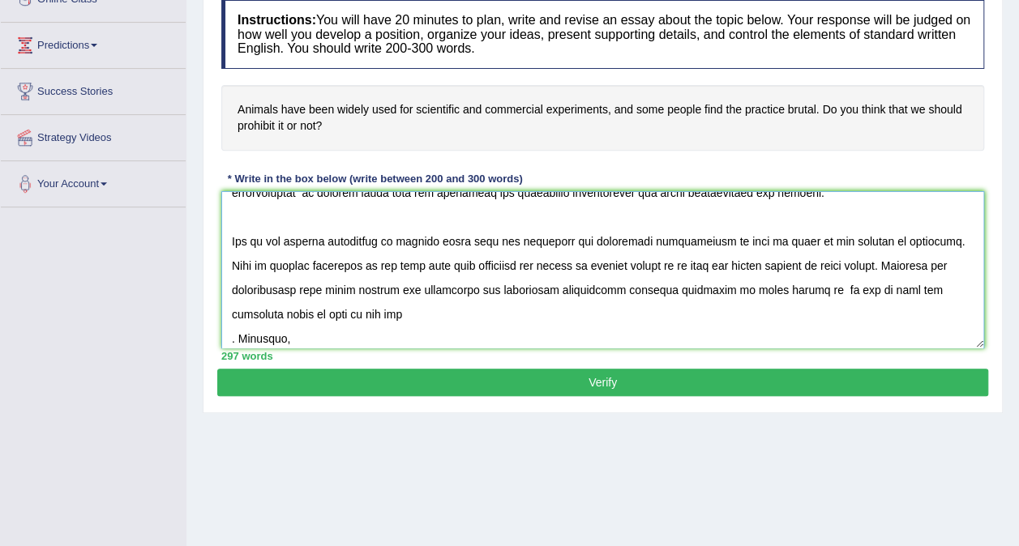
click at [231, 335] on textarea at bounding box center [602, 269] width 763 height 157
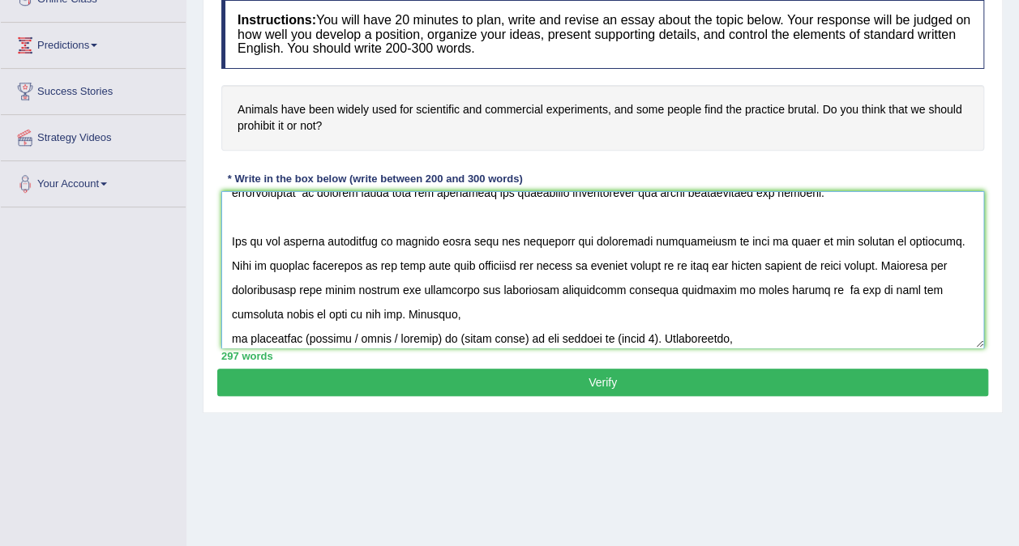
click at [231, 335] on textarea at bounding box center [602, 269] width 763 height 157
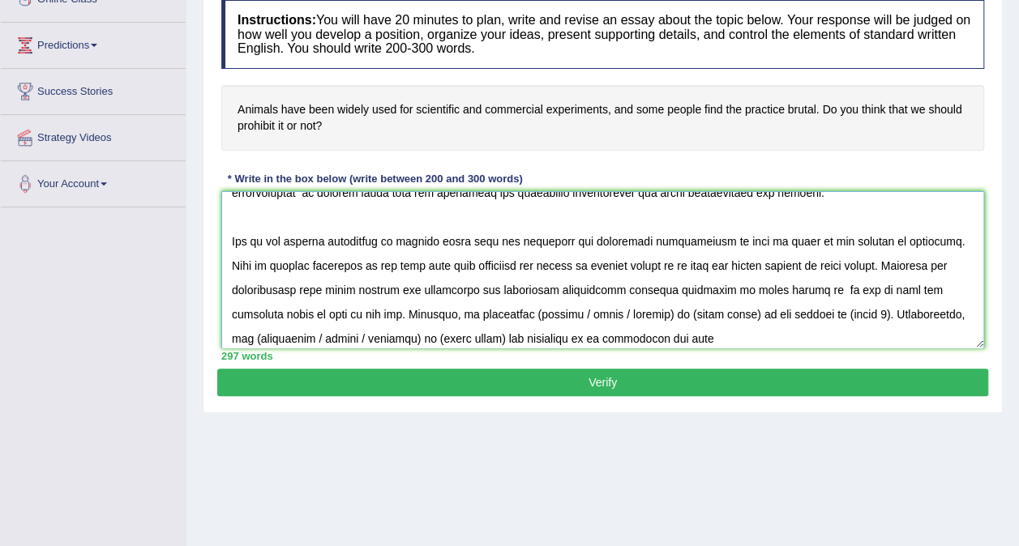
click at [517, 314] on textarea at bounding box center [602, 269] width 763 height 157
drag, startPoint x: 548, startPoint y: 313, endPoint x: 647, endPoint y: 315, distance: 98.9
click at [647, 315] on textarea at bounding box center [602, 269] width 763 height 157
drag, startPoint x: 628, startPoint y: 314, endPoint x: 564, endPoint y: 313, distance: 64.0
click at [564, 313] on textarea at bounding box center [602, 269] width 763 height 157
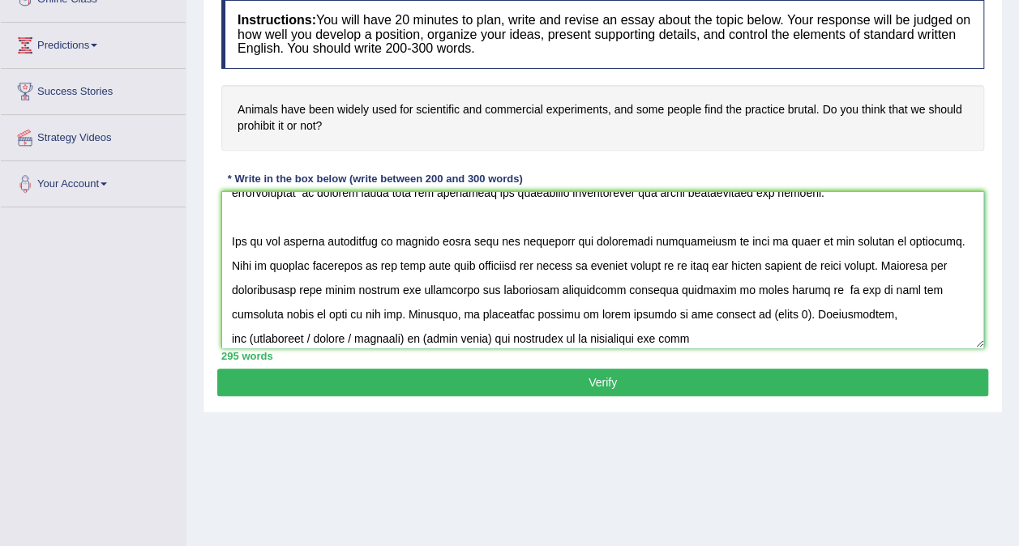
click at [749, 311] on textarea at bounding box center [602, 269] width 763 height 157
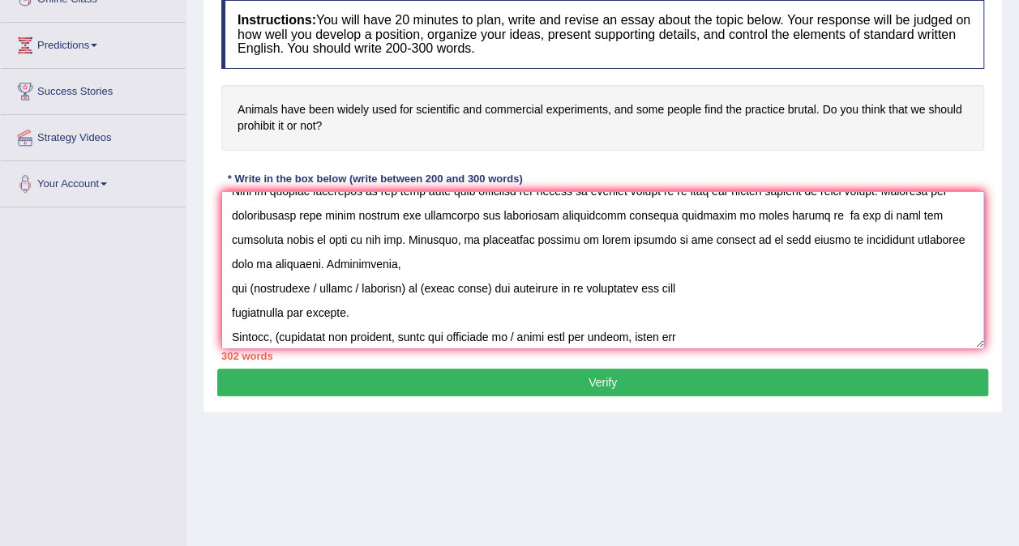
scroll to position [162, 0]
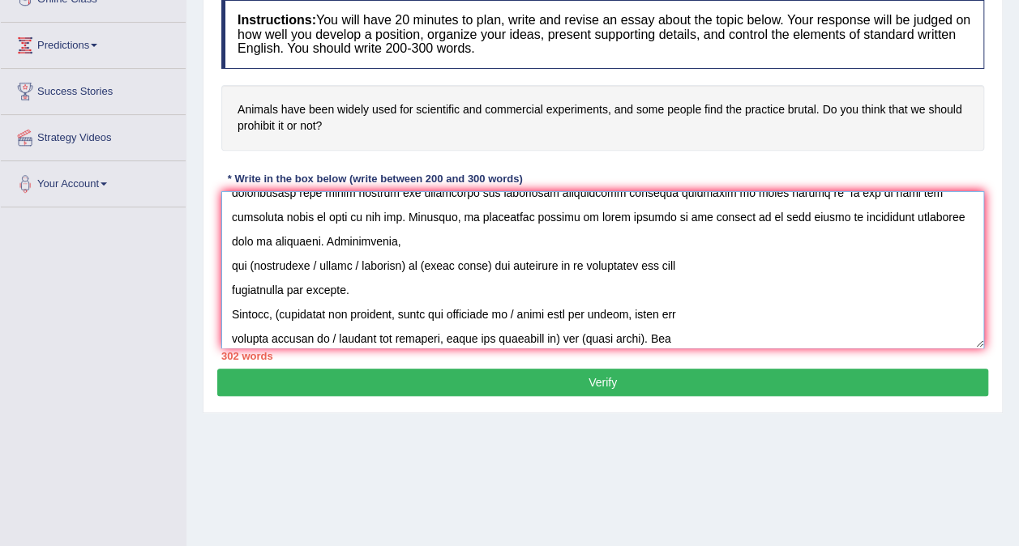
click at [253, 259] on textarea at bounding box center [602, 269] width 763 height 157
click at [224, 259] on textarea at bounding box center [602, 269] width 763 height 157
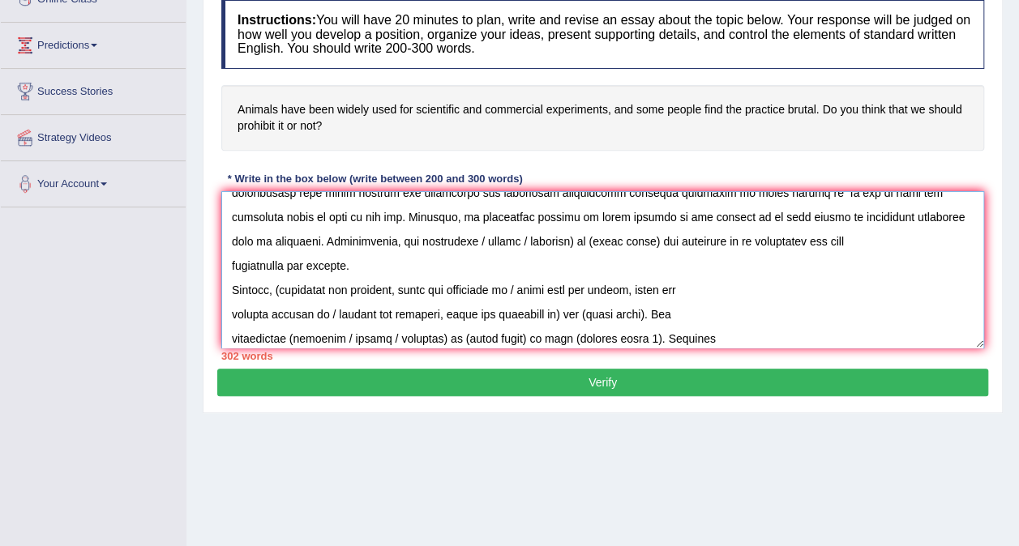
scroll to position [138, 0]
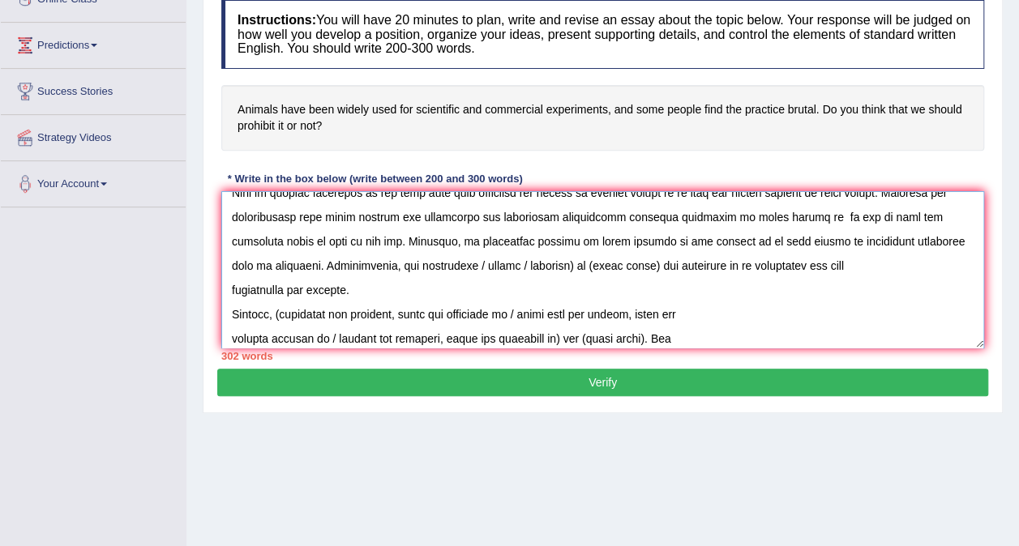
drag, startPoint x: 442, startPoint y: 263, endPoint x: 553, endPoint y: 261, distance: 110.2
click at [553, 261] on textarea at bounding box center [602, 269] width 763 height 157
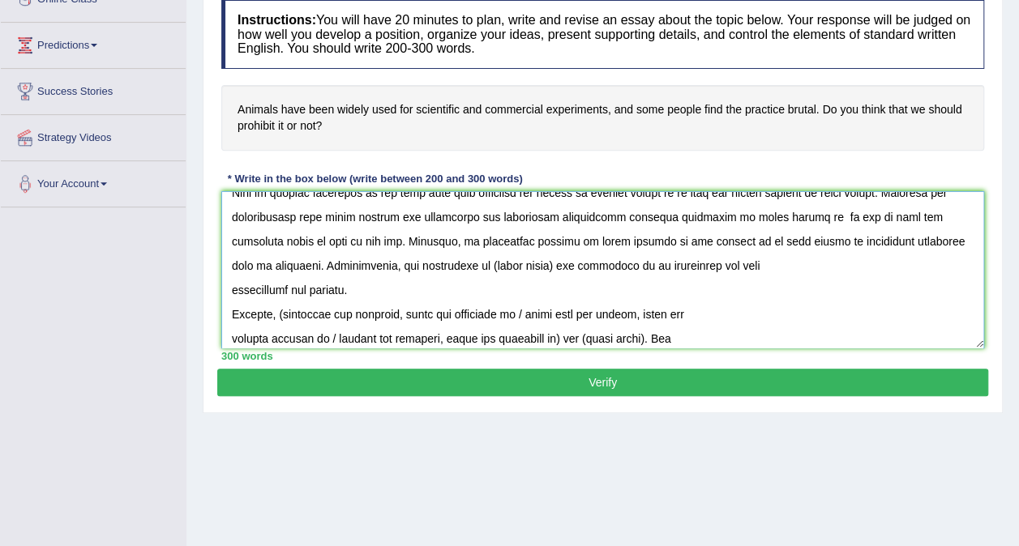
drag, startPoint x: 519, startPoint y: 264, endPoint x: 457, endPoint y: 263, distance: 61.6
click at [457, 263] on textarea at bounding box center [602, 269] width 763 height 157
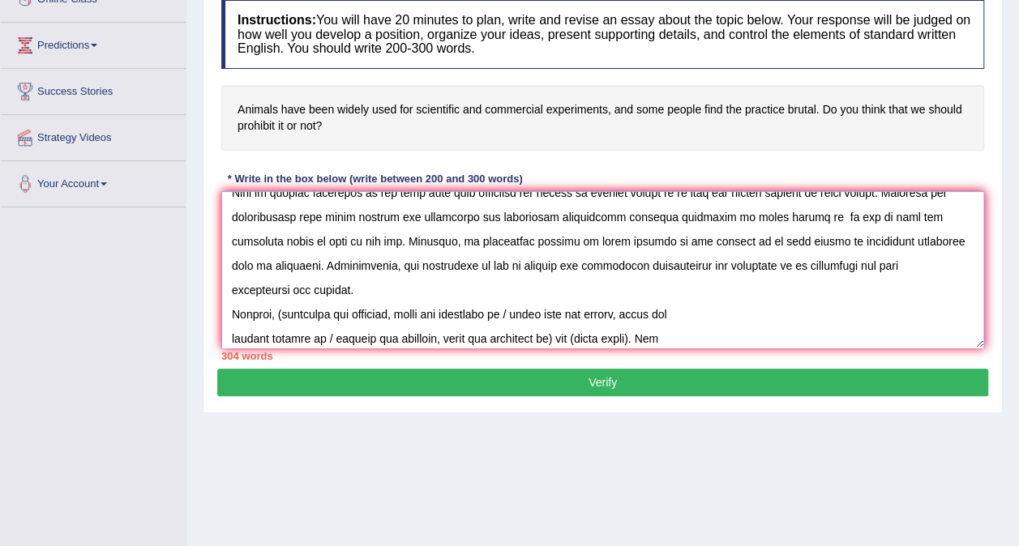
click at [230, 286] on textarea at bounding box center [602, 269] width 763 height 157
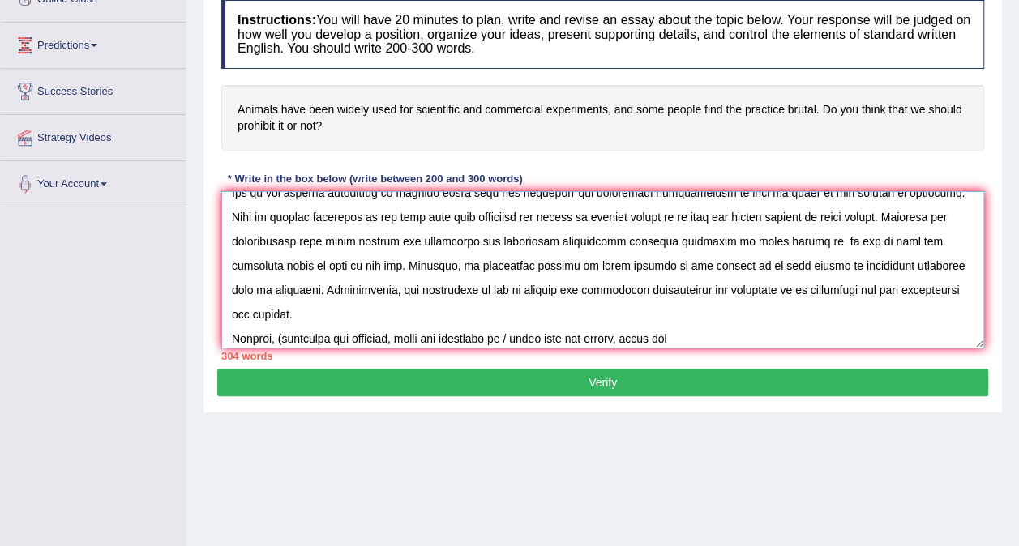
click at [282, 310] on textarea at bounding box center [602, 269] width 763 height 157
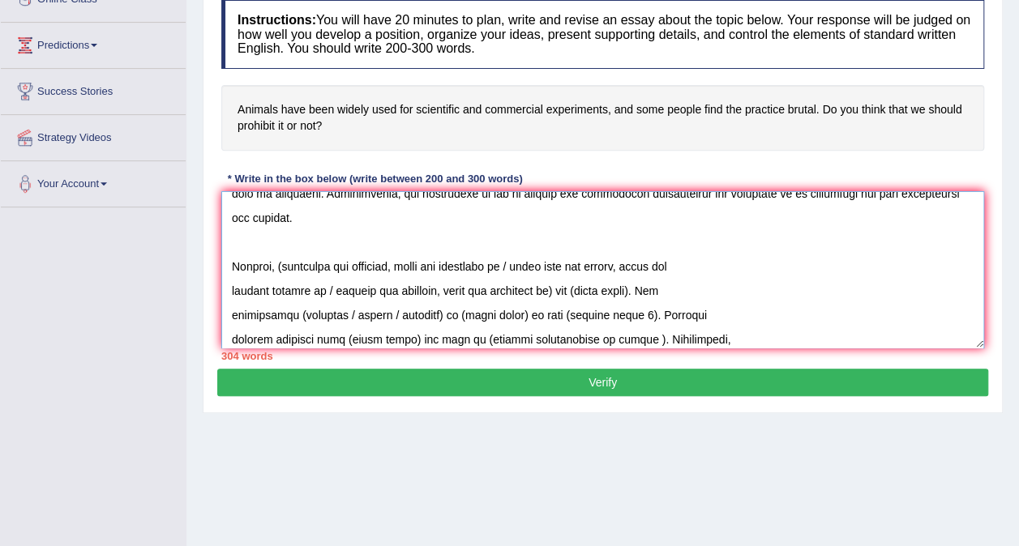
scroll to position [211, 0]
click at [227, 283] on textarea at bounding box center [602, 269] width 763 height 157
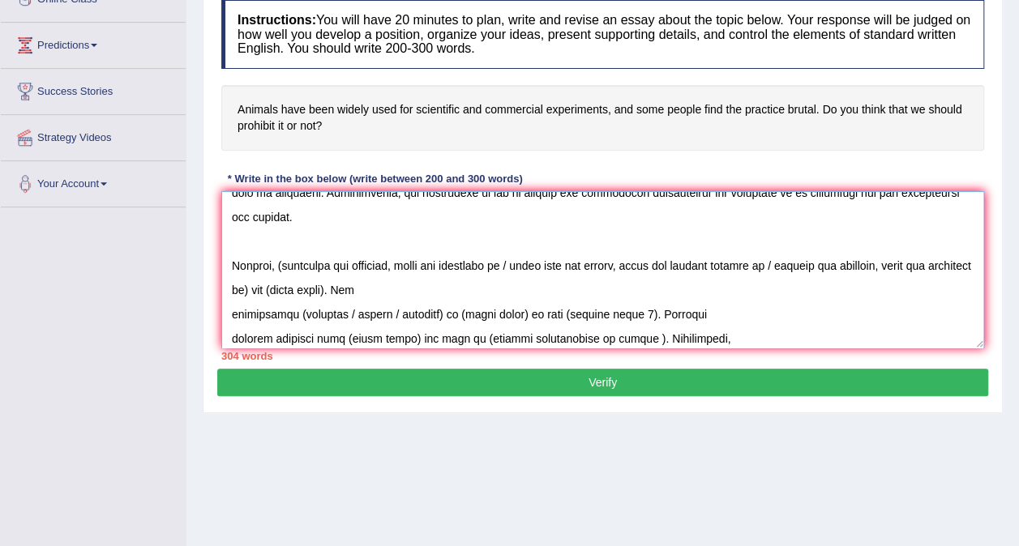
click at [285, 262] on textarea at bounding box center [602, 269] width 763 height 157
drag, startPoint x: 510, startPoint y: 260, endPoint x: 756, endPoint y: 249, distance: 246.6
click at [756, 249] on textarea at bounding box center [602, 269] width 763 height 157
click at [602, 290] on textarea at bounding box center [602, 269] width 763 height 157
drag, startPoint x: 514, startPoint y: 261, endPoint x: 296, endPoint y: 293, distance: 220.4
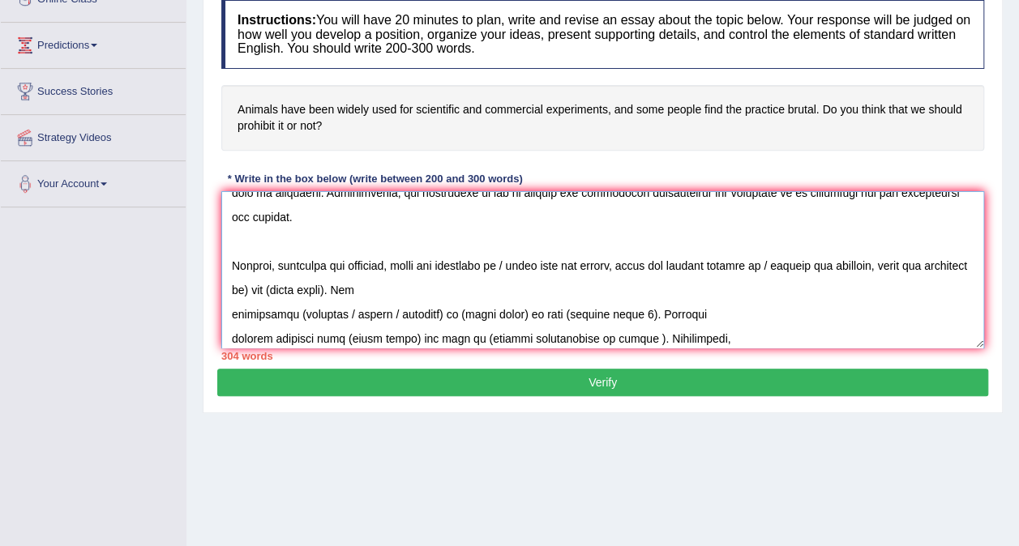
click at [296, 293] on textarea at bounding box center [602, 269] width 763 height 157
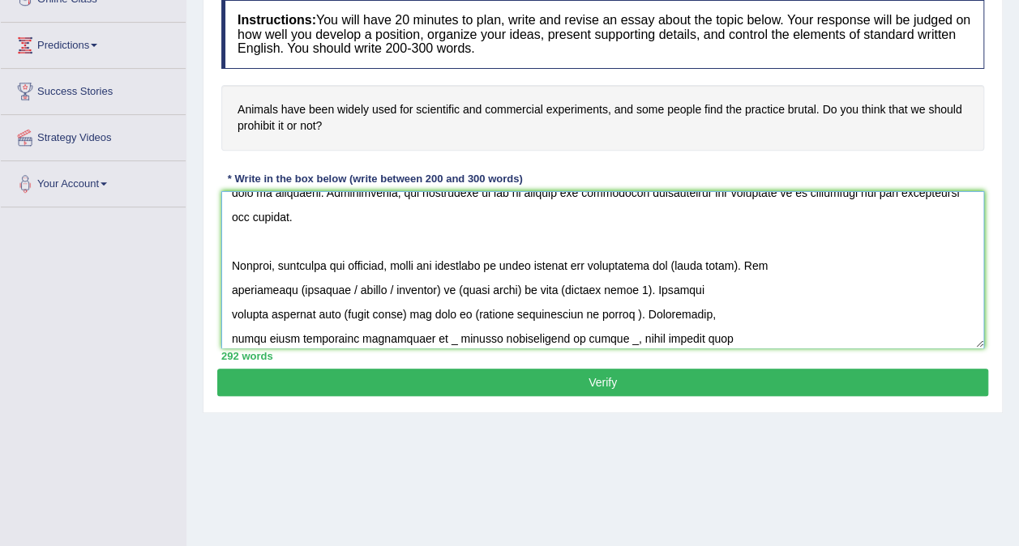
drag, startPoint x: 752, startPoint y: 262, endPoint x: 690, endPoint y: 262, distance: 62.4
click at [690, 262] on textarea at bounding box center [602, 269] width 763 height 157
click at [228, 283] on textarea at bounding box center [602, 269] width 763 height 157
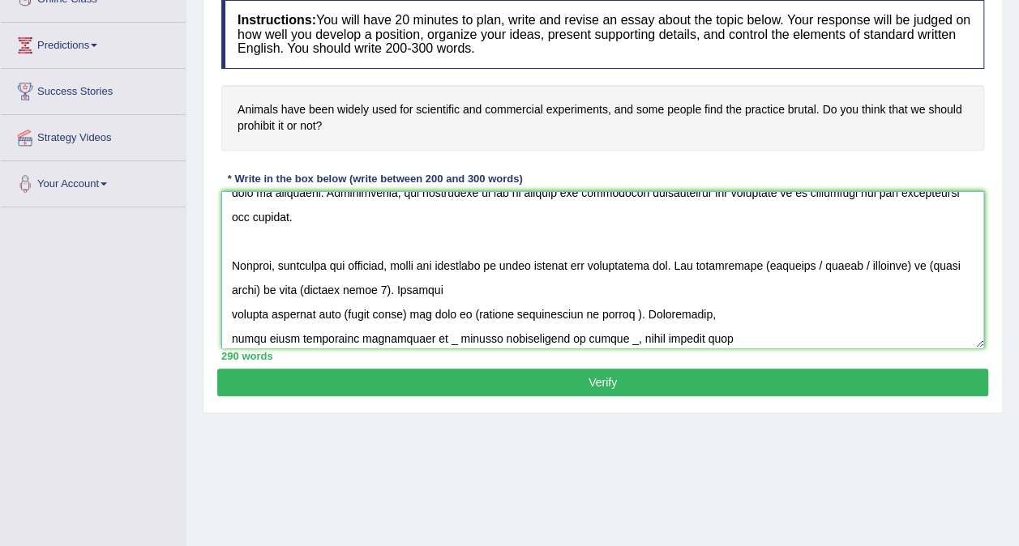
click at [771, 263] on textarea at bounding box center [602, 269] width 763 height 157
drag, startPoint x: 767, startPoint y: 263, endPoint x: 912, endPoint y: 257, distance: 145.2
click at [912, 257] on textarea at bounding box center [602, 269] width 763 height 157
drag, startPoint x: 846, startPoint y: 263, endPoint x: 783, endPoint y: 260, distance: 63.3
click at [783, 260] on textarea at bounding box center [602, 269] width 763 height 157
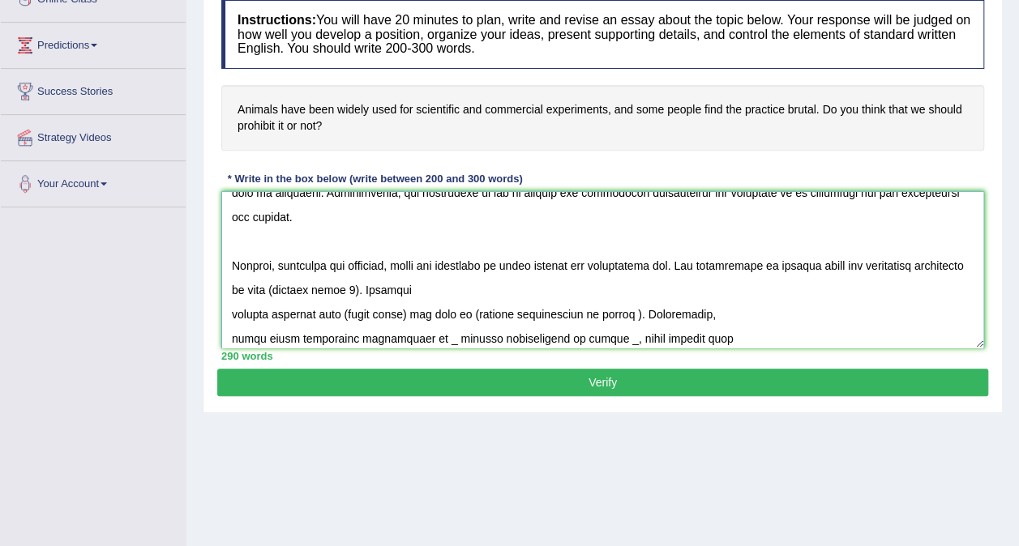
drag, startPoint x: 686, startPoint y: 264, endPoint x: 670, endPoint y: 261, distance: 15.7
click at [670, 261] on textarea at bounding box center [602, 269] width 763 height 157
click at [407, 288] on textarea at bounding box center [602, 269] width 763 height 157
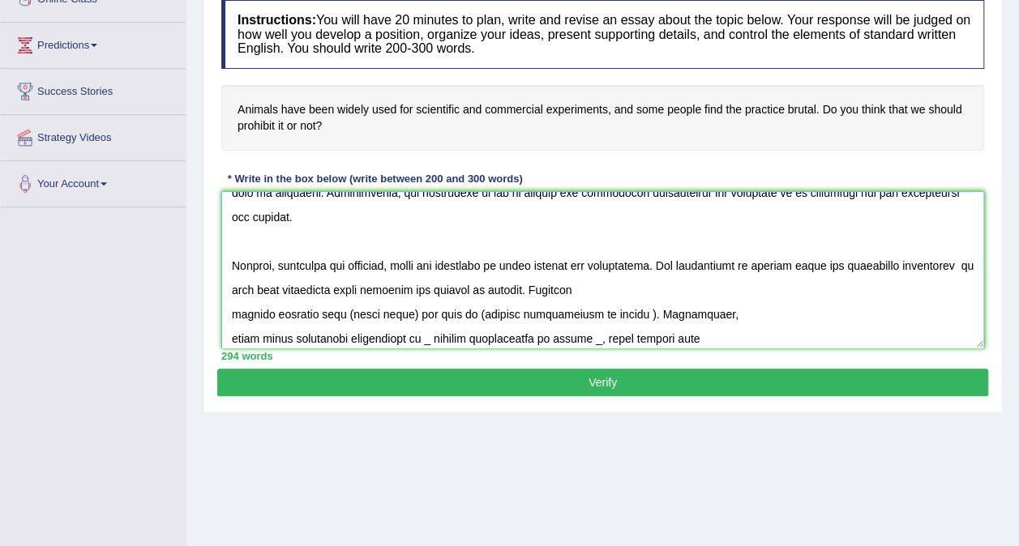
click at [232, 312] on textarea at bounding box center [602, 269] width 763 height 157
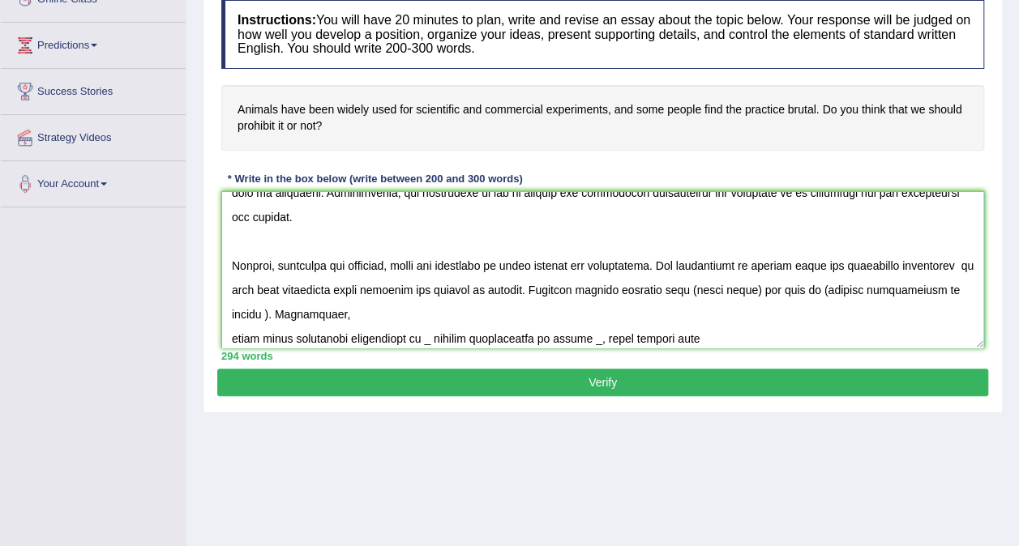
drag, startPoint x: 848, startPoint y: 286, endPoint x: 784, endPoint y: 292, distance: 63.5
click at [784, 292] on textarea at bounding box center [602, 269] width 763 height 157
drag, startPoint x: 433, startPoint y: 310, endPoint x: 271, endPoint y: 302, distance: 162.2
click at [271, 302] on textarea at bounding box center [602, 269] width 763 height 157
click at [232, 334] on textarea at bounding box center [602, 269] width 763 height 157
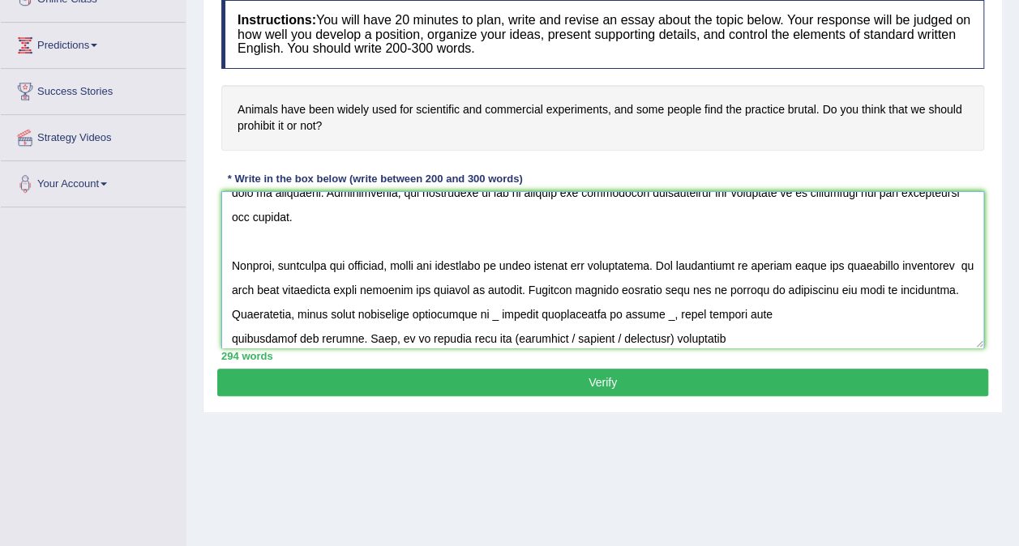
drag, startPoint x: 446, startPoint y: 311, endPoint x: 392, endPoint y: 308, distance: 54.4
click at [392, 308] on textarea at bounding box center [602, 269] width 763 height 157
drag, startPoint x: 820, startPoint y: 314, endPoint x: 705, endPoint y: 318, distance: 115.1
click at [705, 318] on textarea at bounding box center [602, 269] width 763 height 157
drag, startPoint x: 812, startPoint y: 312, endPoint x: 763, endPoint y: 309, distance: 49.5
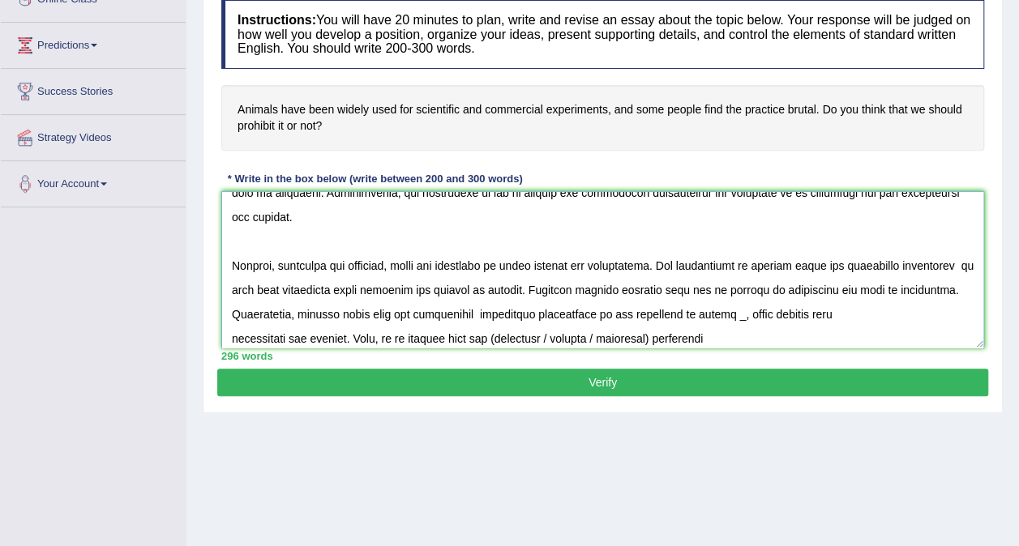
click at [763, 309] on textarea at bounding box center [602, 269] width 763 height 157
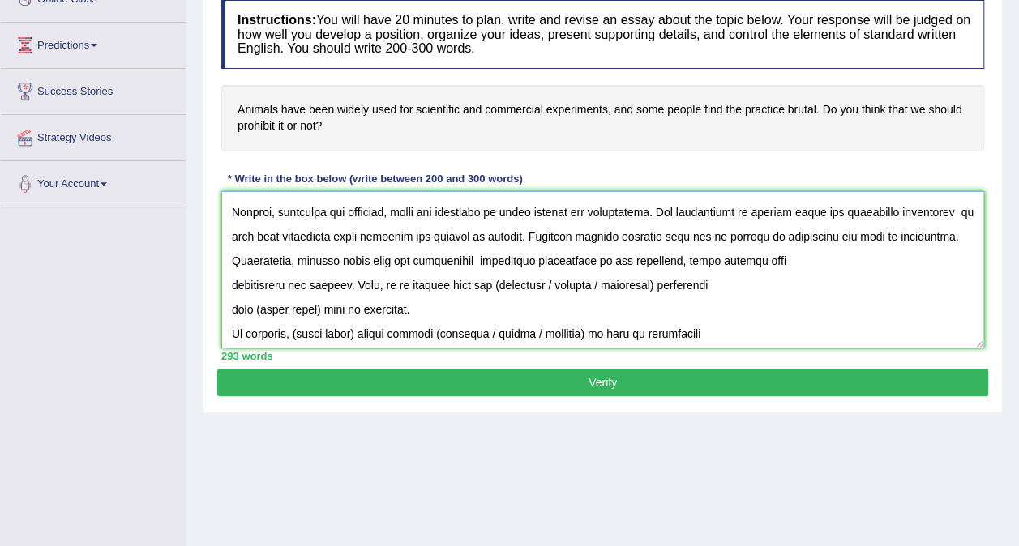
scroll to position [276, 0]
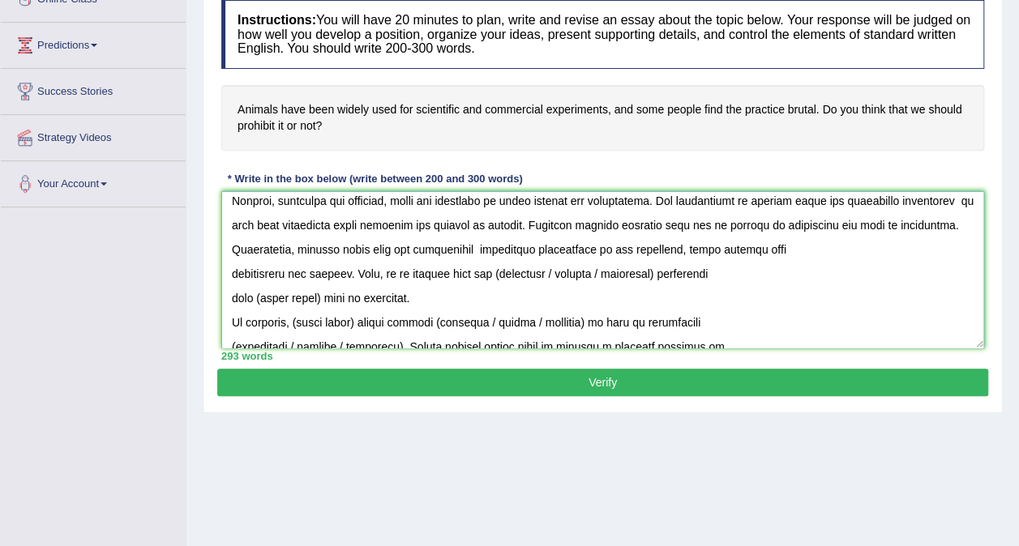
click at [486, 267] on textarea at bounding box center [602, 269] width 763 height 157
drag, startPoint x: 645, startPoint y: 266, endPoint x: 536, endPoint y: 264, distance: 108.6
click at [536, 264] on textarea at bounding box center [602, 269] width 763 height 157
drag, startPoint x: 318, startPoint y: 293, endPoint x: 254, endPoint y: 295, distance: 64.0
click at [254, 295] on textarea at bounding box center [602, 269] width 763 height 157
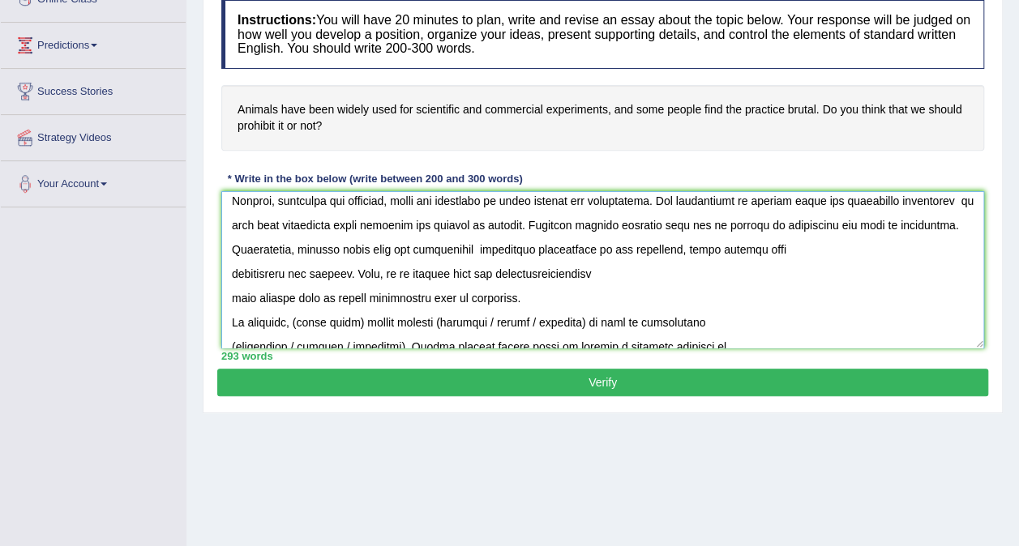
click at [229, 298] on textarea at bounding box center [602, 269] width 763 height 157
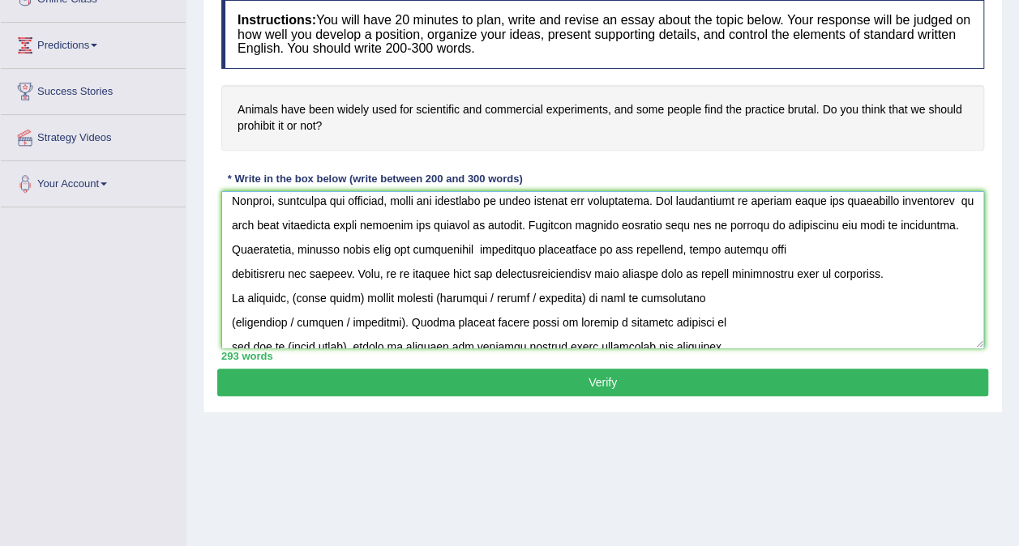
click at [533, 268] on textarea at bounding box center [602, 269] width 763 height 157
click at [915, 268] on textarea at bounding box center [602, 269] width 763 height 157
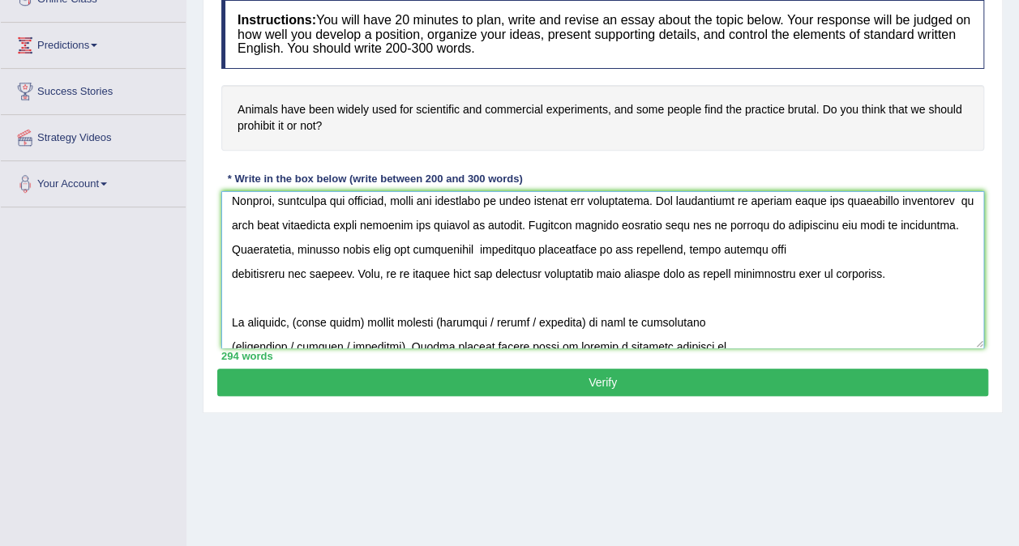
click at [296, 316] on textarea at bounding box center [602, 269] width 763 height 157
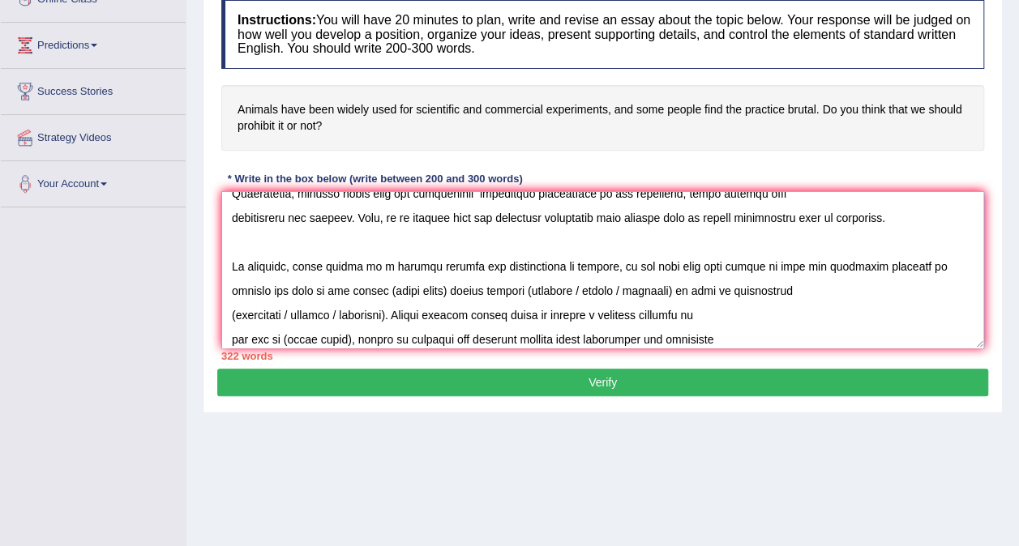
scroll to position [346, 0]
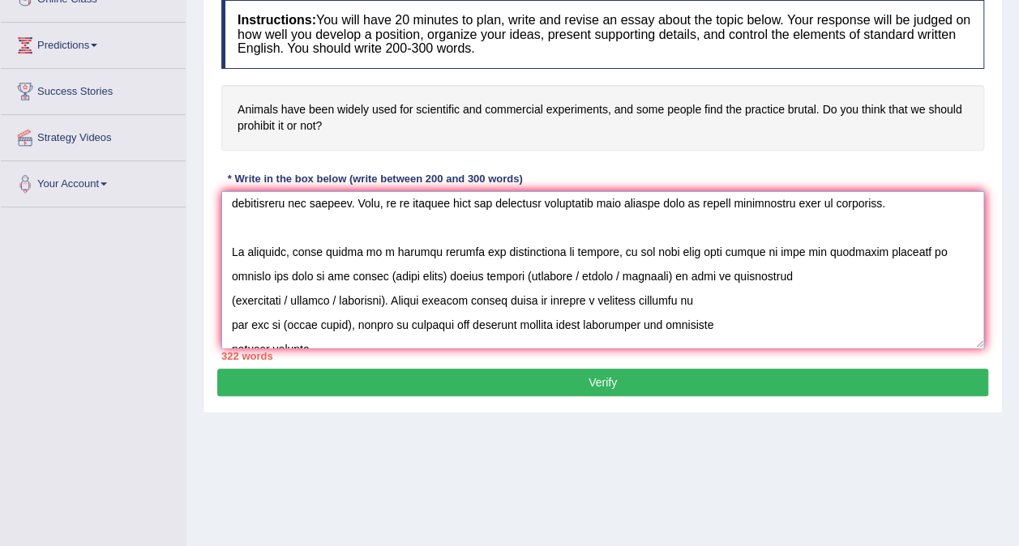
click at [429, 246] on textarea at bounding box center [602, 269] width 763 height 157
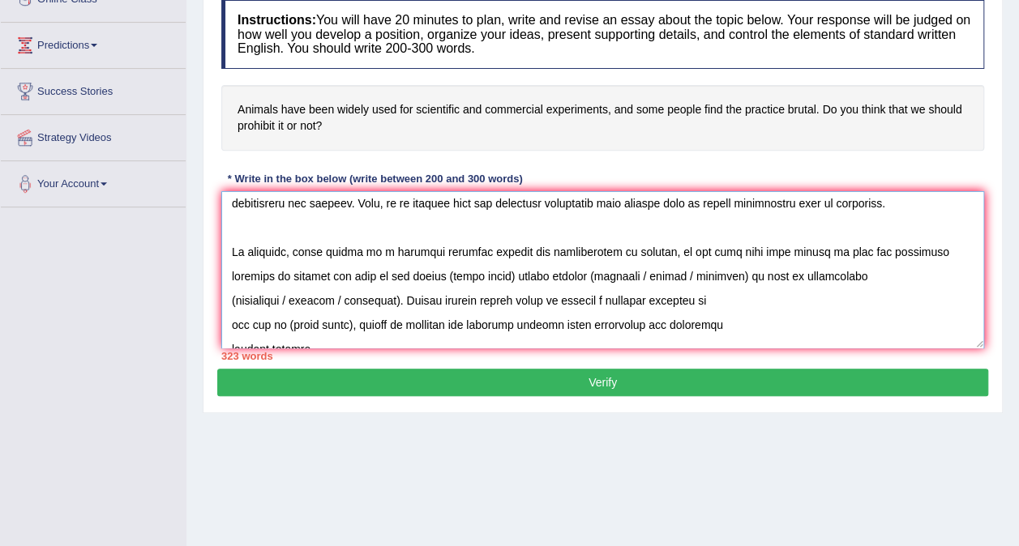
drag, startPoint x: 787, startPoint y: 249, endPoint x: 679, endPoint y: 251, distance: 107.8
click at [679, 251] on textarea at bounding box center [602, 269] width 763 height 157
drag, startPoint x: 760, startPoint y: 248, endPoint x: 715, endPoint y: 252, distance: 45.6
click at [715, 252] on textarea at bounding box center [602, 269] width 763 height 157
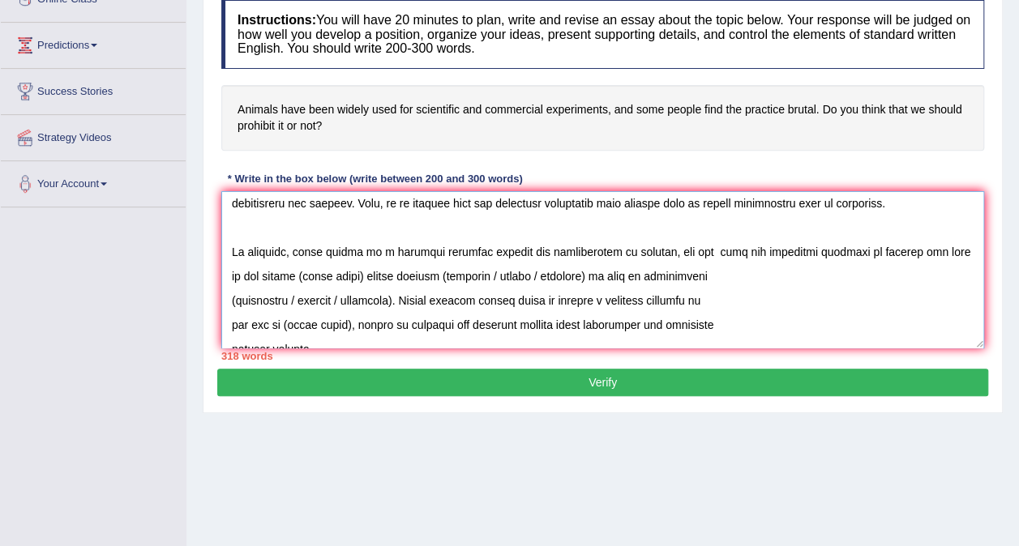
drag, startPoint x: 287, startPoint y: 276, endPoint x: 395, endPoint y: 293, distance: 110.0
click at [395, 293] on textarea at bounding box center [602, 269] width 763 height 157
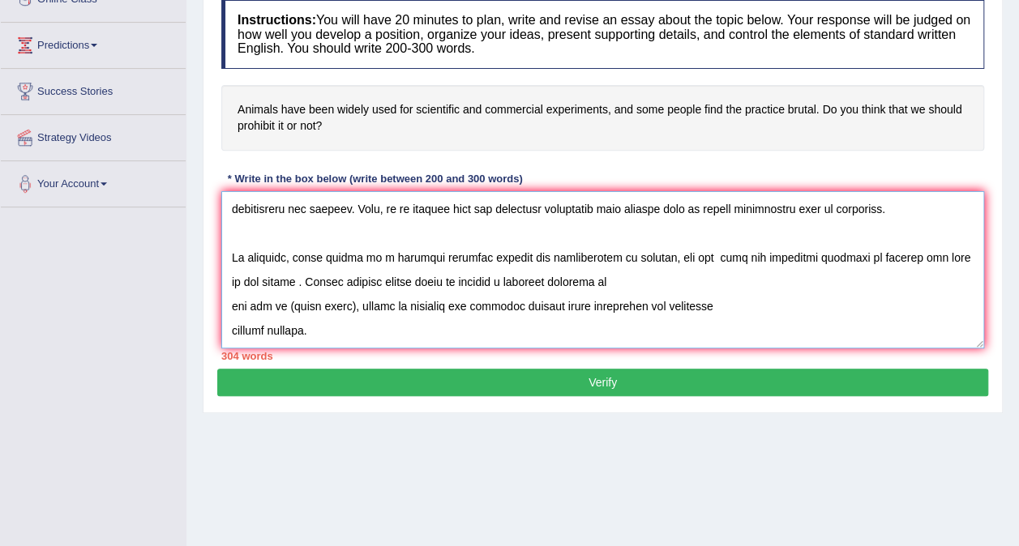
scroll to position [340, 0]
click at [229, 301] on textarea at bounding box center [602, 269] width 763 height 157
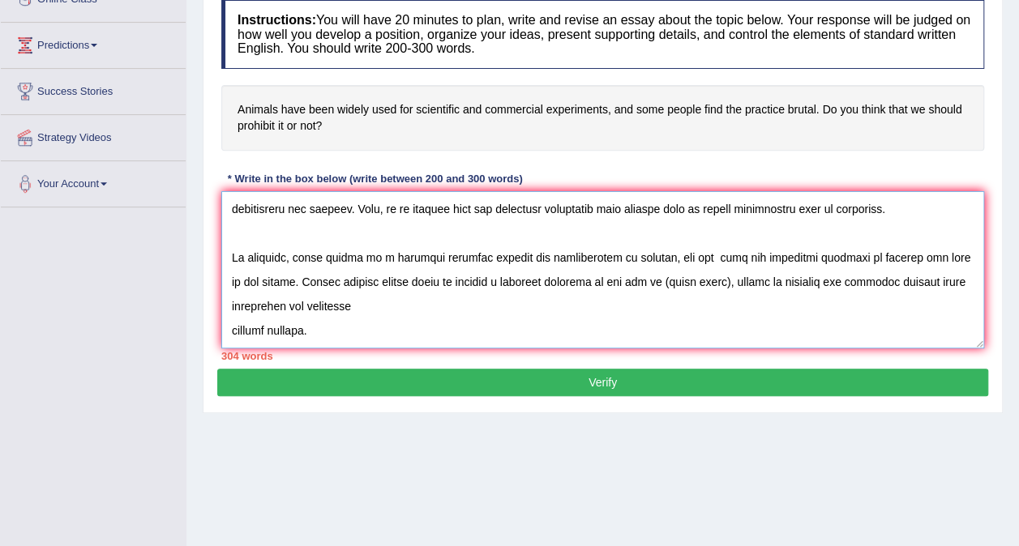
drag, startPoint x: 718, startPoint y: 280, endPoint x: 428, endPoint y: 279, distance: 290.1
click at [428, 279] on textarea at bounding box center [602, 269] width 763 height 157
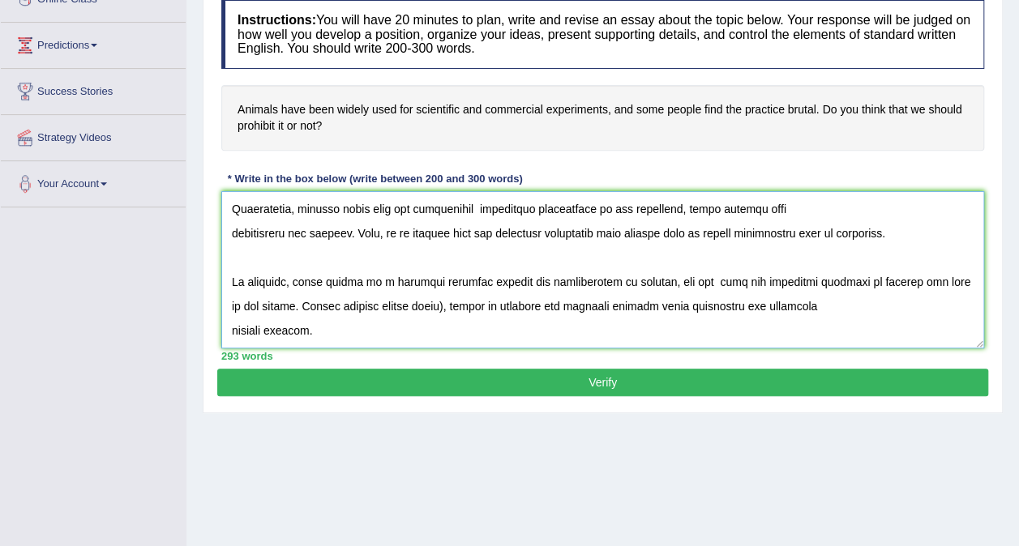
scroll to position [316, 0]
click at [233, 326] on textarea at bounding box center [602, 269] width 763 height 157
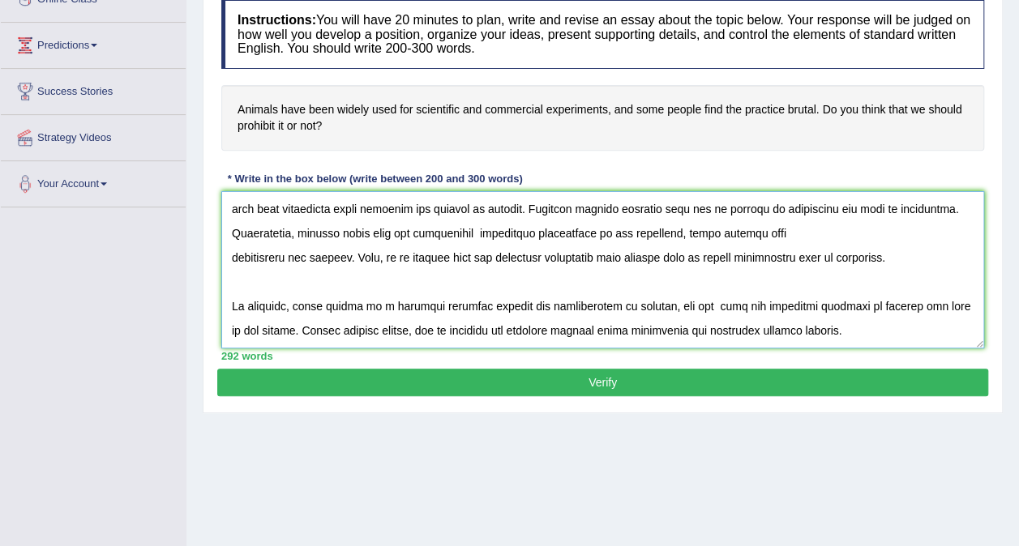
scroll to position [292, 0]
type textarea "The expanding role of use of animals for scientific and commercial experiements…"
click at [603, 378] on button "Verify" at bounding box center [602, 383] width 771 height 28
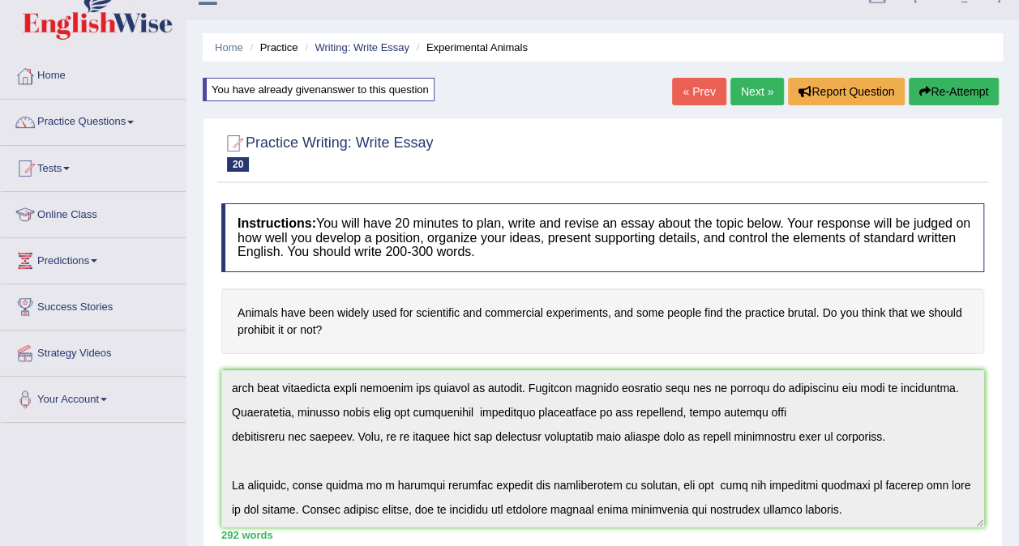
scroll to position [0, 0]
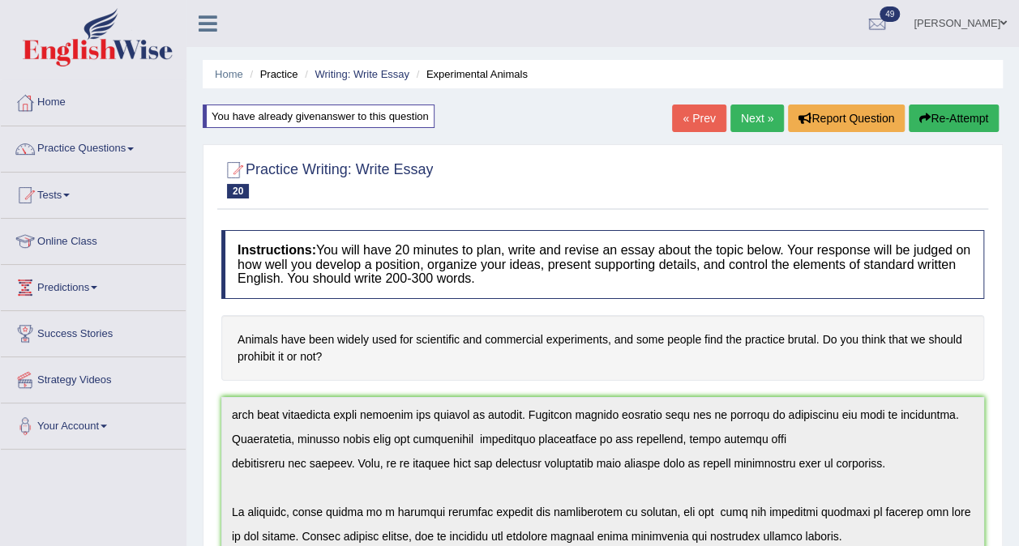
click at [754, 107] on link "Next »" at bounding box center [756, 119] width 53 height 28
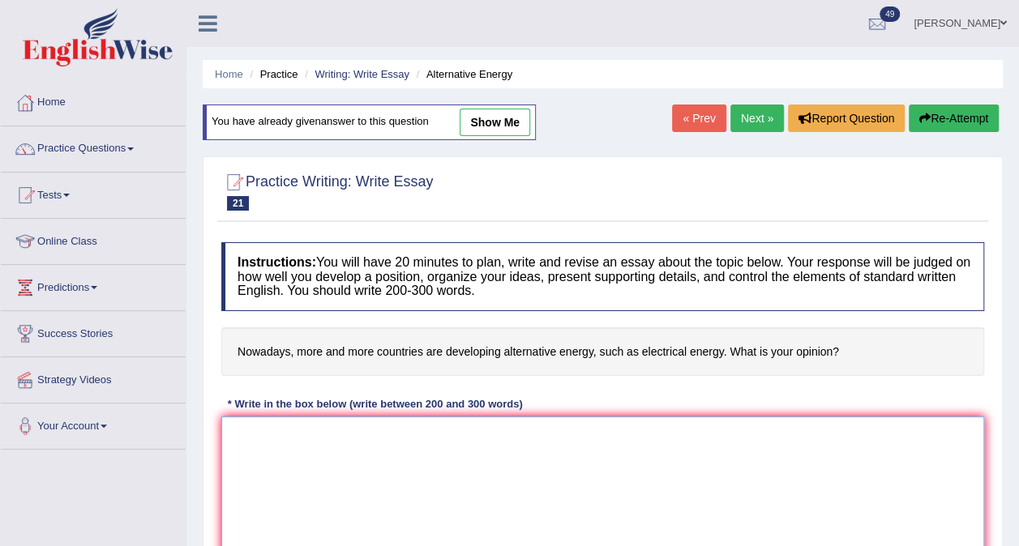
click at [241, 430] on textarea at bounding box center [602, 495] width 763 height 157
paste textarea "The expanding role of (essay topic) in contemporary life has generated extensiv…"
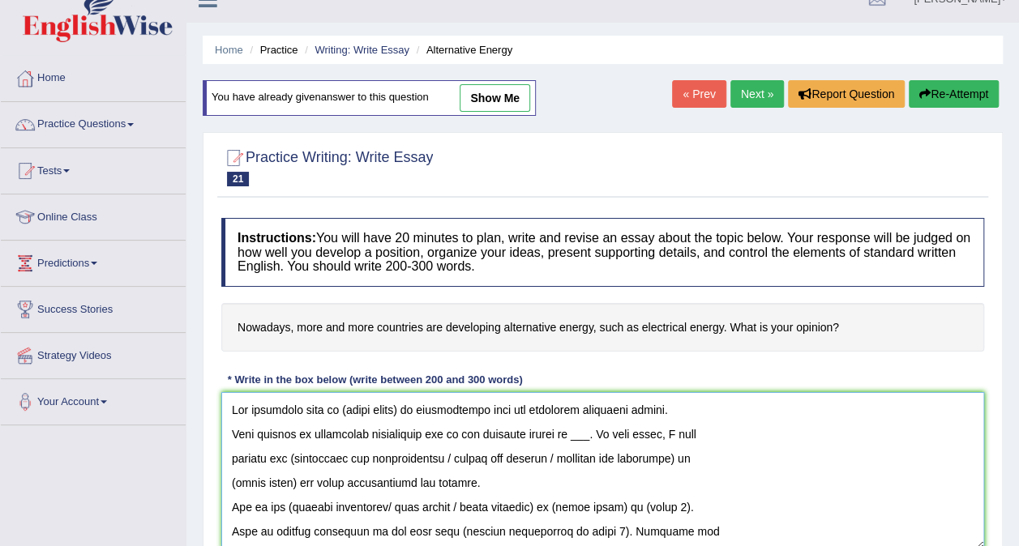
drag, startPoint x: 408, startPoint y: 408, endPoint x: 344, endPoint y: 412, distance: 64.9
click at [344, 412] on textarea at bounding box center [602, 470] width 763 height 157
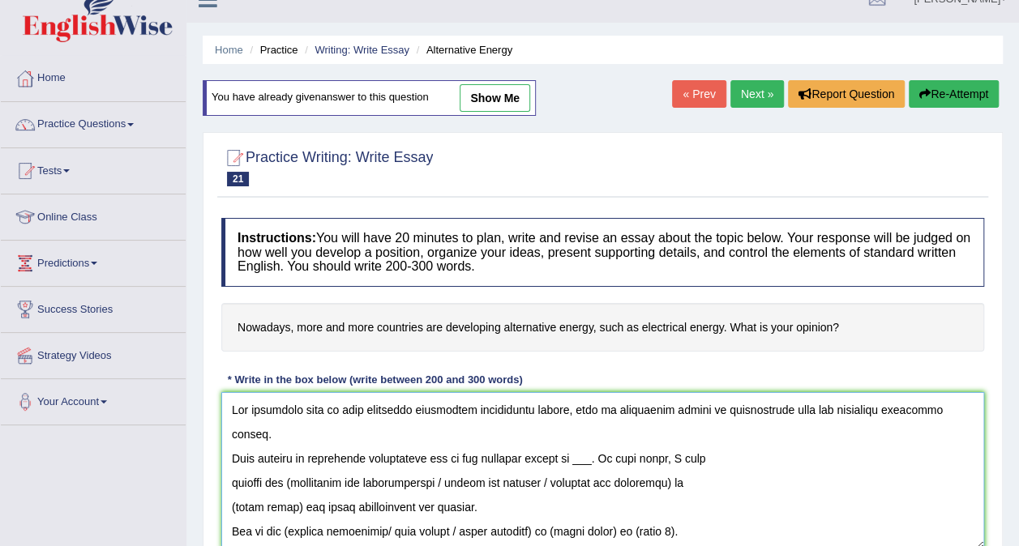
click at [232, 452] on textarea at bounding box center [602, 470] width 763 height 157
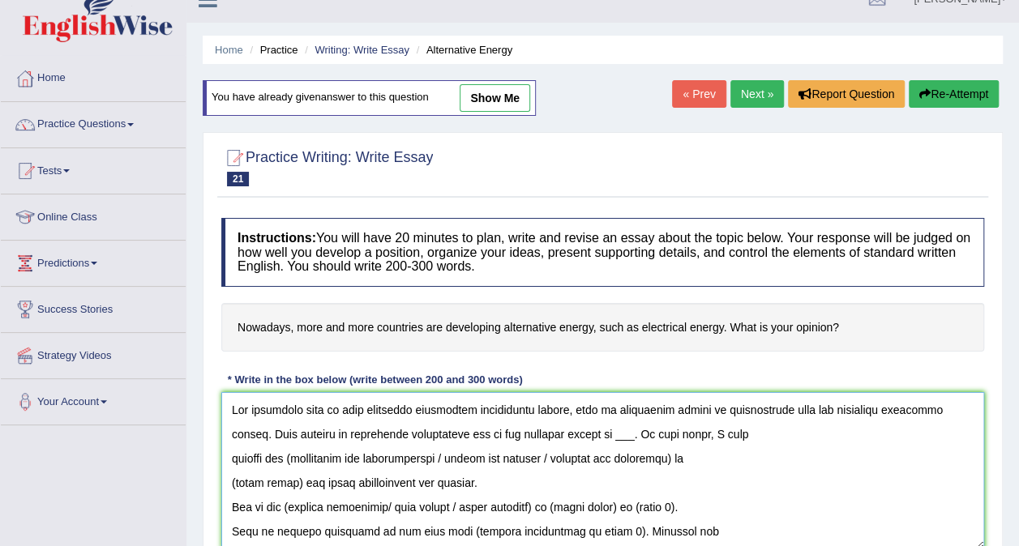
click at [616, 435] on textarea at bounding box center [602, 470] width 763 height 157
click at [298, 459] on textarea at bounding box center [602, 470] width 763 height 157
drag, startPoint x: 454, startPoint y: 454, endPoint x: 696, endPoint y: 446, distance: 242.4
click at [696, 446] on textarea at bounding box center [602, 470] width 763 height 157
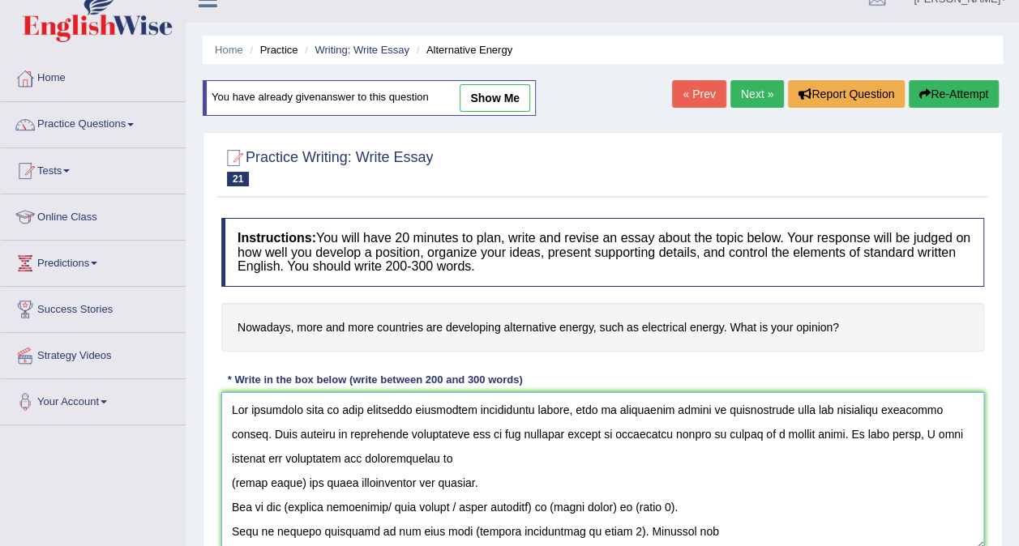
click at [484, 459] on textarea at bounding box center [602, 470] width 763 height 157
click at [302, 481] on textarea at bounding box center [602, 470] width 763 height 157
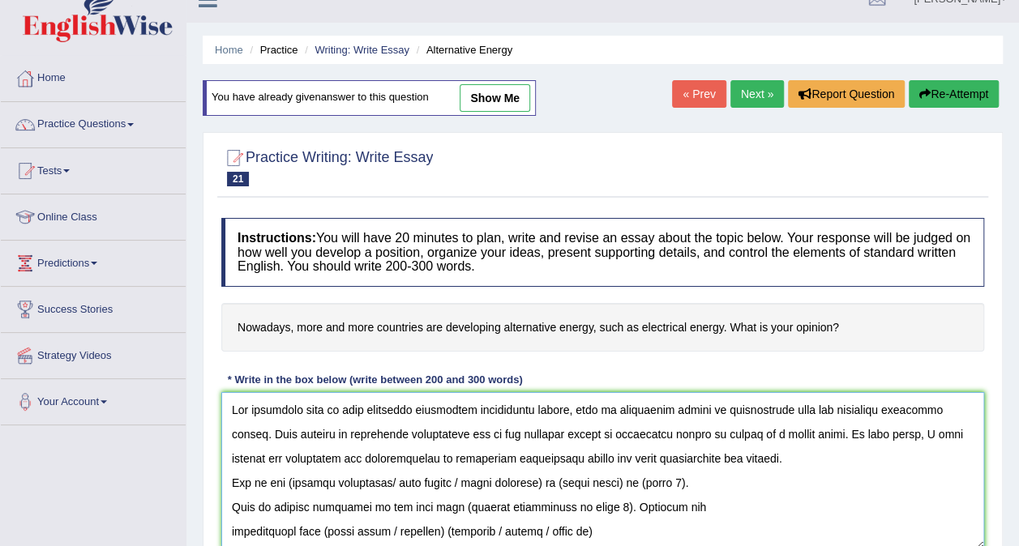
click at [790, 459] on textarea at bounding box center [602, 470] width 763 height 157
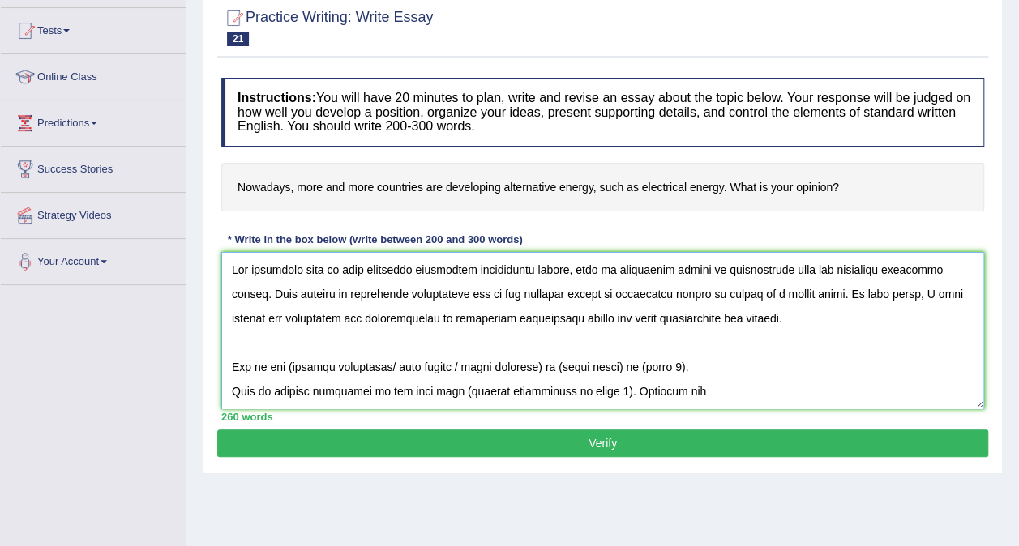
scroll to position [168, 0]
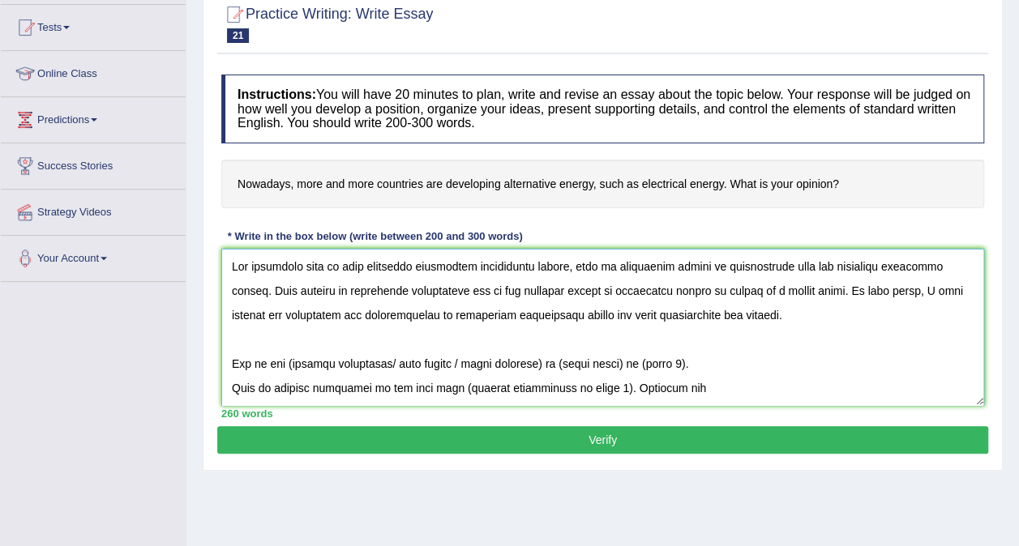
click at [288, 358] on textarea at bounding box center [602, 327] width 763 height 157
drag, startPoint x: 387, startPoint y: 361, endPoint x: 550, endPoint y: 360, distance: 163.7
click at [550, 360] on textarea at bounding box center [602, 327] width 763 height 157
drag, startPoint x: 468, startPoint y: 361, endPoint x: 403, endPoint y: 363, distance: 65.7
click at [403, 363] on textarea at bounding box center [602, 327] width 763 height 157
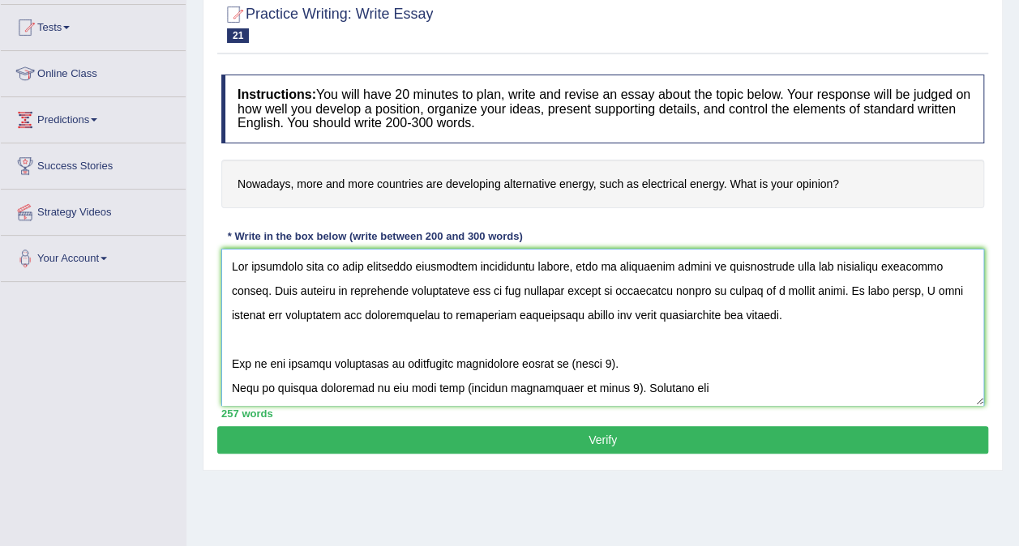
click at [605, 359] on textarea at bounding box center [602, 327] width 763 height 157
click at [233, 382] on textarea at bounding box center [602, 327] width 763 height 157
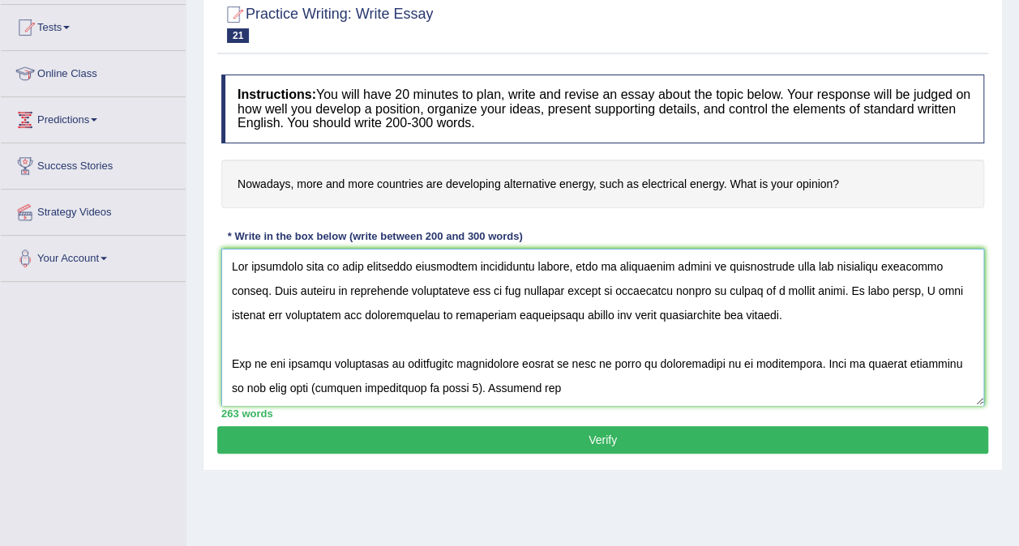
click at [428, 386] on textarea at bounding box center [602, 327] width 763 height 157
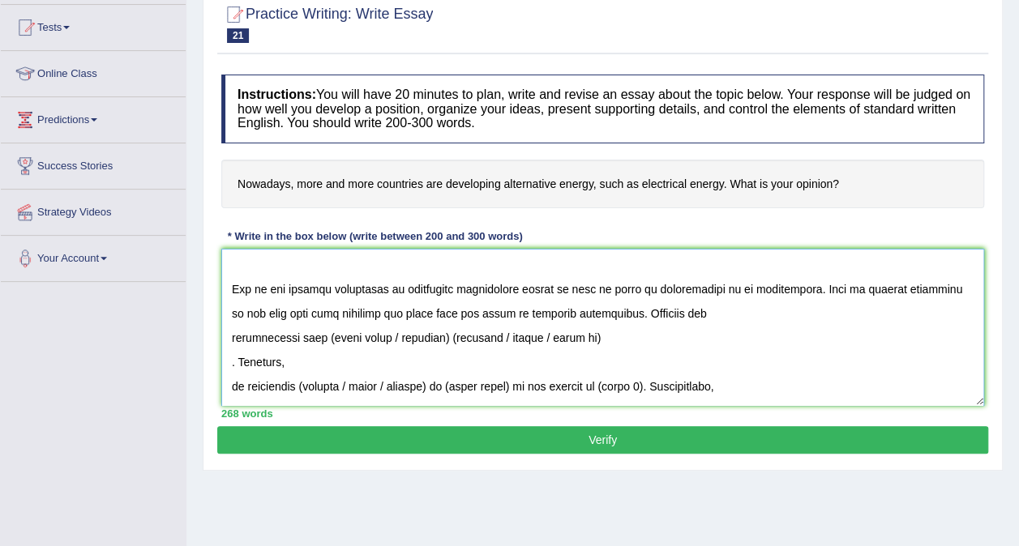
scroll to position [97, 0]
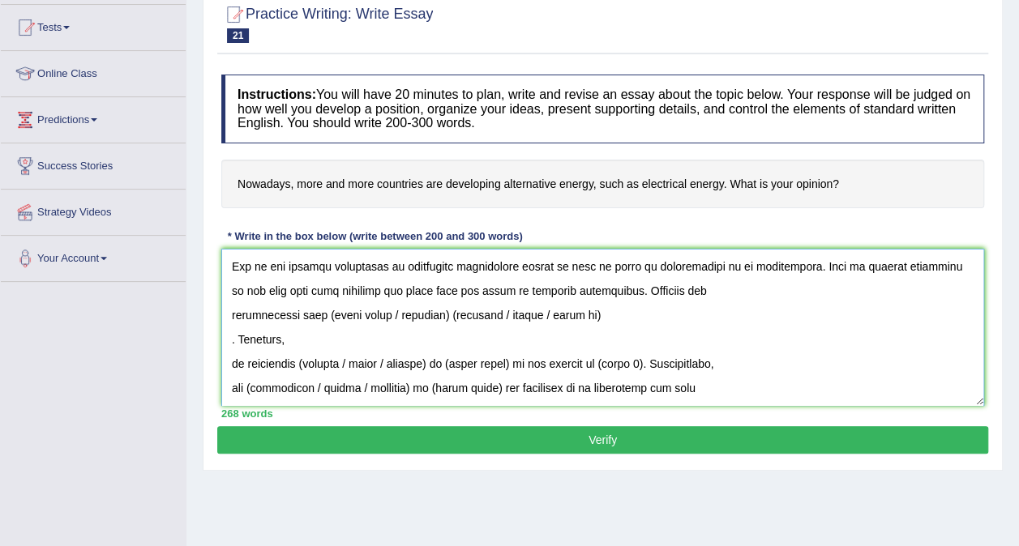
click at [231, 313] on textarea at bounding box center [602, 327] width 763 height 157
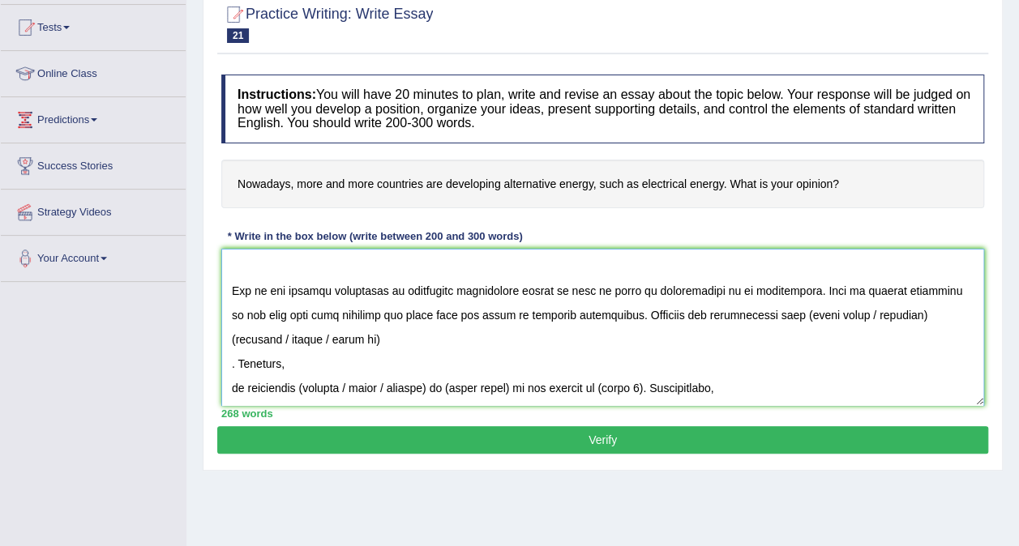
drag, startPoint x: 882, startPoint y: 315, endPoint x: 760, endPoint y: 314, distance: 122.4
click at [760, 314] on textarea at bounding box center [602, 327] width 763 height 157
click at [856, 308] on textarea at bounding box center [602, 327] width 763 height 157
drag, startPoint x: 901, startPoint y: 311, endPoint x: 942, endPoint y: 348, distance: 55.1
click at [942, 348] on textarea at bounding box center [602, 327] width 763 height 157
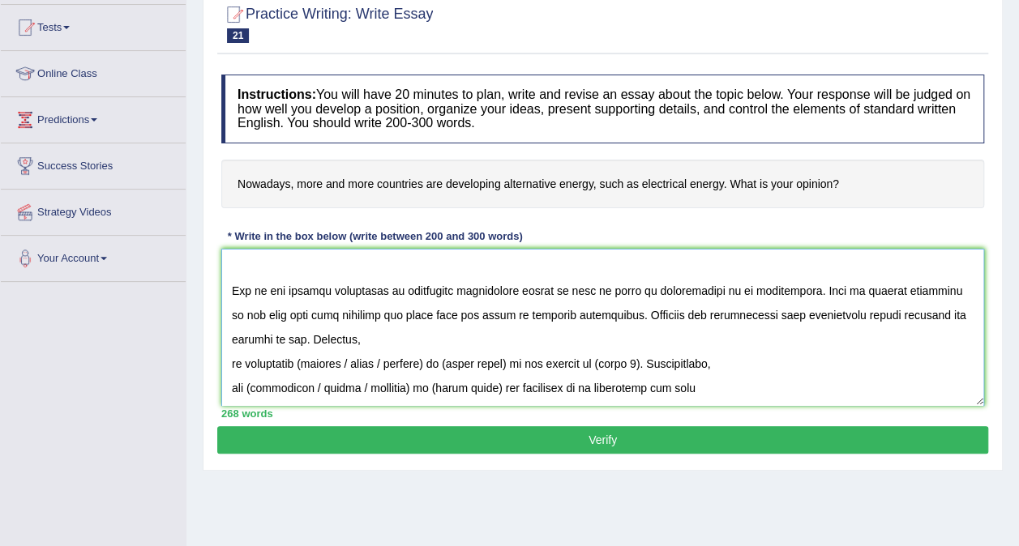
scroll to position [49, 0]
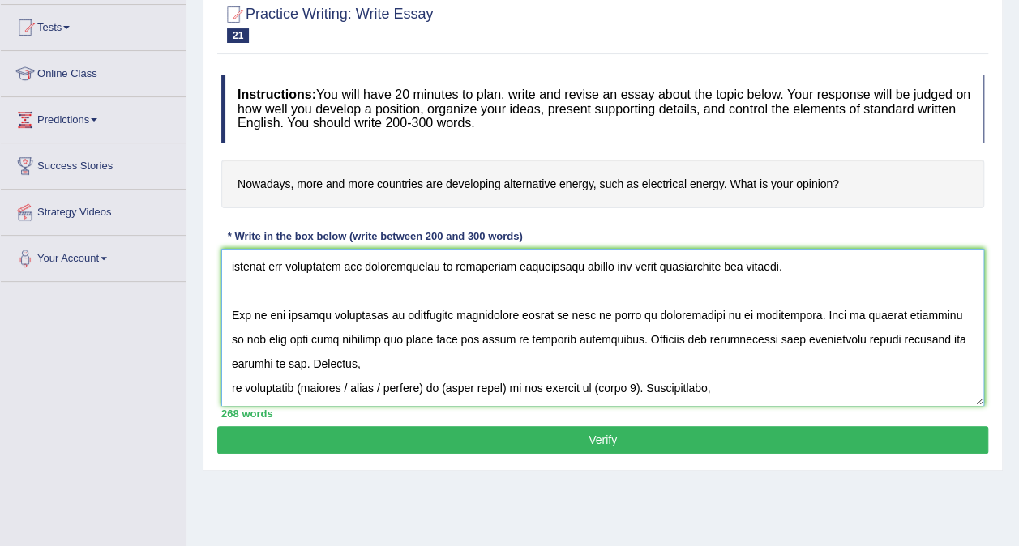
click at [233, 381] on textarea at bounding box center [602, 327] width 763 height 157
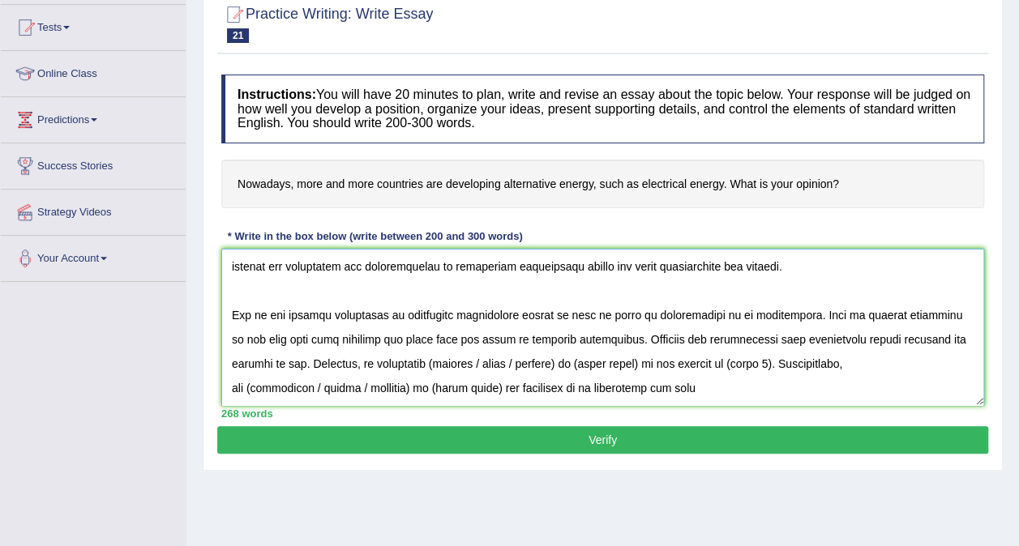
click at [386, 362] on textarea at bounding box center [602, 327] width 763 height 157
drag, startPoint x: 420, startPoint y: 361, endPoint x: 512, endPoint y: 371, distance: 92.9
click at [512, 371] on textarea at bounding box center [602, 327] width 763 height 157
drag, startPoint x: 500, startPoint y: 361, endPoint x: 435, endPoint y: 359, distance: 64.9
click at [435, 359] on textarea at bounding box center [602, 327] width 763 height 157
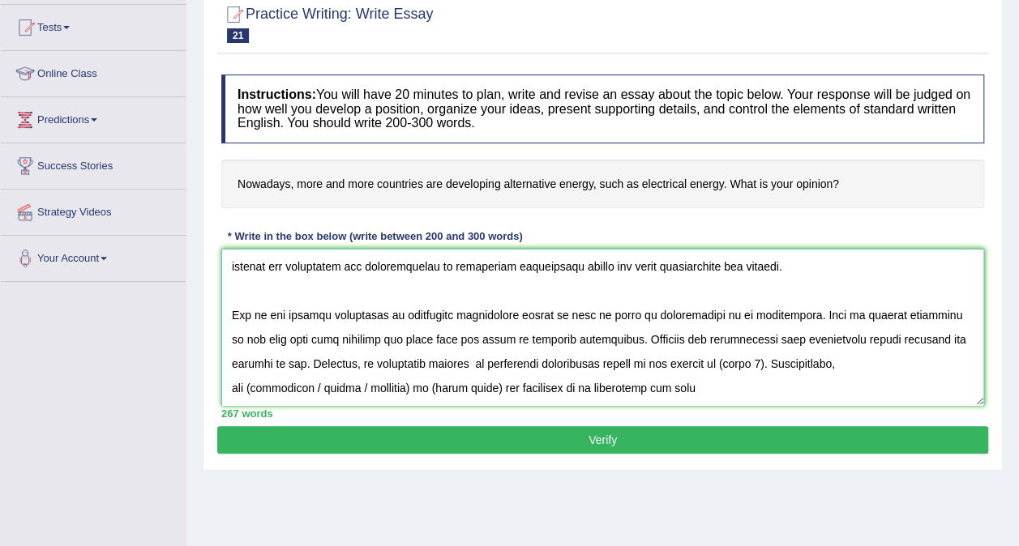
click at [699, 363] on textarea at bounding box center [602, 327] width 763 height 157
click at [252, 387] on textarea at bounding box center [602, 327] width 763 height 157
drag, startPoint x: 314, startPoint y: 385, endPoint x: 414, endPoint y: 384, distance: 99.7
click at [414, 384] on textarea at bounding box center [602, 327] width 763 height 157
drag, startPoint x: 391, startPoint y: 387, endPoint x: 326, endPoint y: 386, distance: 64.8
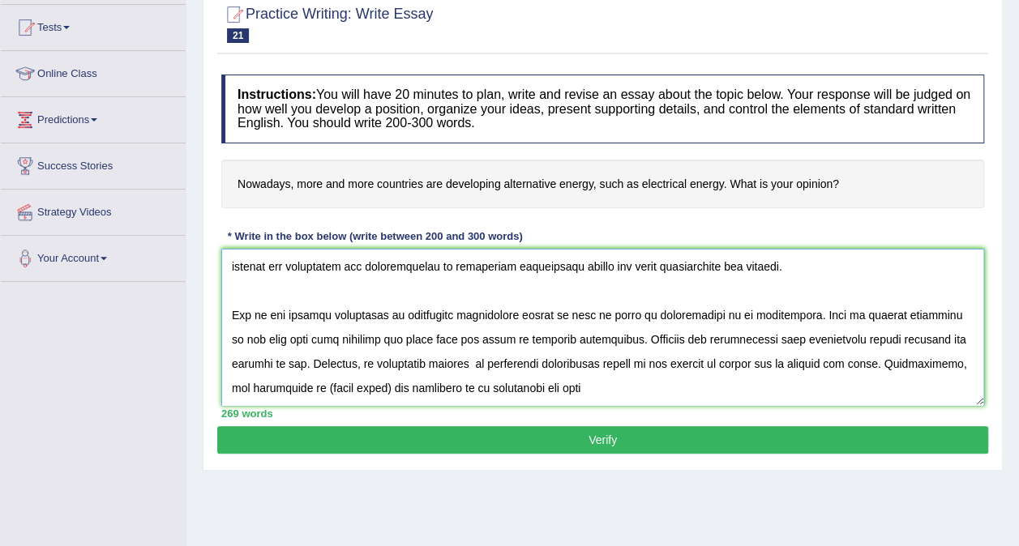
click at [326, 386] on textarea at bounding box center [602, 327] width 763 height 157
click at [924, 363] on textarea at bounding box center [602, 327] width 763 height 157
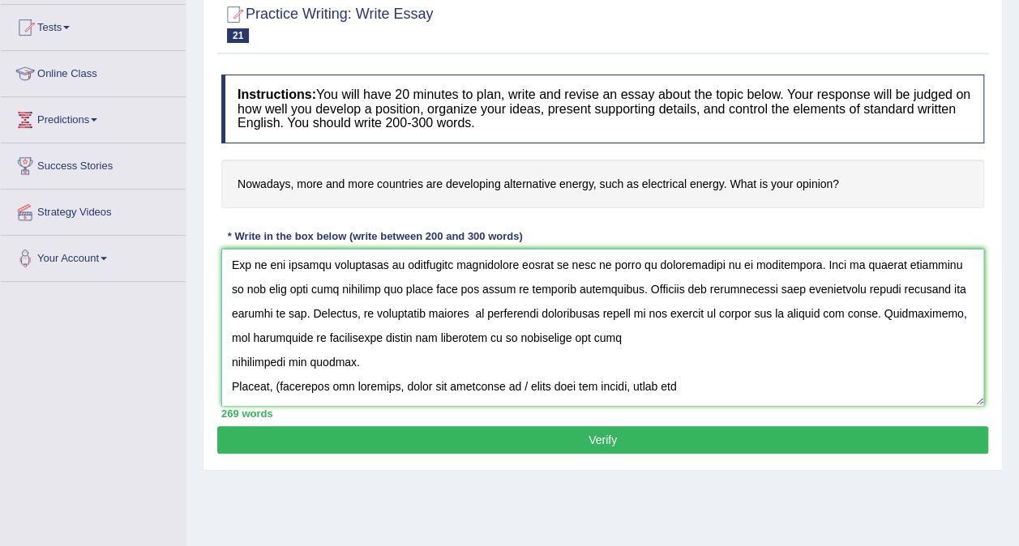
scroll to position [113, 0]
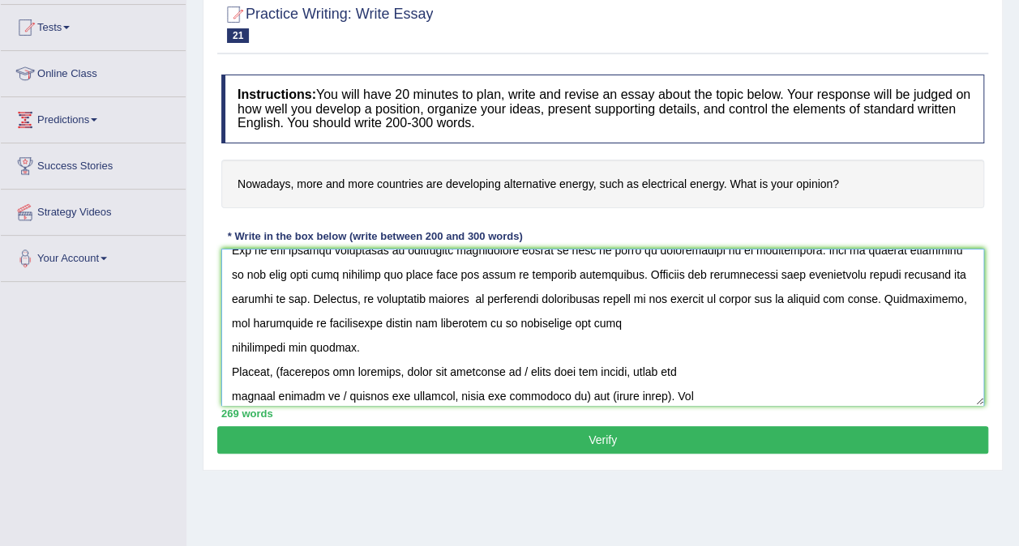
click at [228, 346] on textarea at bounding box center [602, 327] width 763 height 157
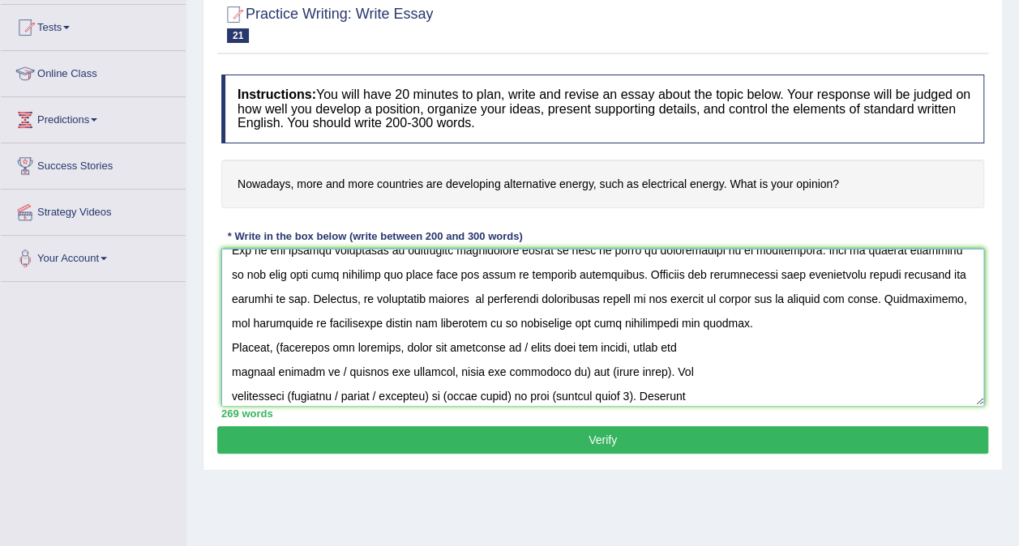
click at [747, 319] on textarea at bounding box center [602, 327] width 763 height 157
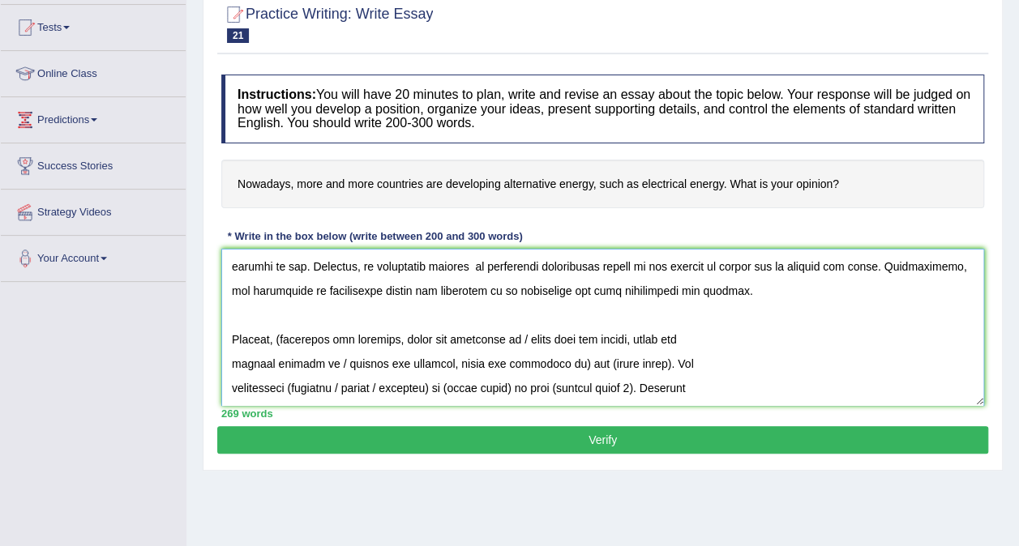
scroll to position [178, 0]
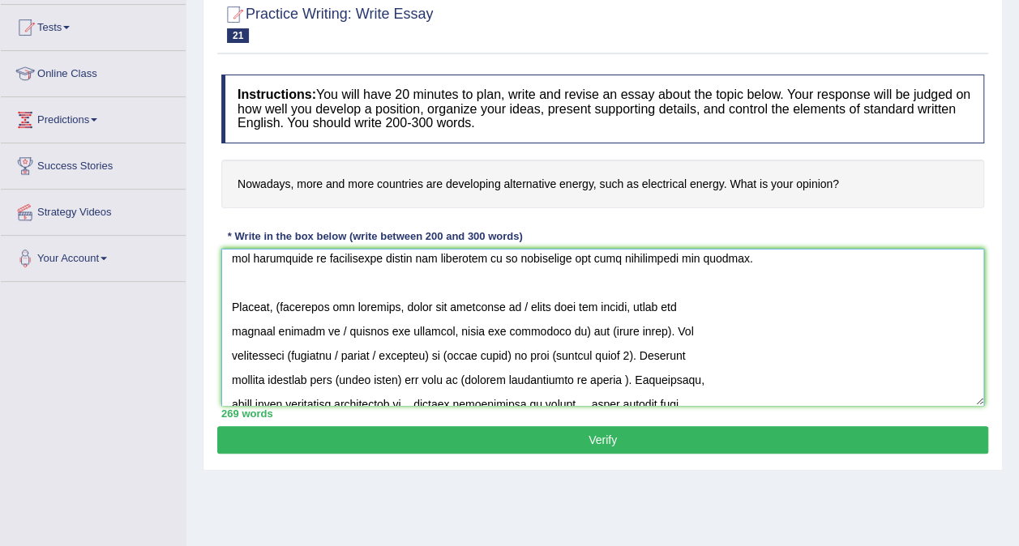
click at [283, 305] on textarea at bounding box center [602, 327] width 763 height 157
drag, startPoint x: 511, startPoint y: 303, endPoint x: 548, endPoint y: 332, distance: 46.7
click at [548, 332] on textarea at bounding box center [602, 327] width 763 height 157
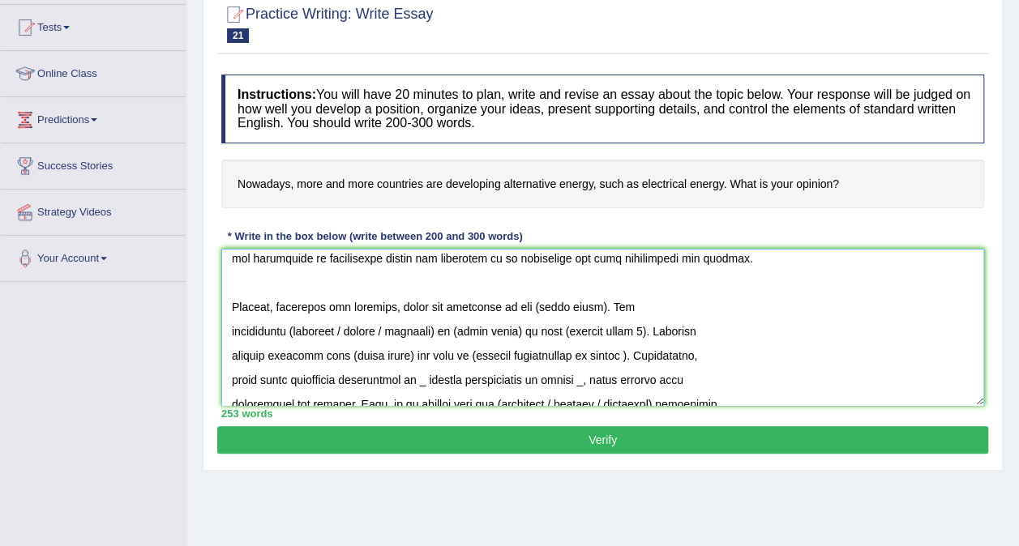
click at [596, 298] on textarea at bounding box center [602, 327] width 763 height 157
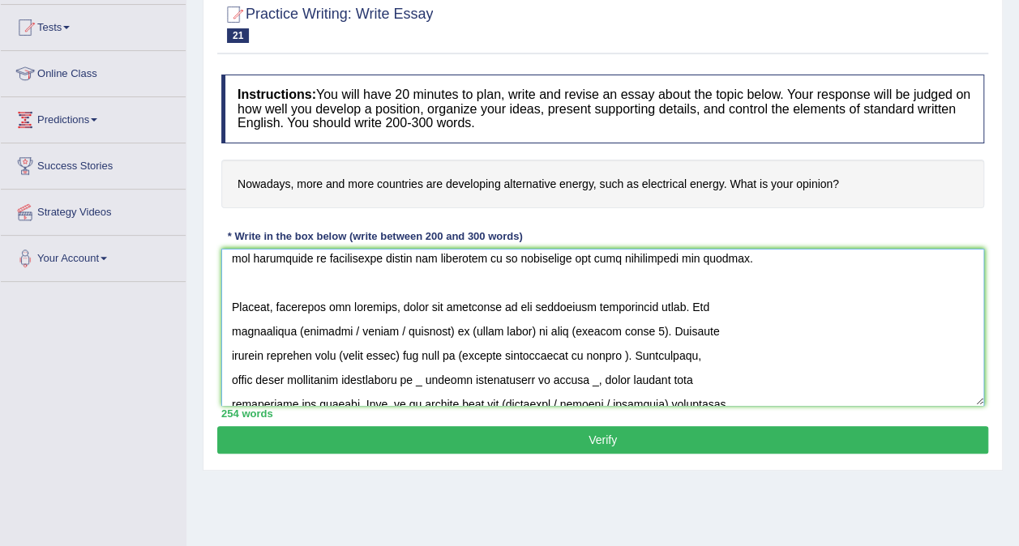
click at [232, 331] on textarea at bounding box center [602, 327] width 763 height 157
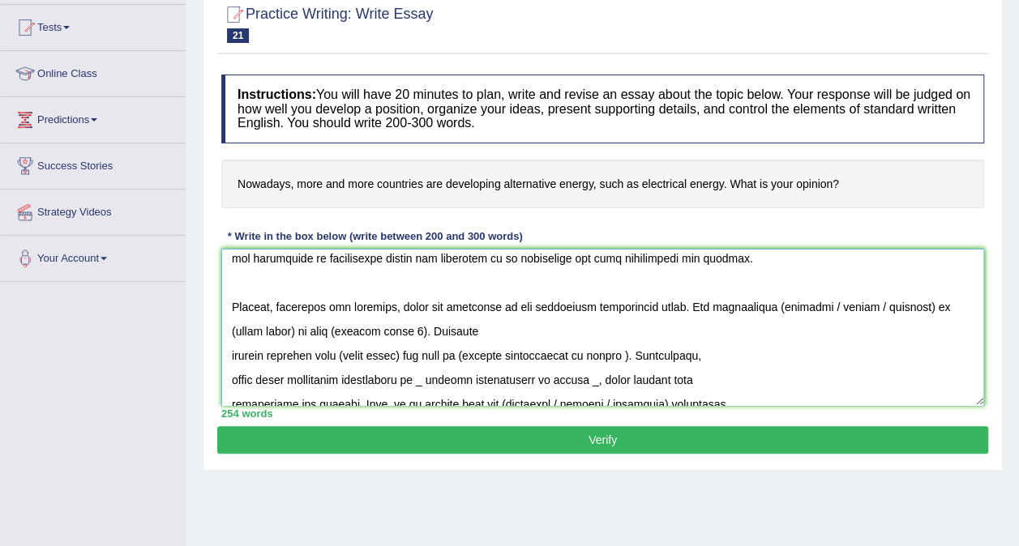
click at [575, 284] on textarea at bounding box center [602, 327] width 763 height 157
click at [761, 305] on textarea at bounding box center [602, 327] width 763 height 157
drag, startPoint x: 809, startPoint y: 306, endPoint x: 903, endPoint y: 303, distance: 94.1
click at [903, 303] on textarea at bounding box center [602, 327] width 763 height 157
drag, startPoint x: 886, startPoint y: 301, endPoint x: 822, endPoint y: 303, distance: 64.9
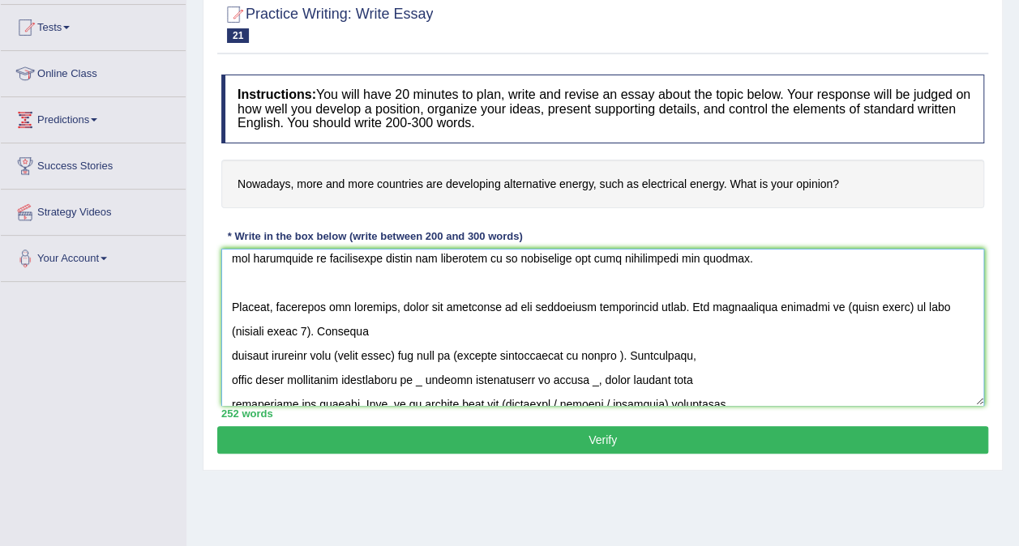
click at [822, 303] on textarea at bounding box center [602, 327] width 763 height 157
click at [382, 328] on textarea at bounding box center [602, 327] width 763 height 157
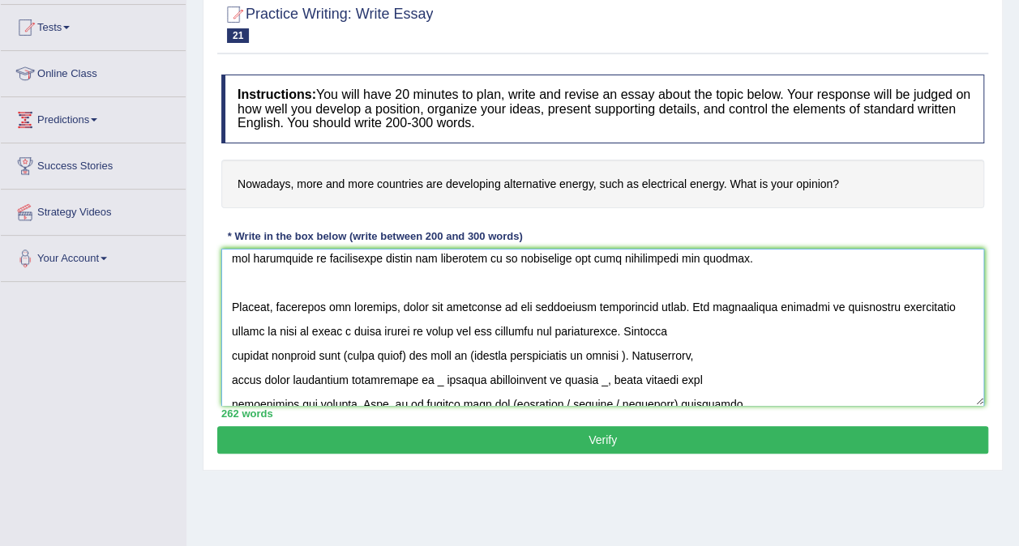
click at [228, 349] on textarea at bounding box center [602, 327] width 763 height 157
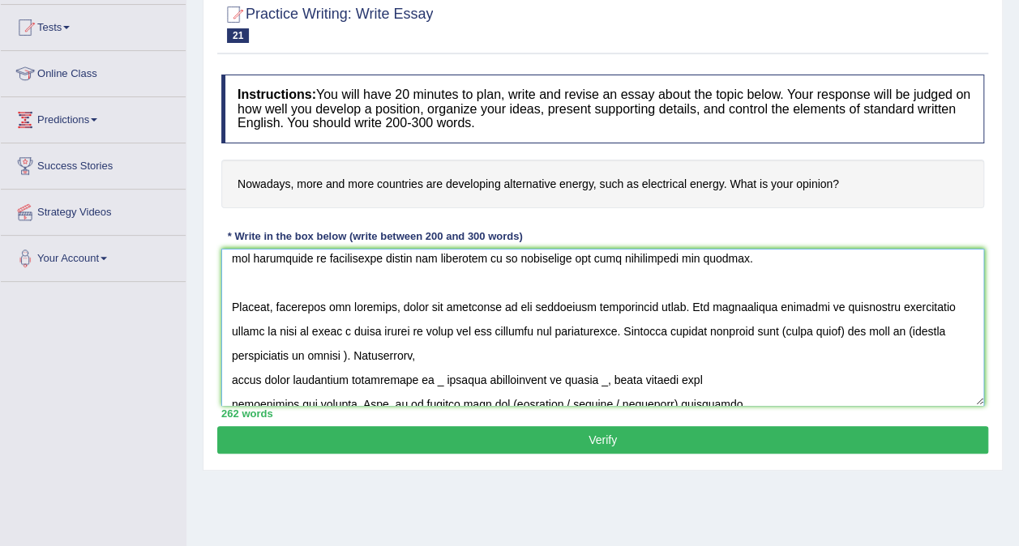
drag, startPoint x: 871, startPoint y: 327, endPoint x: 807, endPoint y: 327, distance: 64.0
click at [807, 327] on textarea at bounding box center [602, 327] width 763 height 157
click at [454, 353] on textarea at bounding box center [602, 327] width 763 height 157
click at [335, 348] on textarea at bounding box center [602, 327] width 763 height 157
click at [368, 354] on textarea at bounding box center [602, 327] width 763 height 157
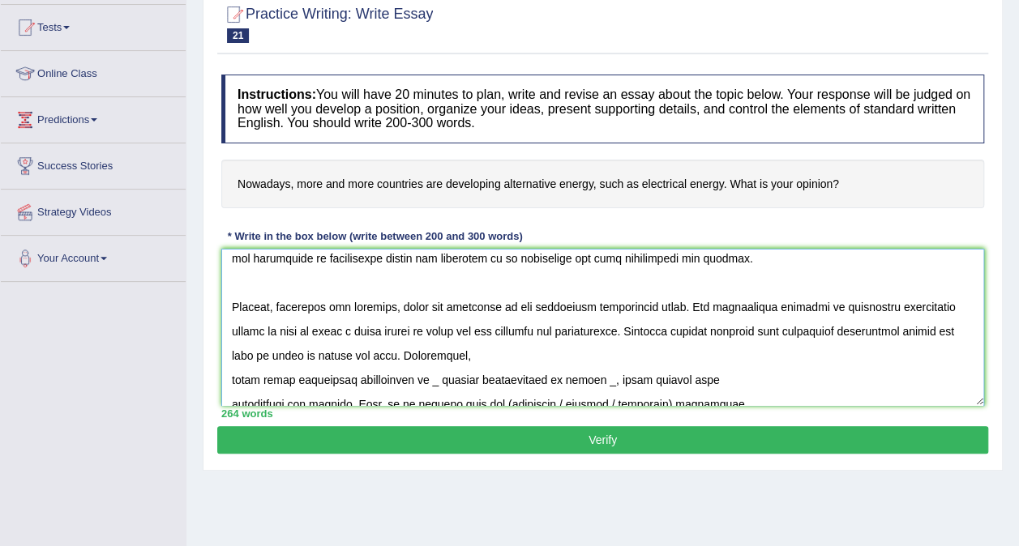
click at [232, 371] on textarea at bounding box center [602, 327] width 763 height 157
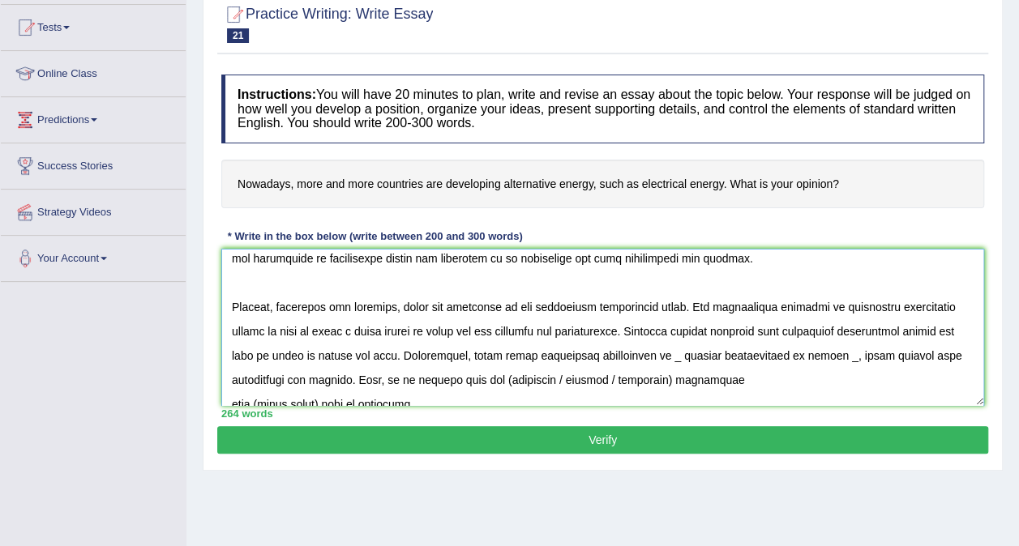
click at [543, 348] on textarea at bounding box center [602, 327] width 763 height 157
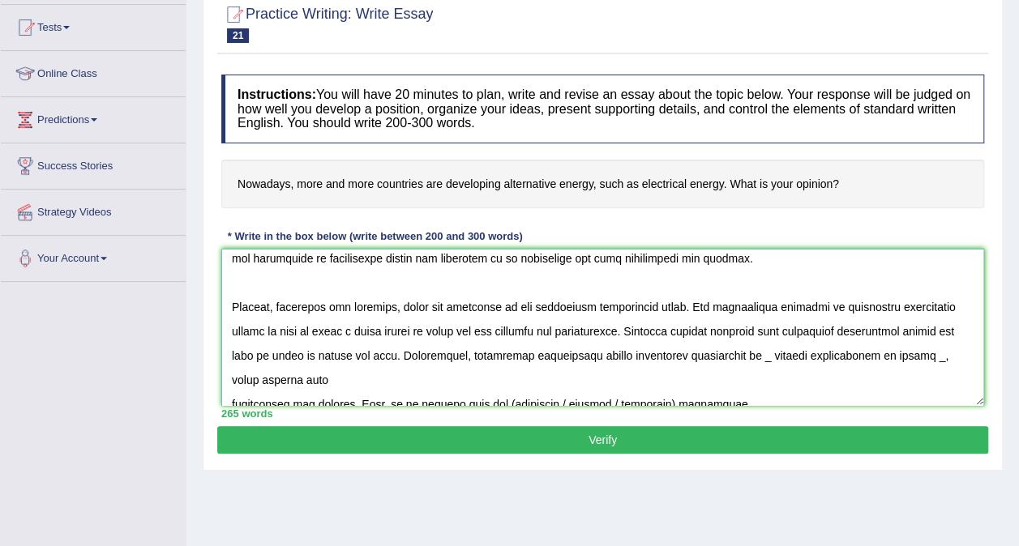
drag, startPoint x: 762, startPoint y: 353, endPoint x: 926, endPoint y: 348, distance: 164.6
click at [926, 348] on textarea at bounding box center [602, 327] width 763 height 157
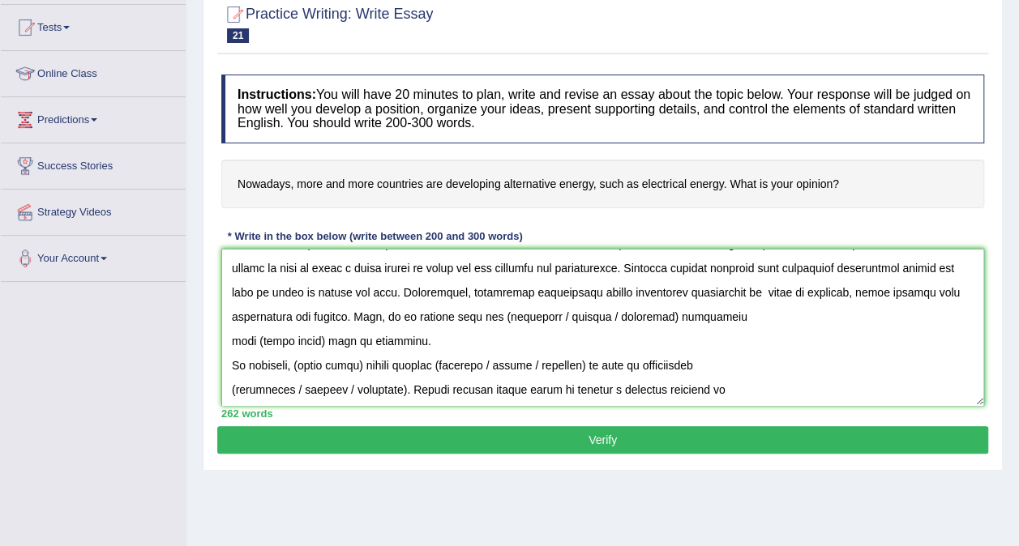
scroll to position [243, 0]
click at [230, 335] on textarea at bounding box center [602, 327] width 763 height 157
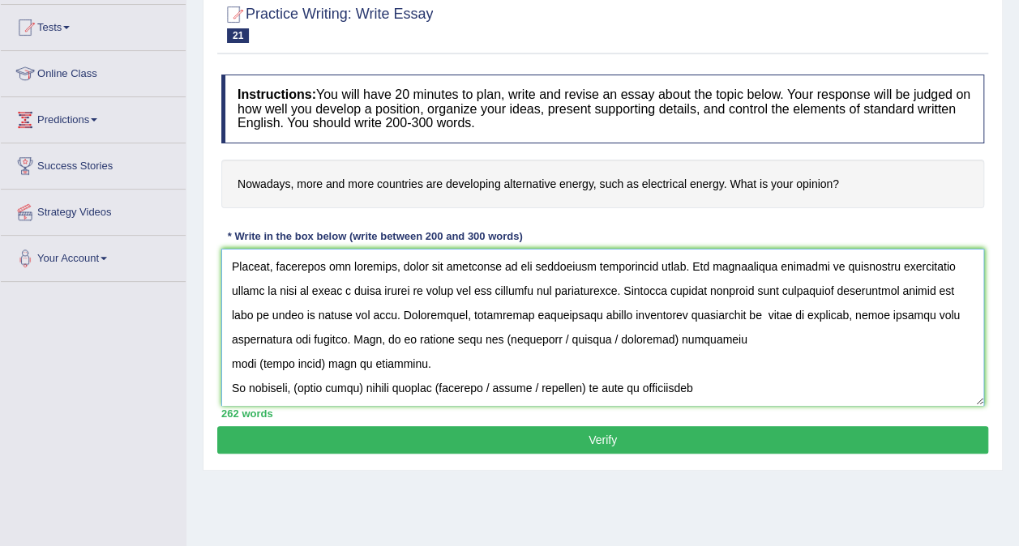
click at [511, 332] on textarea at bounding box center [602, 327] width 763 height 157
drag, startPoint x: 565, startPoint y: 335, endPoint x: 668, endPoint y: 344, distance: 103.2
click at [668, 344] on textarea at bounding box center [602, 327] width 763 height 157
click at [229, 358] on textarea at bounding box center [602, 327] width 763 height 157
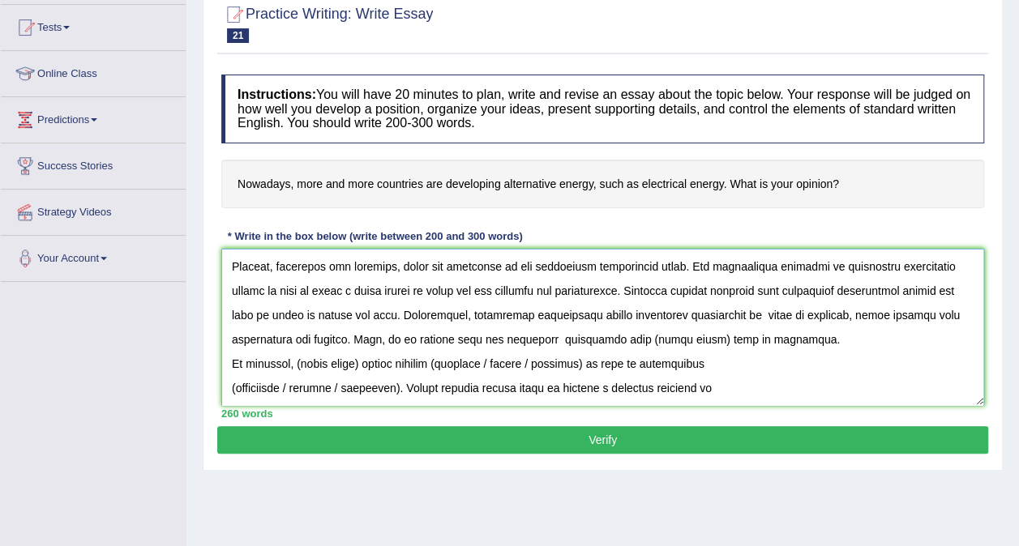
scroll to position [194, 0]
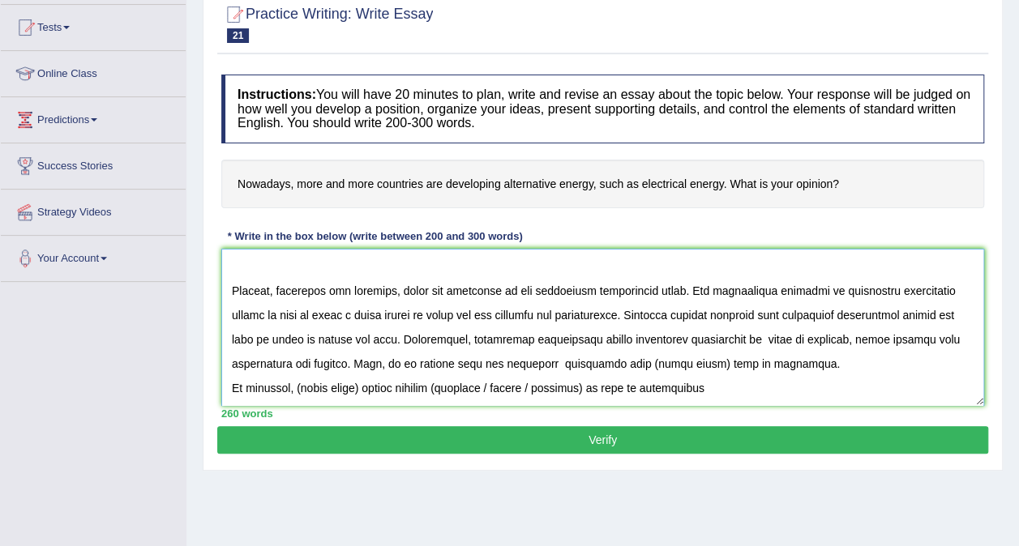
drag, startPoint x: 720, startPoint y: 360, endPoint x: 650, endPoint y: 362, distance: 69.7
click at [650, 362] on textarea at bounding box center [602, 327] width 763 height 157
click at [912, 360] on textarea at bounding box center [602, 327] width 763 height 157
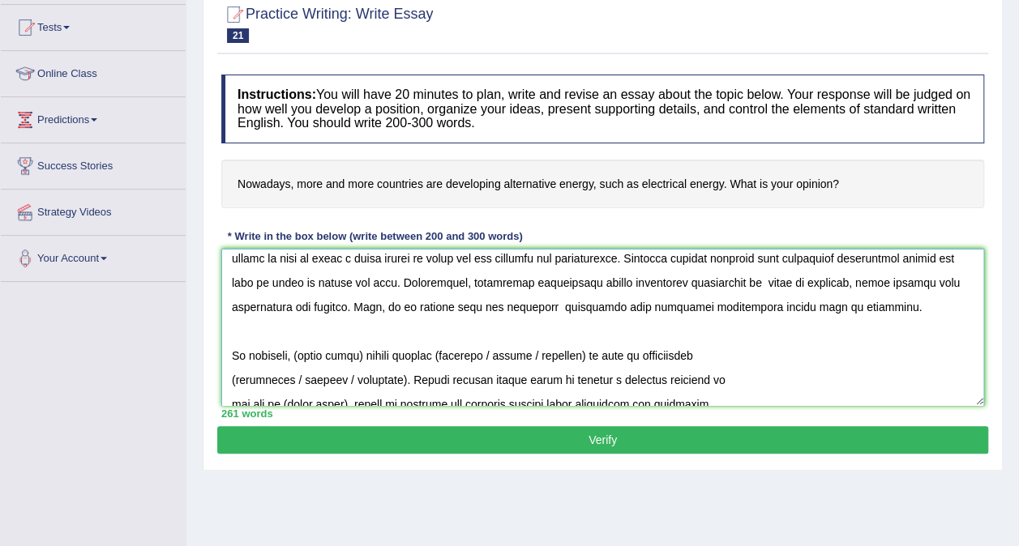
scroll to position [284, 0]
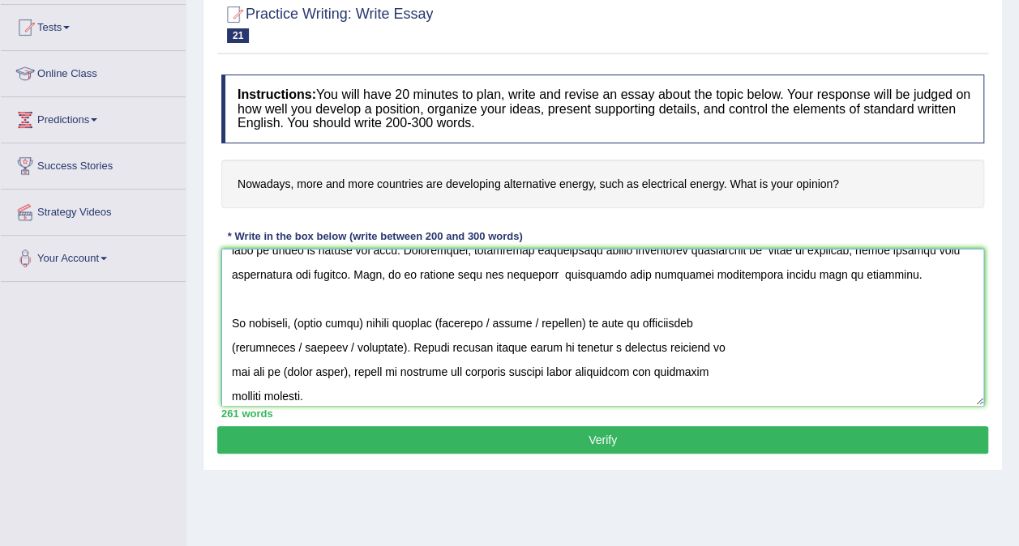
drag, startPoint x: 363, startPoint y: 320, endPoint x: 297, endPoint y: 317, distance: 66.5
click at [297, 317] on textarea at bounding box center [602, 327] width 763 height 157
click at [605, 322] on textarea at bounding box center [602, 327] width 763 height 157
drag, startPoint x: 753, startPoint y: 320, endPoint x: 645, endPoint y: 314, distance: 107.9
click at [645, 314] on textarea at bounding box center [602, 327] width 763 height 157
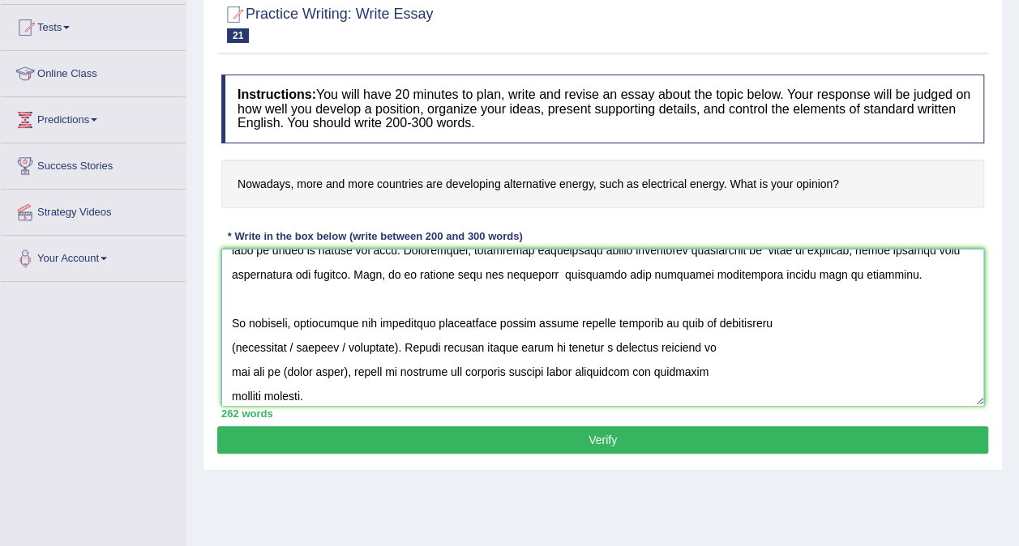
click at [232, 343] on textarea at bounding box center [602, 327] width 763 height 157
drag, startPoint x: 812, startPoint y: 322, endPoint x: 917, endPoint y: 316, distance: 105.5
click at [917, 316] on textarea at bounding box center [602, 327] width 763 height 157
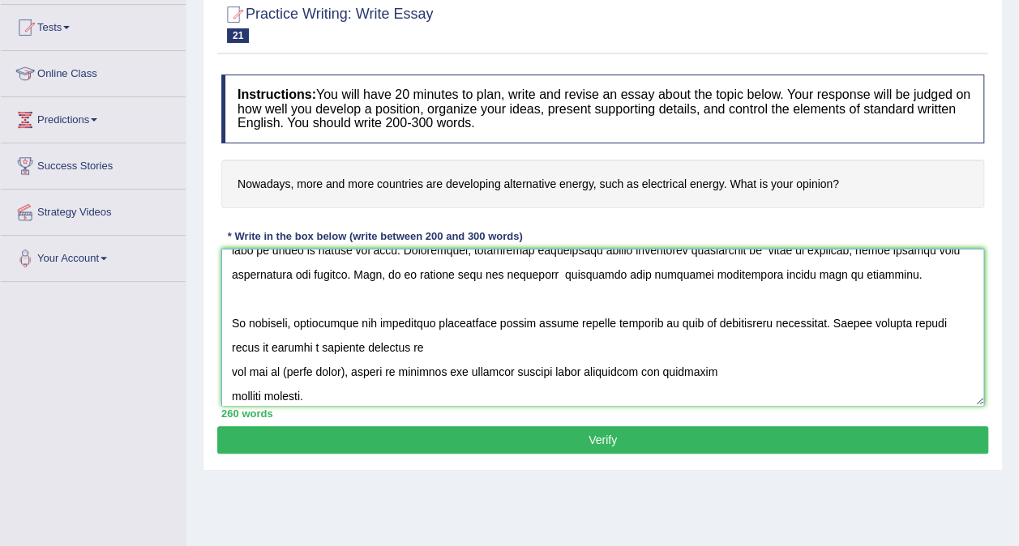
click at [232, 372] on textarea at bounding box center [602, 327] width 763 height 157
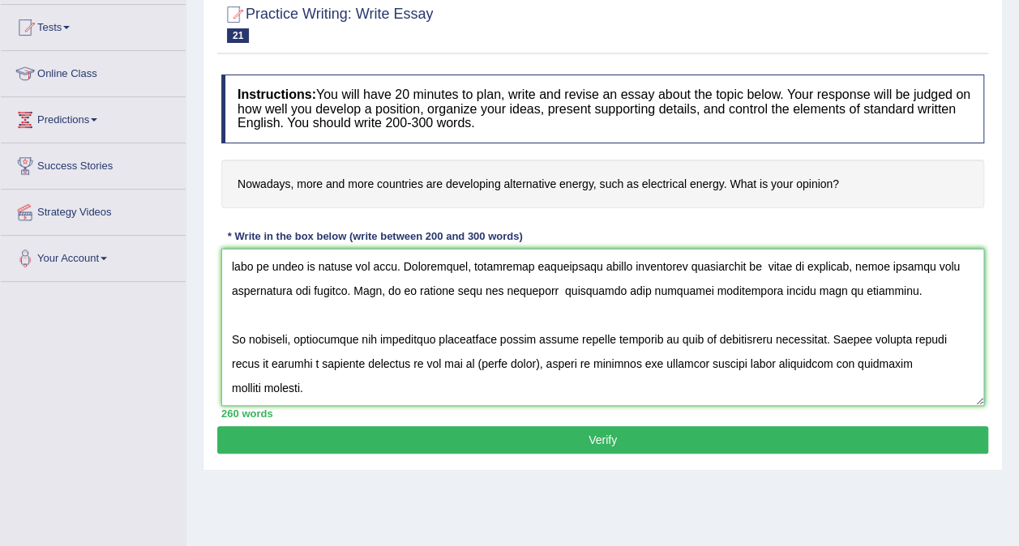
scroll to position [267, 0]
drag, startPoint x: 522, startPoint y: 361, endPoint x: 460, endPoint y: 363, distance: 61.6
click at [460, 363] on textarea at bounding box center [602, 327] width 763 height 157
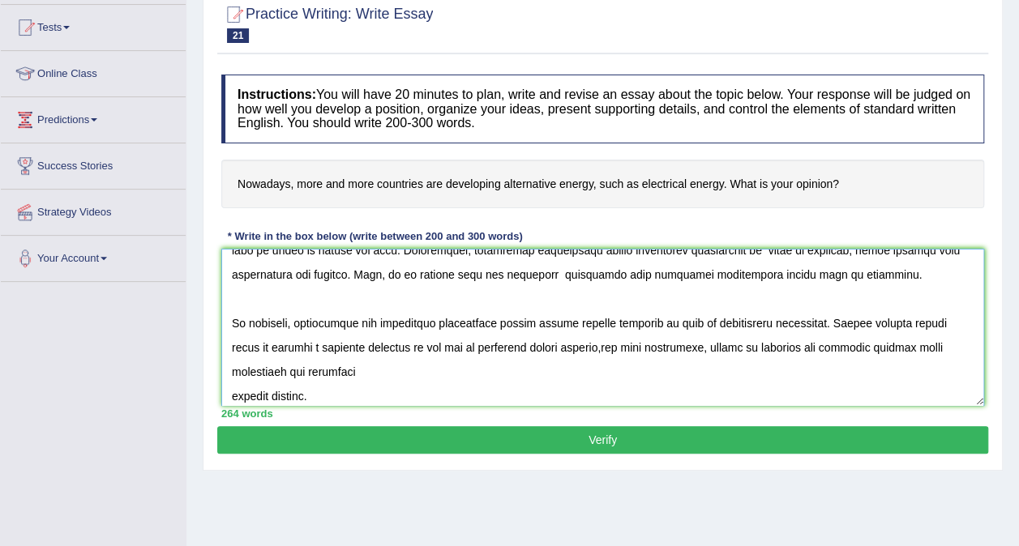
click at [485, 342] on textarea at bounding box center [602, 327] width 763 height 157
click at [682, 348] on textarea at bounding box center [602, 327] width 763 height 157
click at [682, 345] on textarea at bounding box center [602, 327] width 763 height 157
click at [750, 342] on textarea at bounding box center [602, 327] width 763 height 157
click at [230, 391] on textarea at bounding box center [602, 327] width 763 height 157
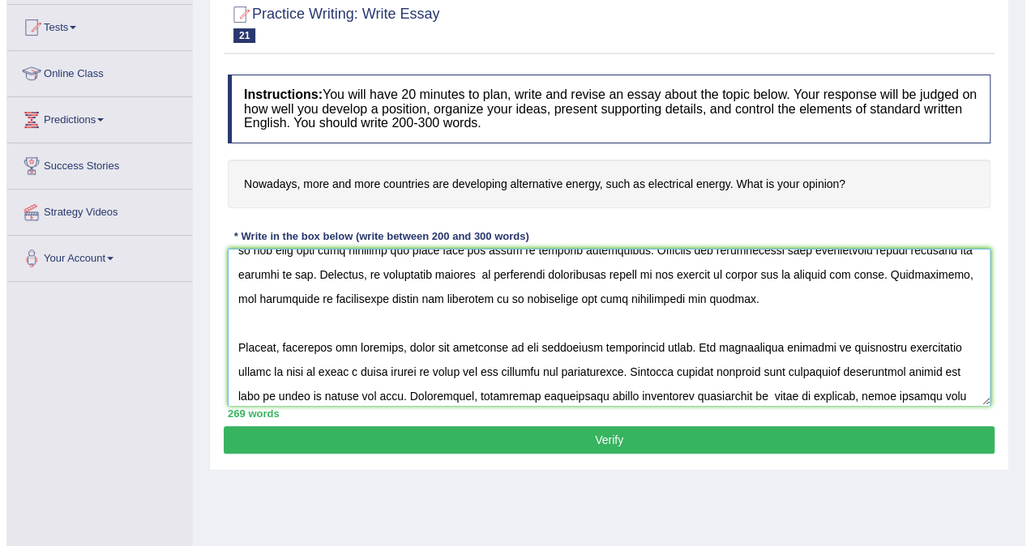
scroll to position [267, 0]
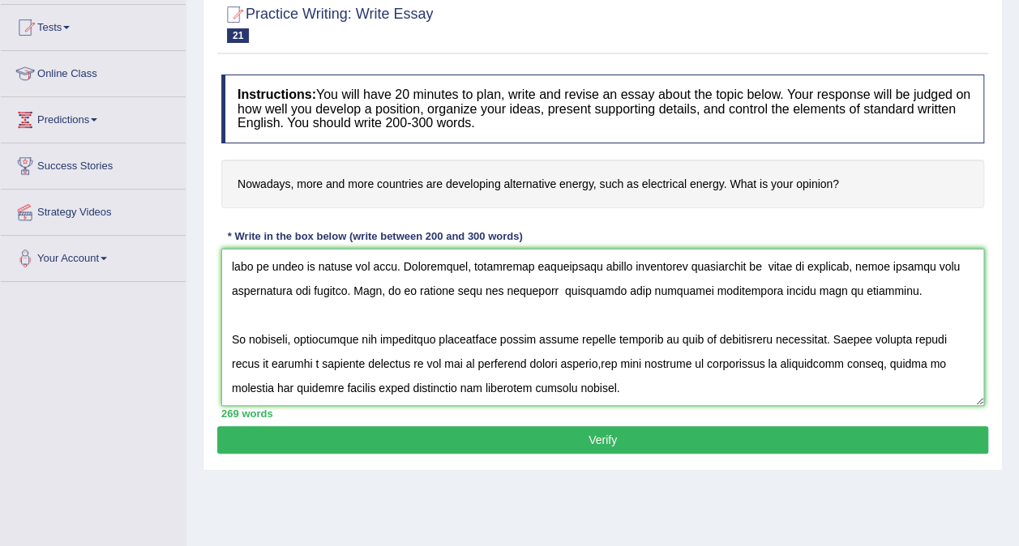
type textarea "The expanding role of many countries developing alternative energy, such as ele…"
click at [732, 446] on button "Verify" at bounding box center [602, 440] width 771 height 28
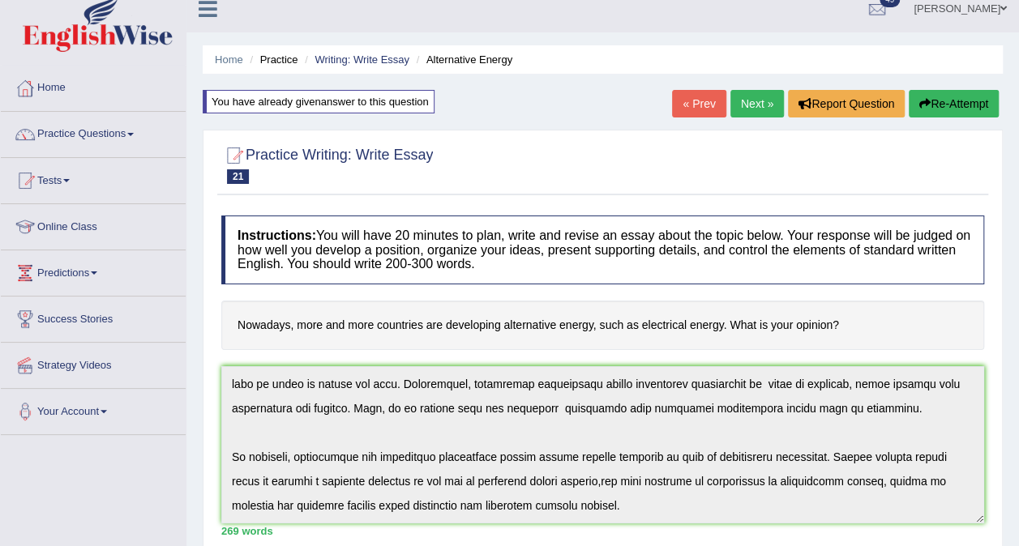
scroll to position [0, 0]
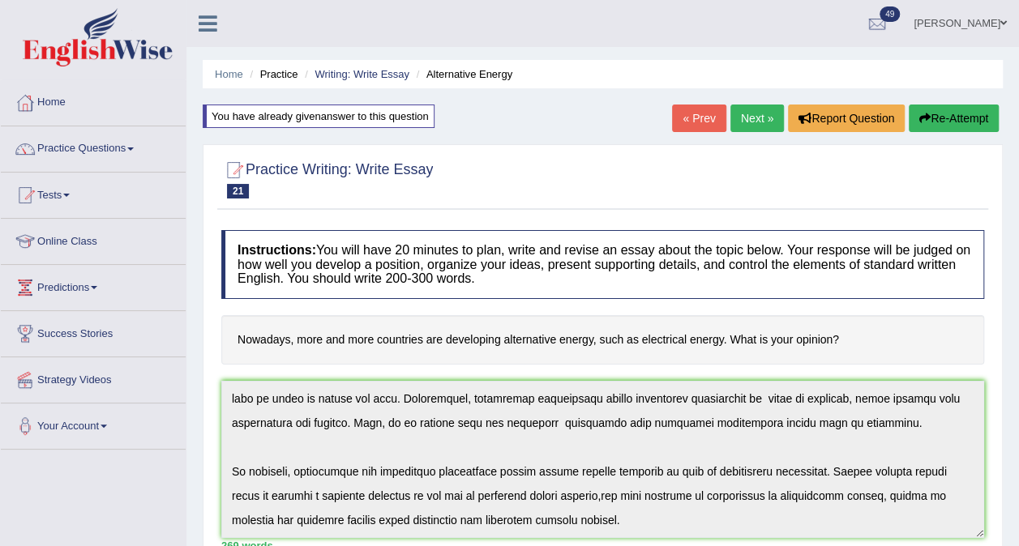
drag, startPoint x: 1030, startPoint y: 269, endPoint x: 1030, endPoint y: 73, distance: 196.1
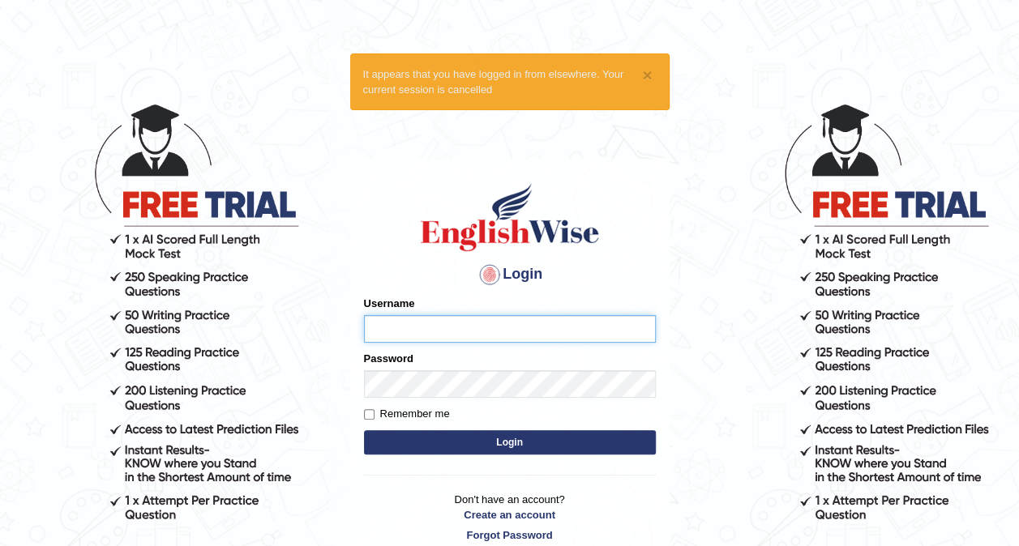
type input "obehi00"
click at [493, 449] on button "Login" at bounding box center [510, 442] width 292 height 24
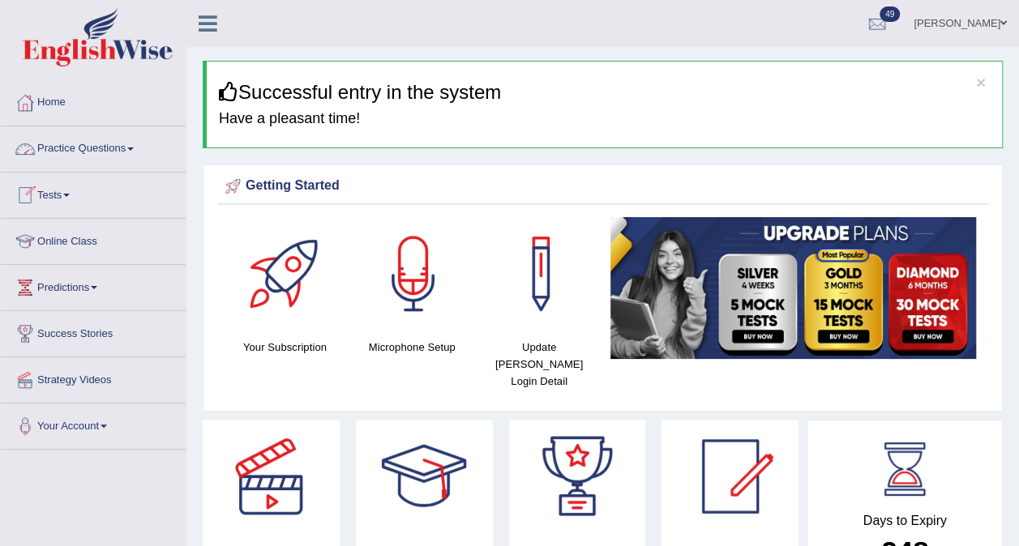
click at [77, 154] on link "Practice Questions" at bounding box center [93, 146] width 185 height 41
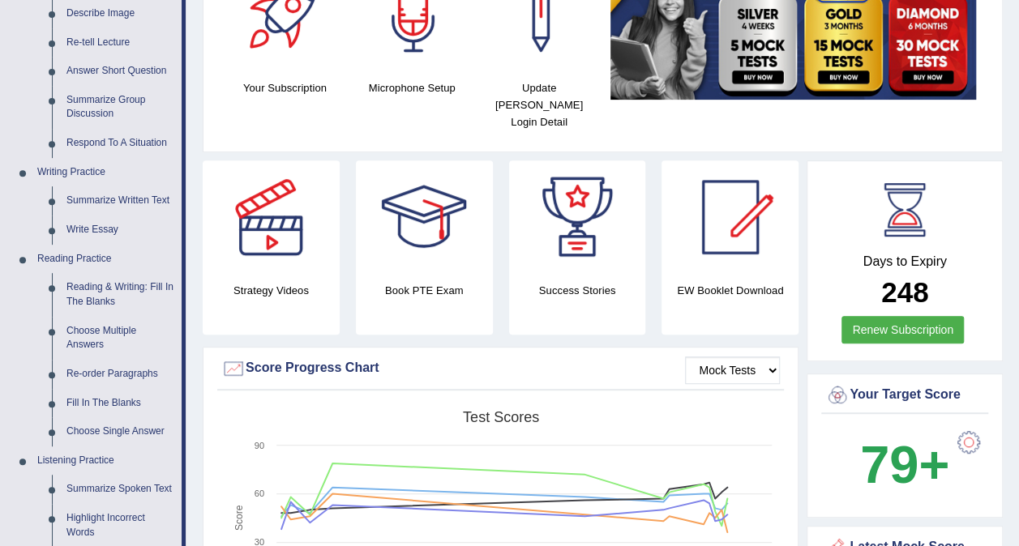
scroll to position [287, 0]
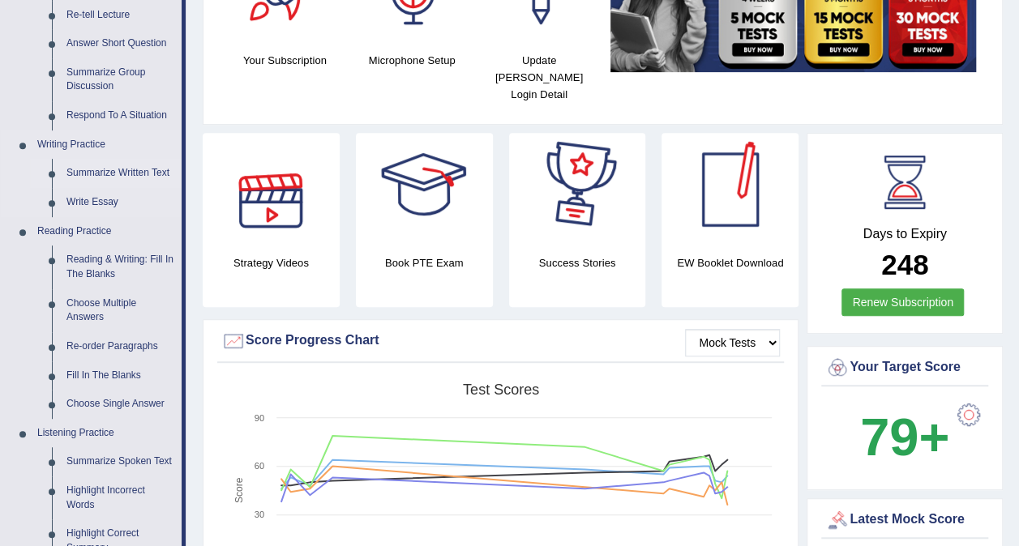
click at [119, 170] on link "Summarize Written Text" at bounding box center [120, 173] width 122 height 29
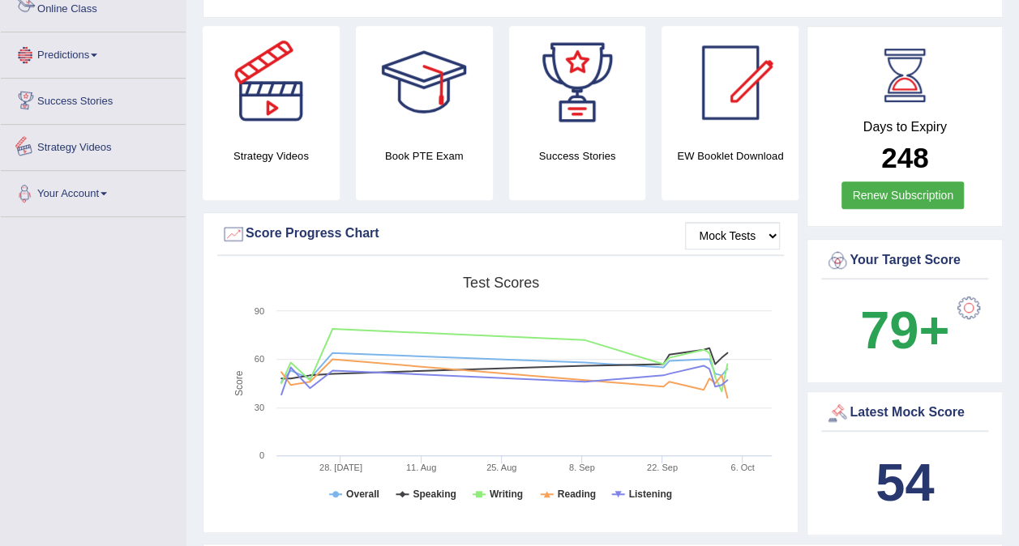
scroll to position [452, 0]
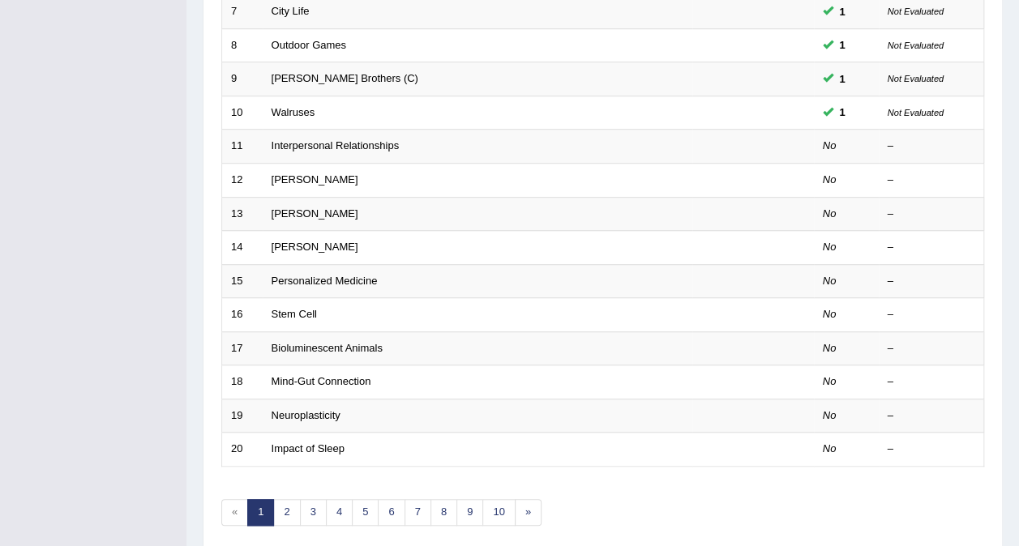
scroll to position [519, 0]
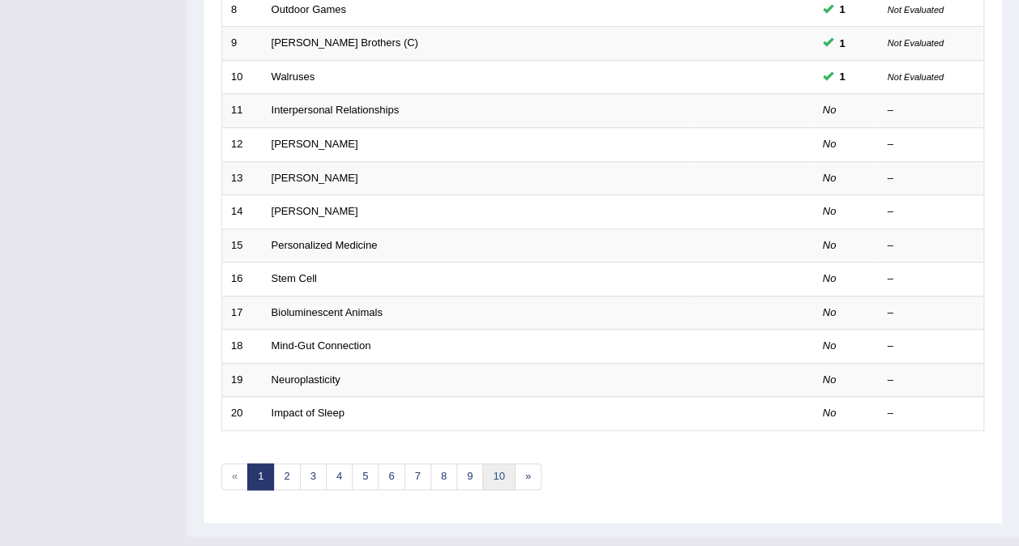
click at [488, 464] on link "10" at bounding box center [498, 477] width 32 height 27
